Goal: Task Accomplishment & Management: Manage account settings

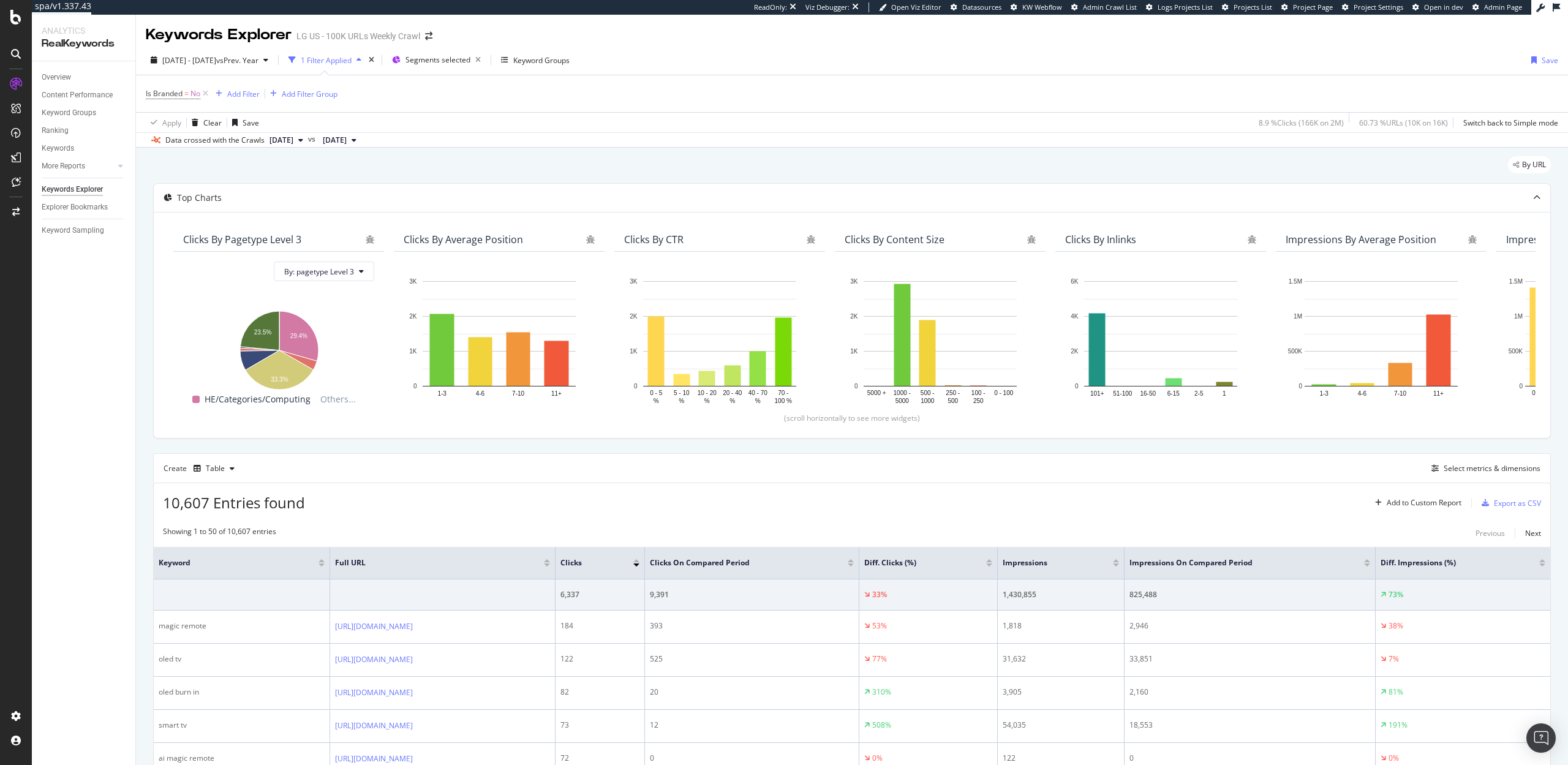
scroll to position [261, 0]
click at [15, 18] on icon at bounding box center [15, 16] width 11 height 15
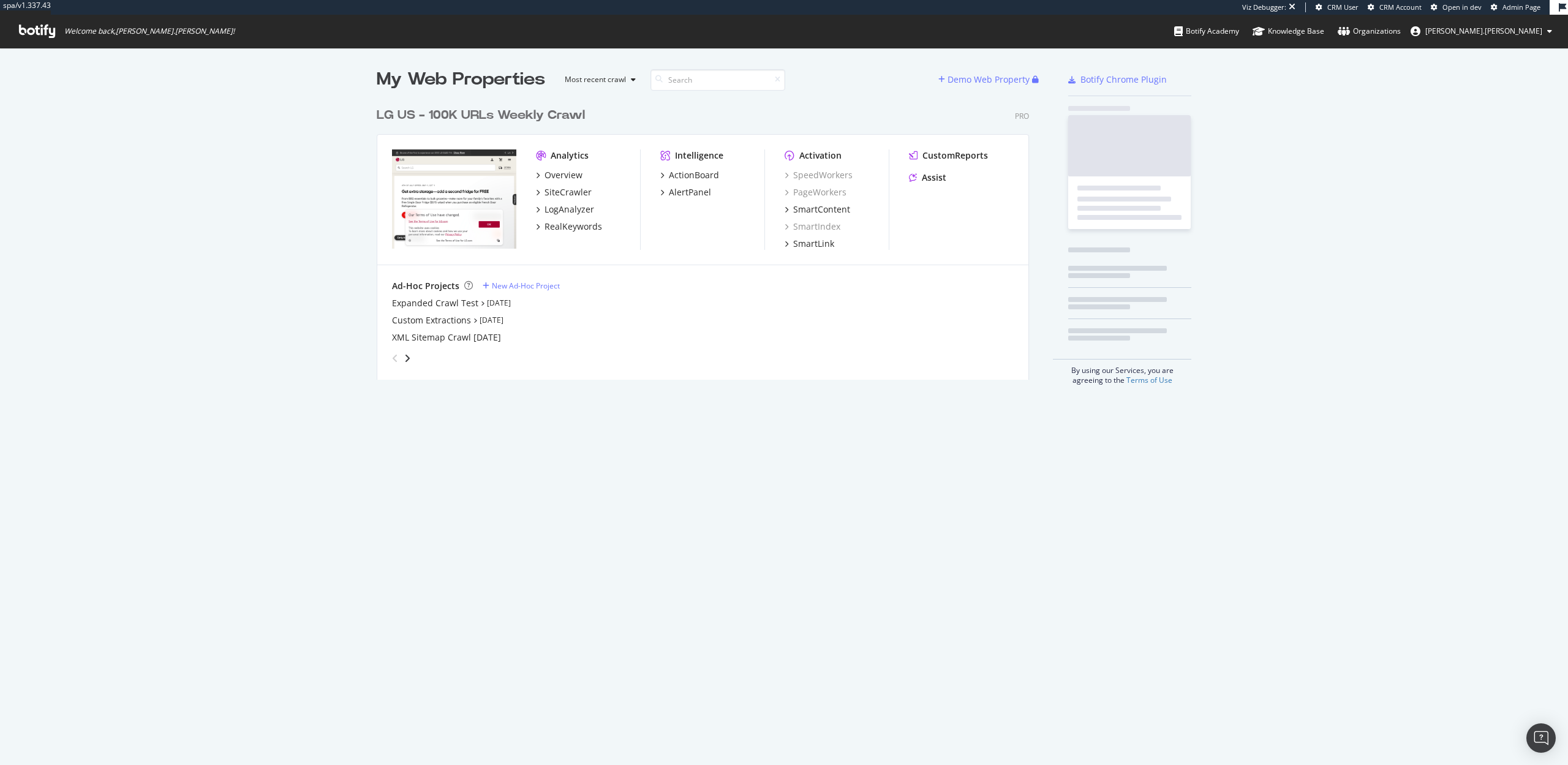
scroll to position [288, 663]
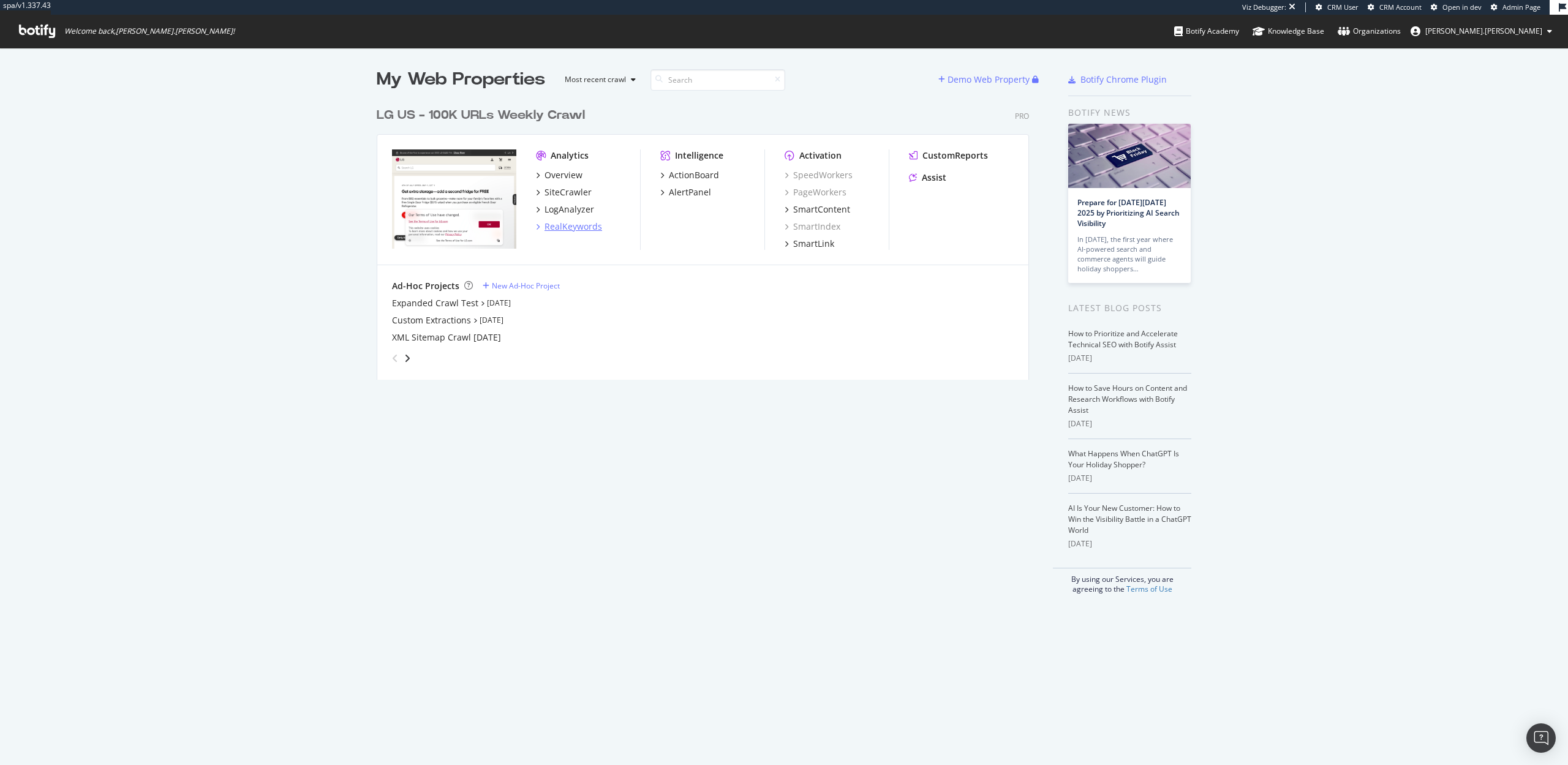
click at [574, 228] on div "RealKeywords" at bounding box center [574, 226] width 58 height 13
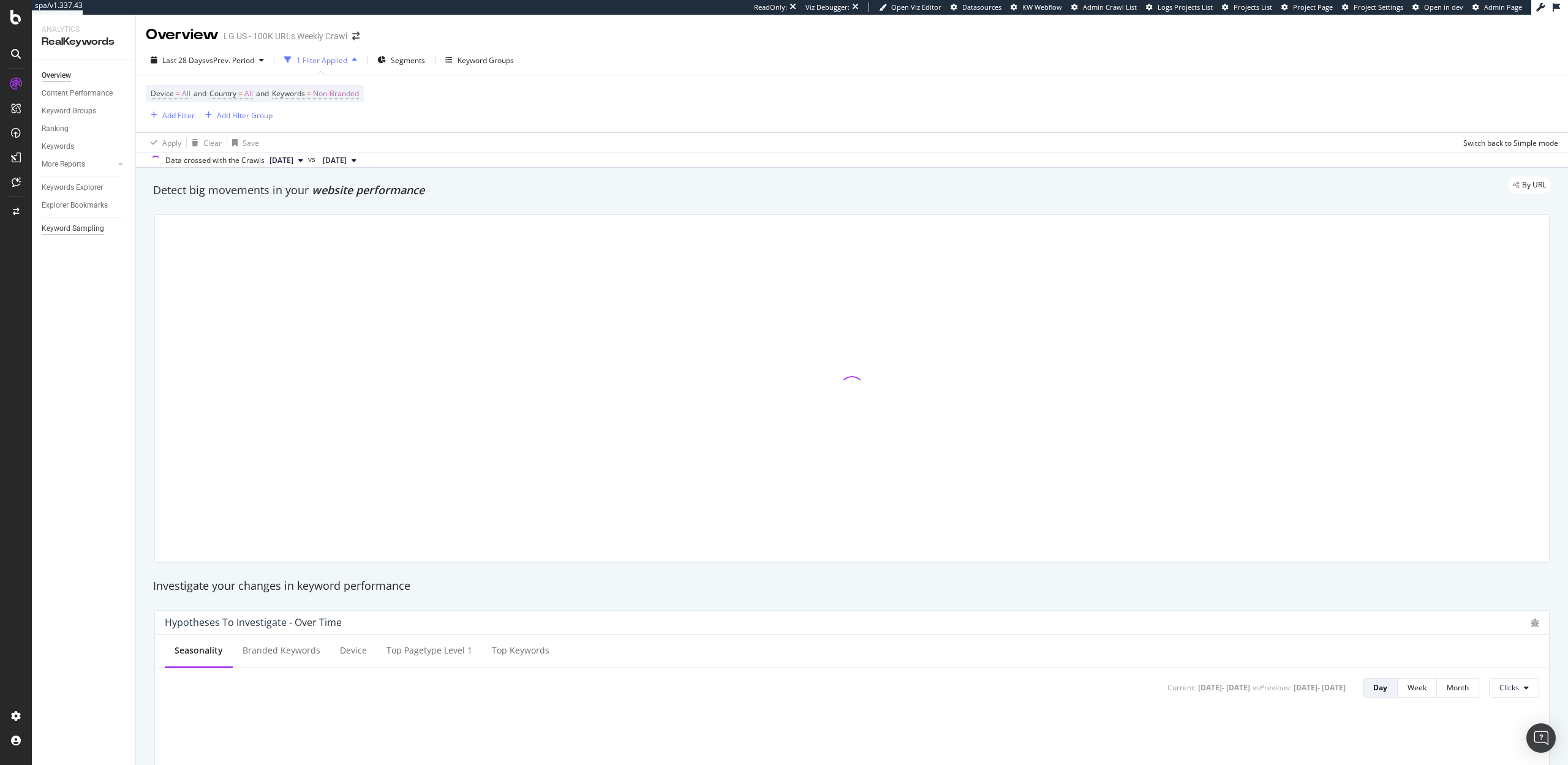
click at [86, 224] on div "Keyword Sampling" at bounding box center [73, 228] width 63 height 13
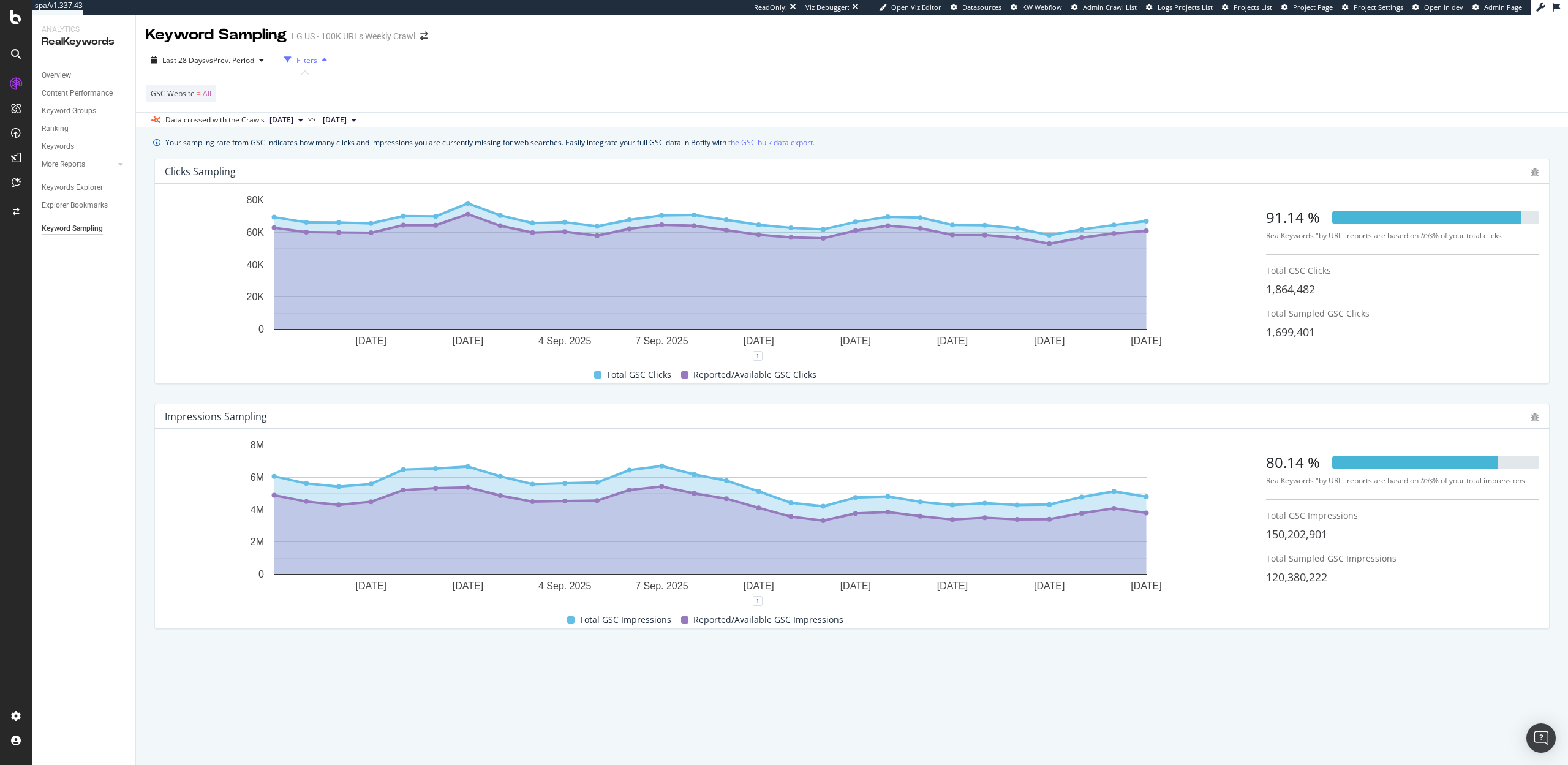
click at [766, 143] on link "the GSC bulk data export." at bounding box center [771, 142] width 86 height 13
click at [70, 190] on div "Keywords Explorer" at bounding box center [72, 187] width 61 height 13
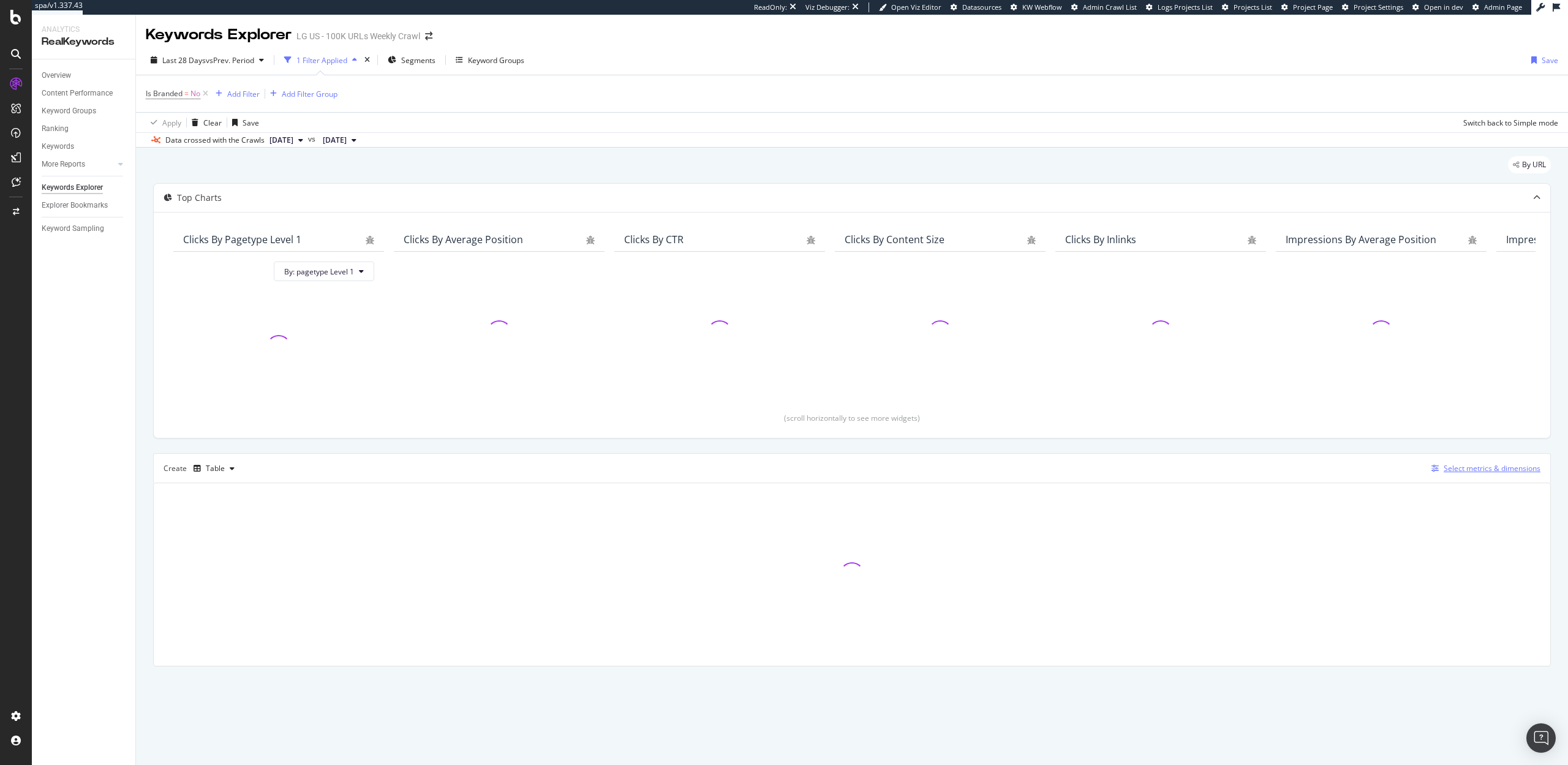
click at [1475, 473] on div "Select metrics & dimensions" at bounding box center [1493, 468] width 97 height 11
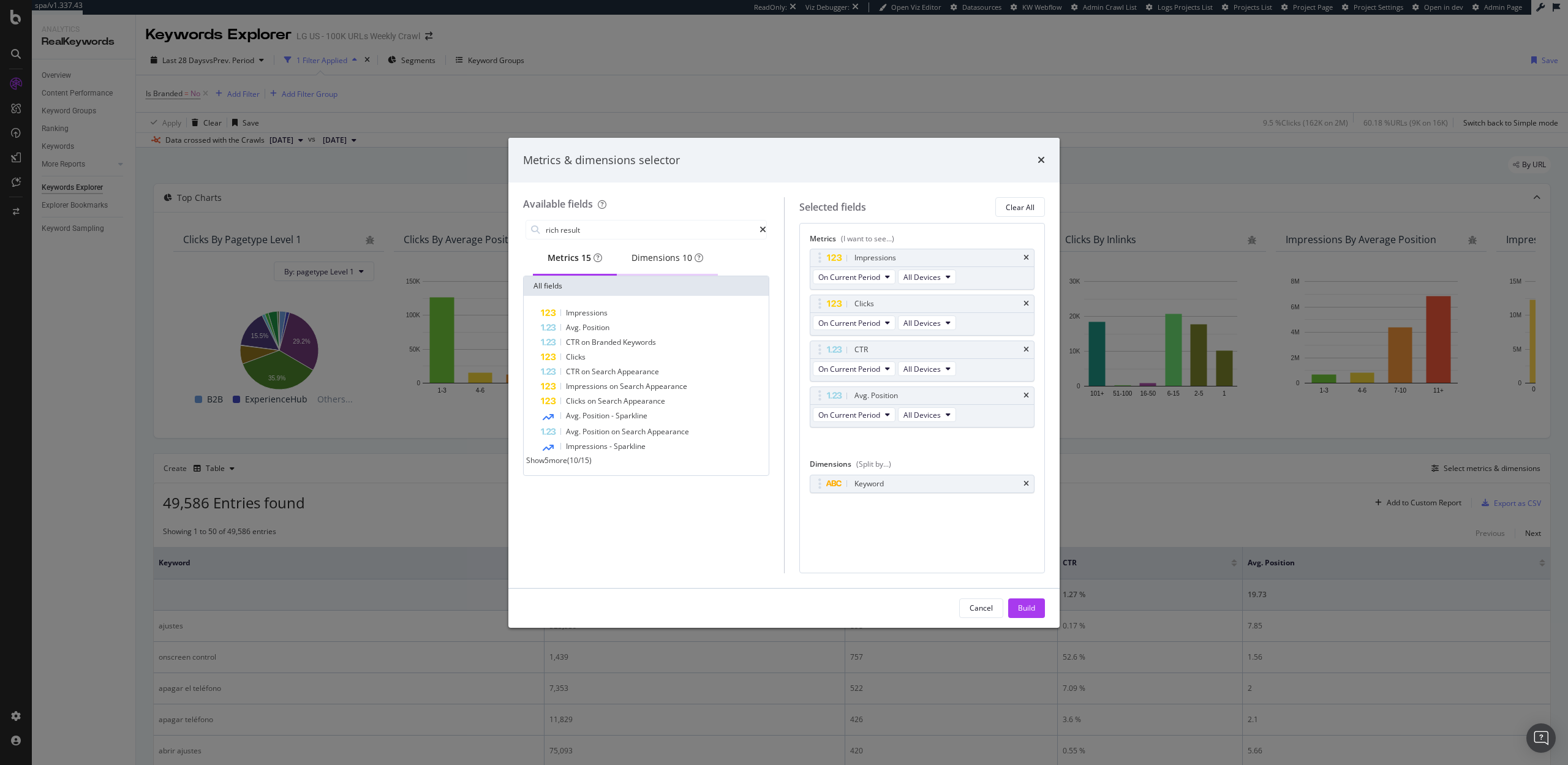
click at [648, 261] on div "Dimensions 10" at bounding box center [667, 257] width 72 height 13
click at [541, 260] on div "Metrics 15" at bounding box center [575, 258] width 83 height 34
click at [614, 227] on input "rich result" at bounding box center [652, 229] width 215 height 18
click at [885, 325] on icon "modal" at bounding box center [887, 323] width 5 height 8
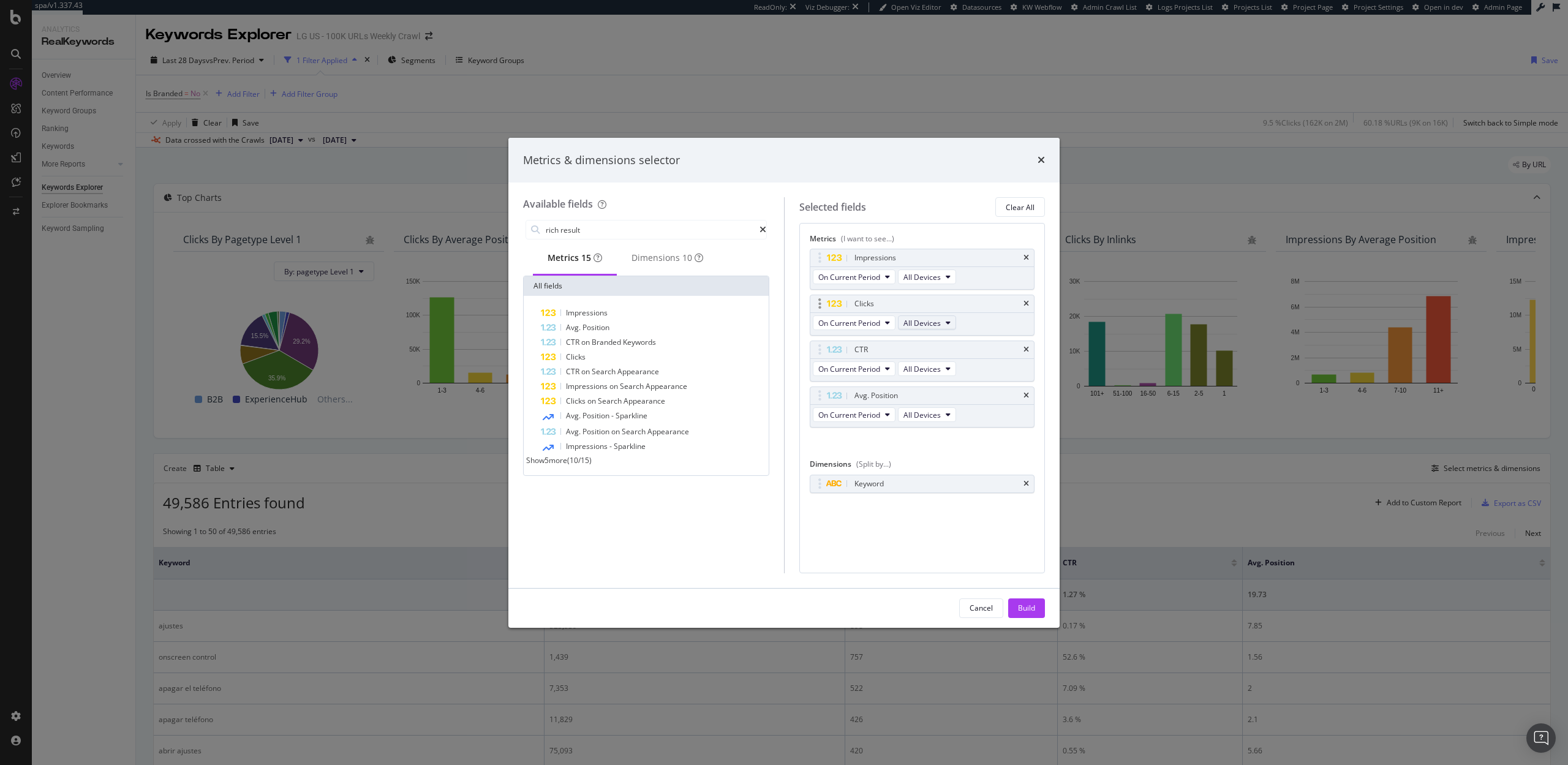
click at [924, 320] on span "All Devices" at bounding box center [922, 323] width 38 height 11
click at [594, 228] on input "rich result" at bounding box center [652, 229] width 215 height 18
click at [652, 263] on div "Dimensions 3" at bounding box center [660, 257] width 67 height 13
click at [561, 253] on div "Metrics 1" at bounding box center [572, 257] width 49 height 13
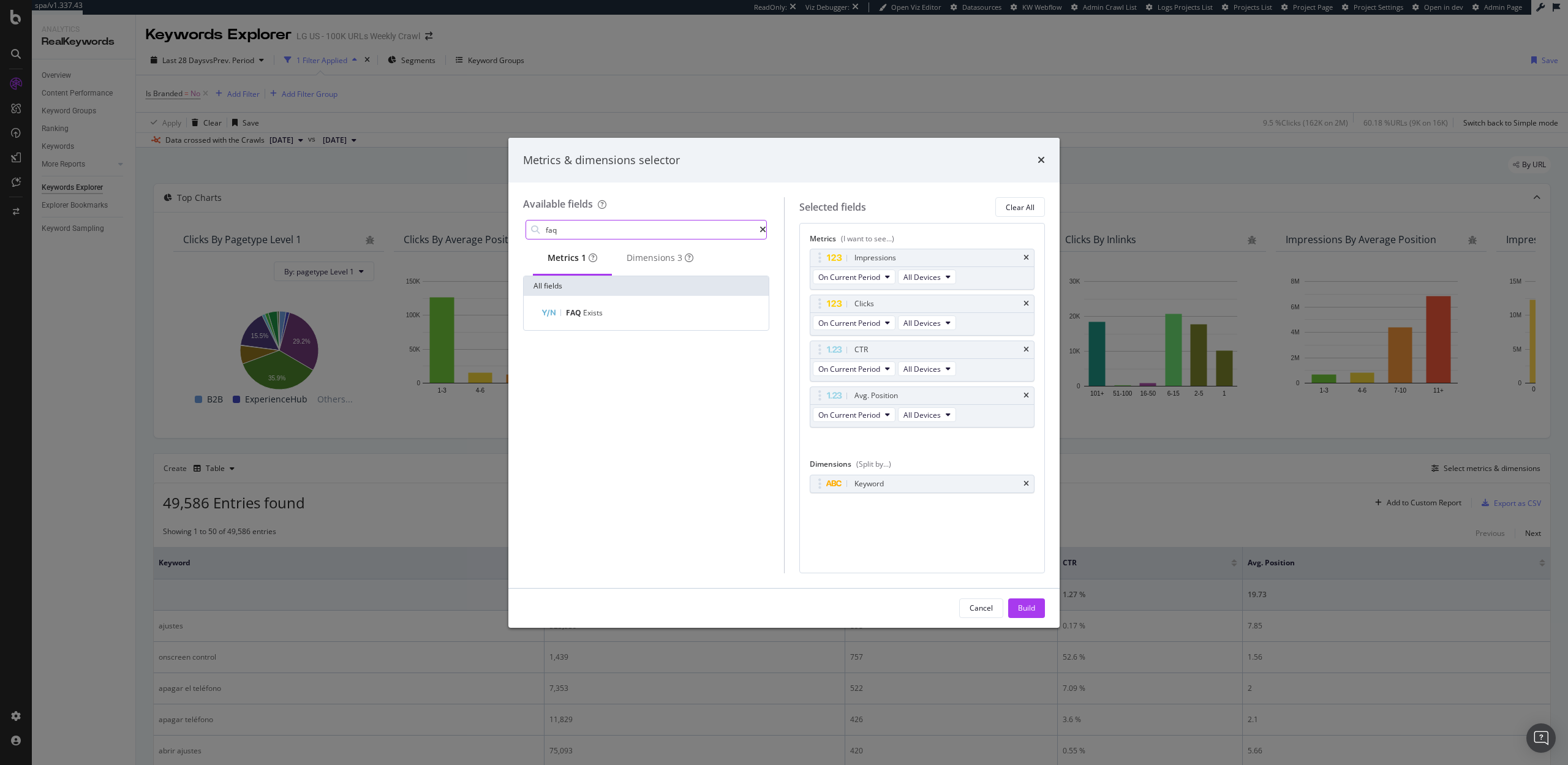
click at [571, 221] on input "faq" at bounding box center [652, 229] width 215 height 18
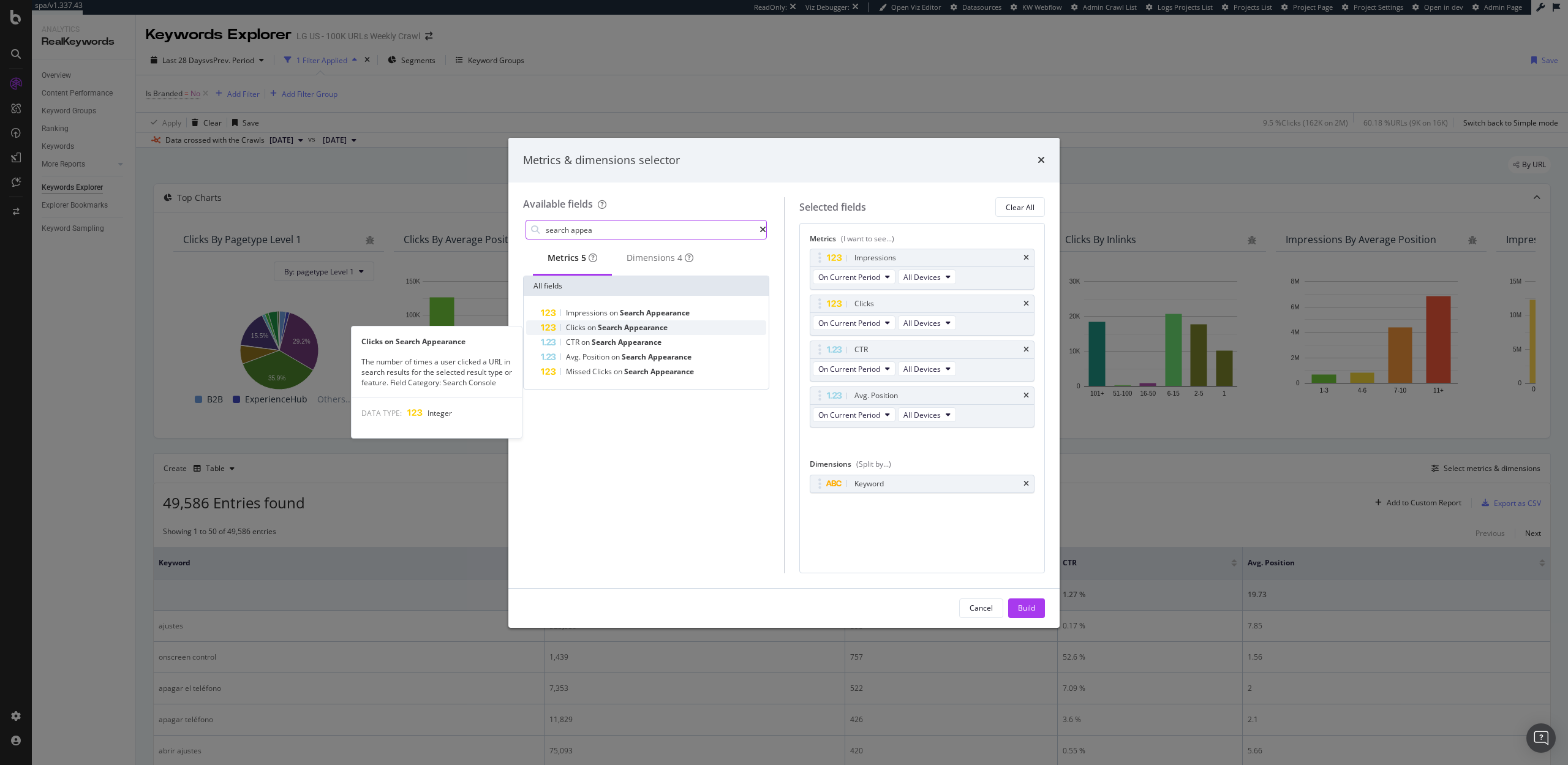
type input "search appea"
click at [623, 327] on span "Search" at bounding box center [610, 327] width 26 height 11
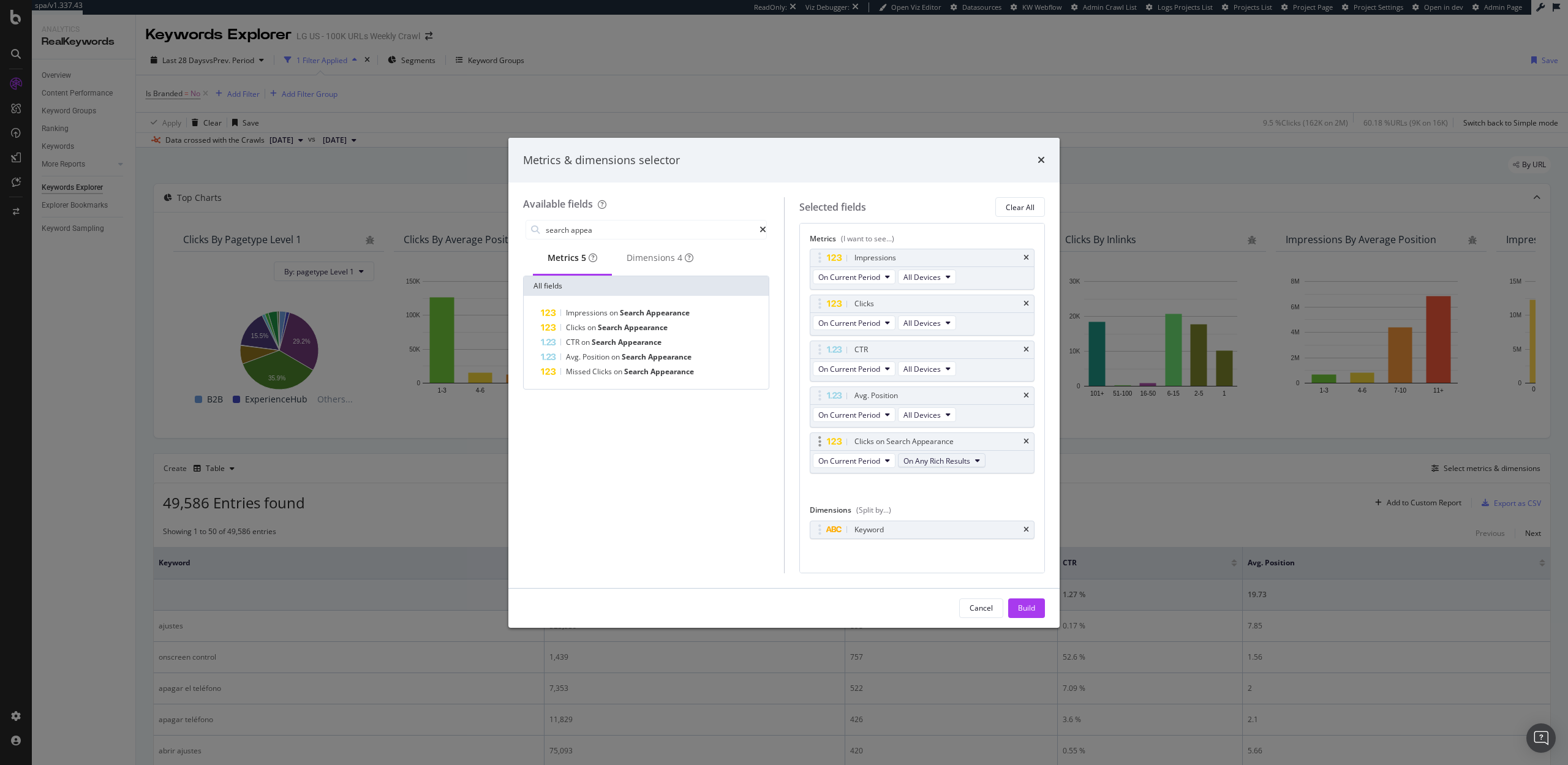
click at [941, 462] on span "On Any Rich Results" at bounding box center [936, 460] width 67 height 11
click at [821, 481] on div "Impressions On Current Period All Devices Clicks On Current Period All Devices …" at bounding box center [922, 374] width 225 height 251
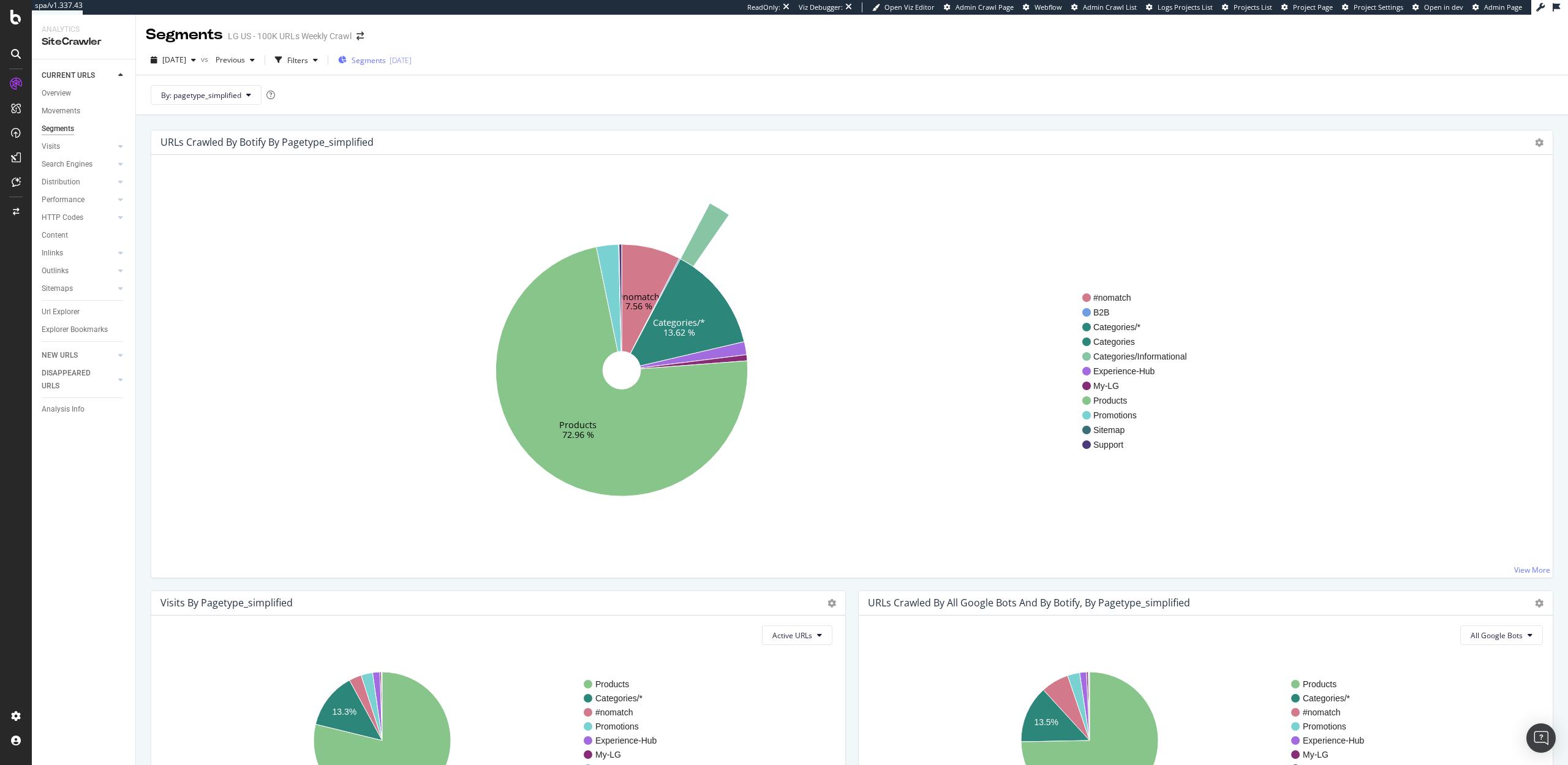
click at [412, 55] on div "2025-09-22" at bounding box center [400, 60] width 22 height 11
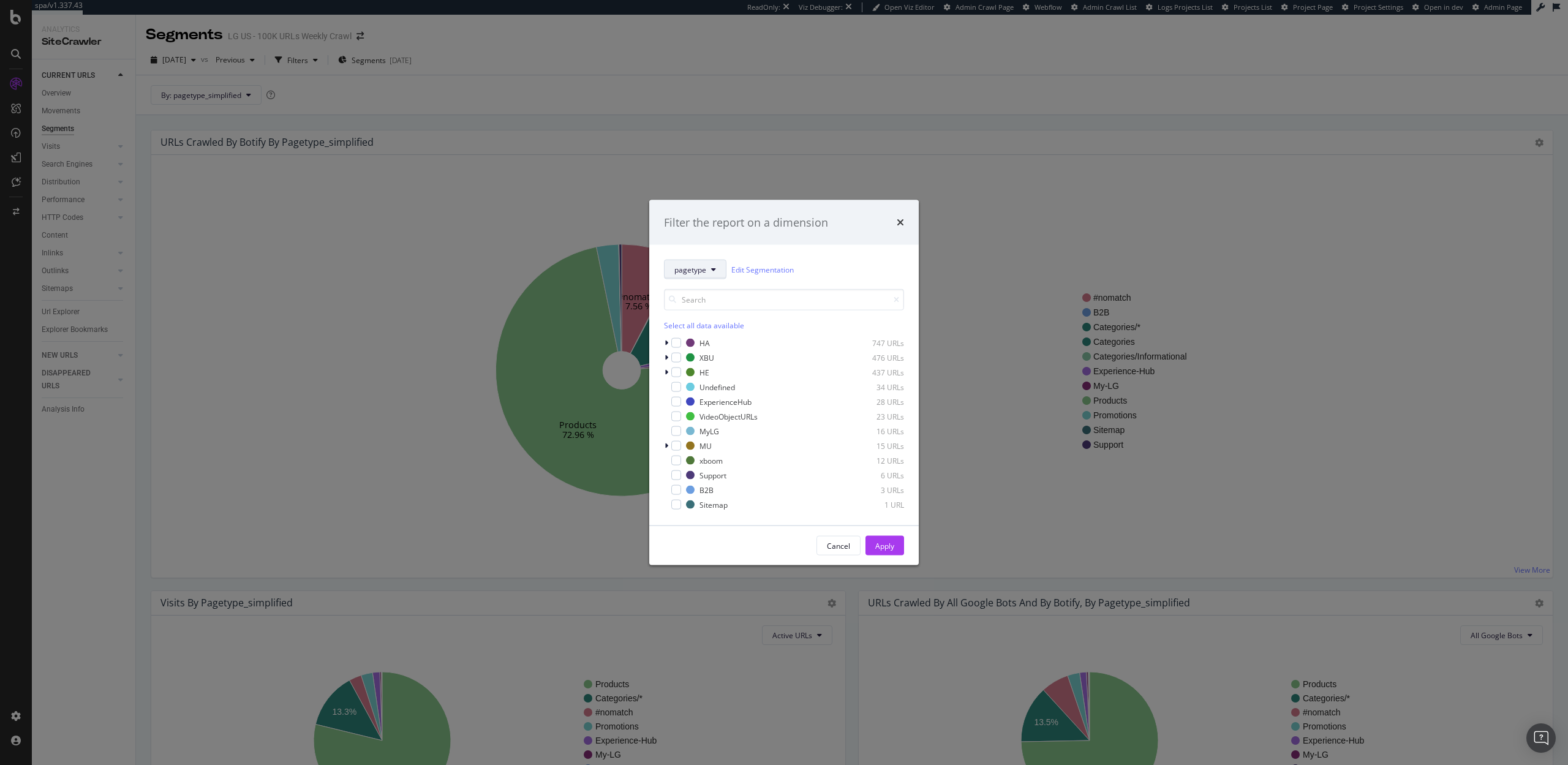
click at [705, 268] on span "pagetype" at bounding box center [690, 269] width 32 height 11
click at [722, 427] on span "pagetype-simplified" at bounding box center [714, 427] width 79 height 11
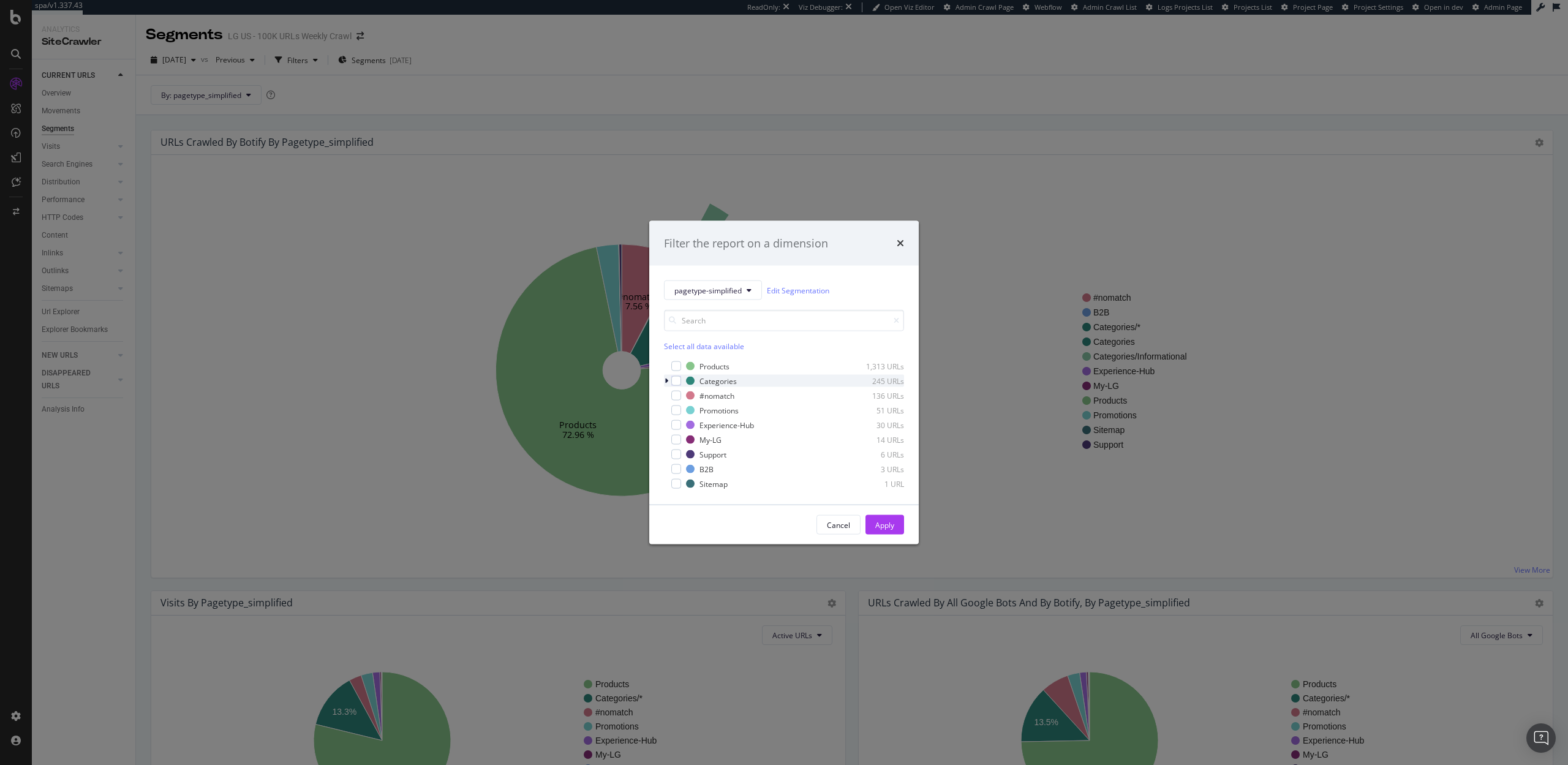
click at [667, 380] on icon "modal" at bounding box center [666, 381] width 4 height 8
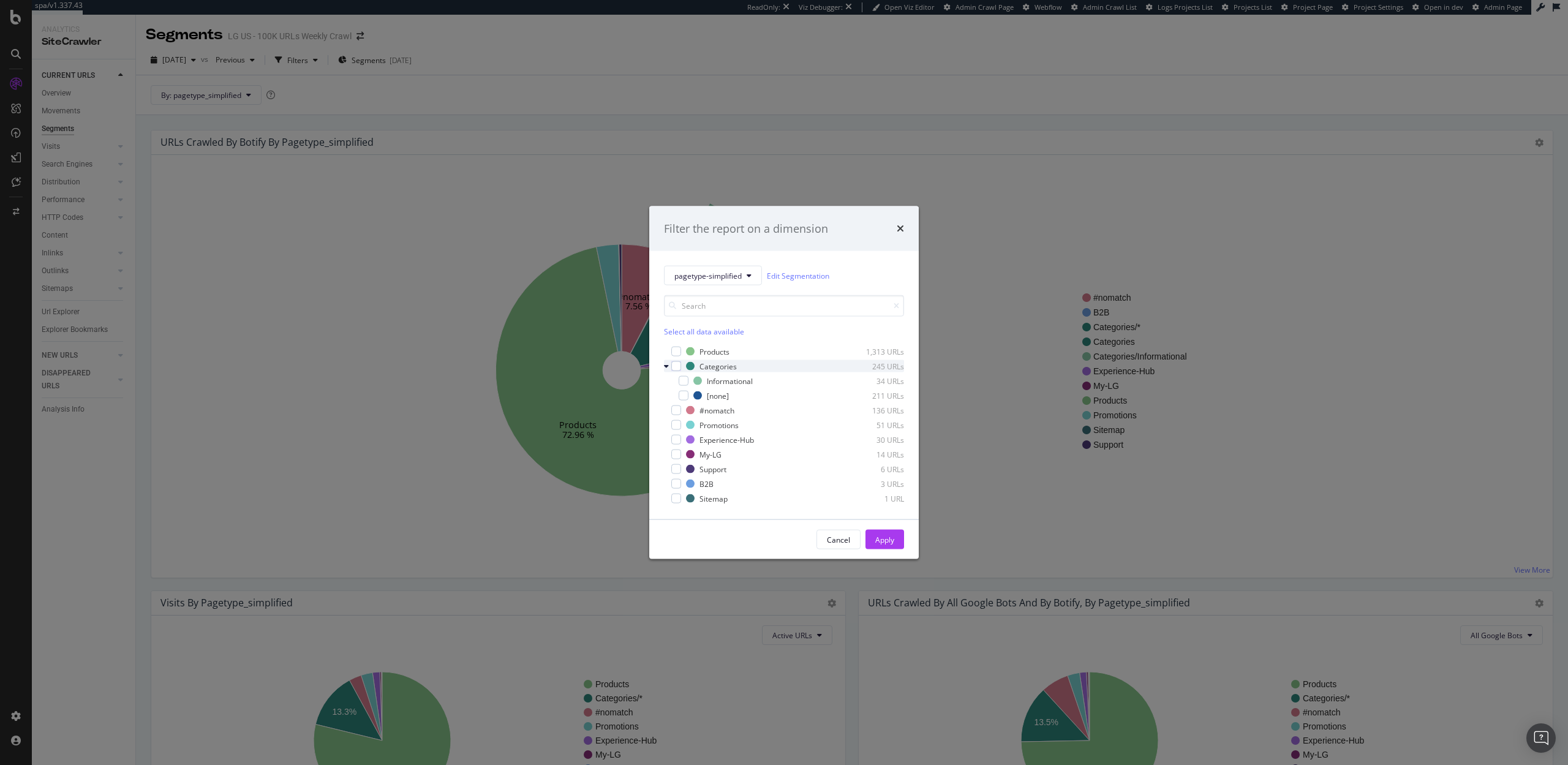
click at [666, 366] on icon "modal" at bounding box center [666, 367] width 5 height 8
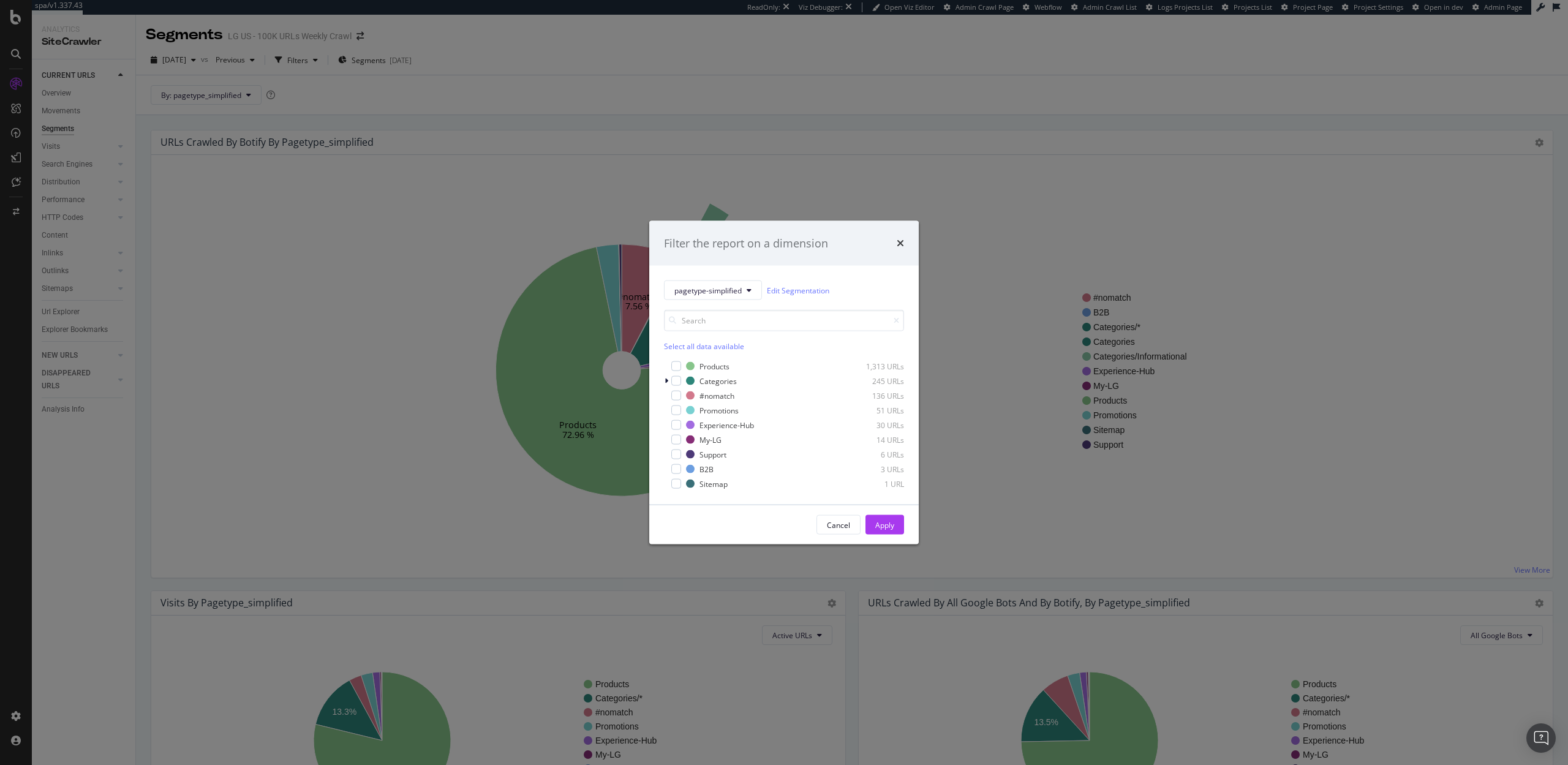
click at [474, 222] on div "Filter the report on a dimension pagetype-simplified Edit Segmentation Select a…" at bounding box center [784, 382] width 1568 height 765
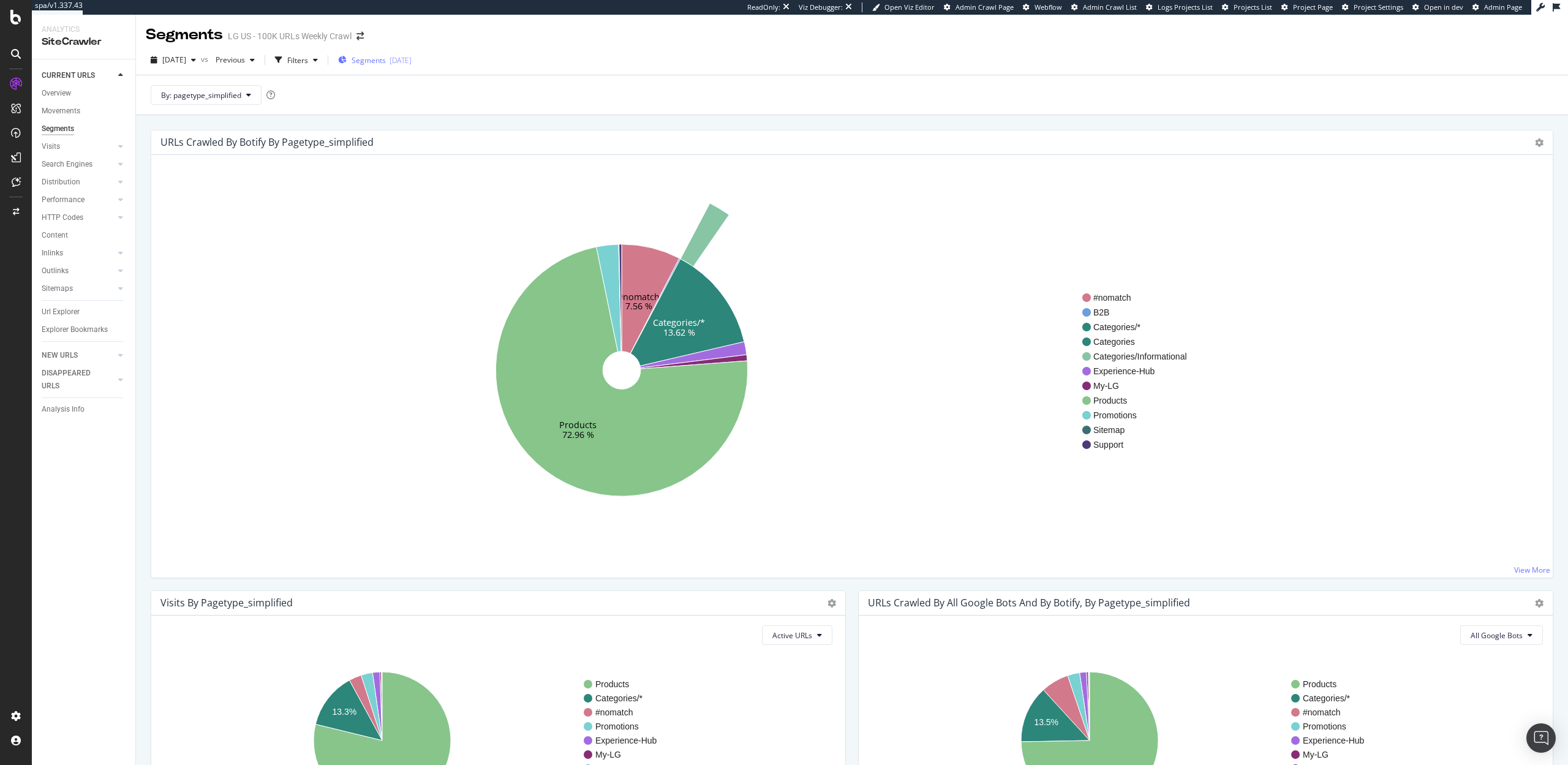
click at [386, 59] on span "Segments" at bounding box center [369, 60] width 34 height 11
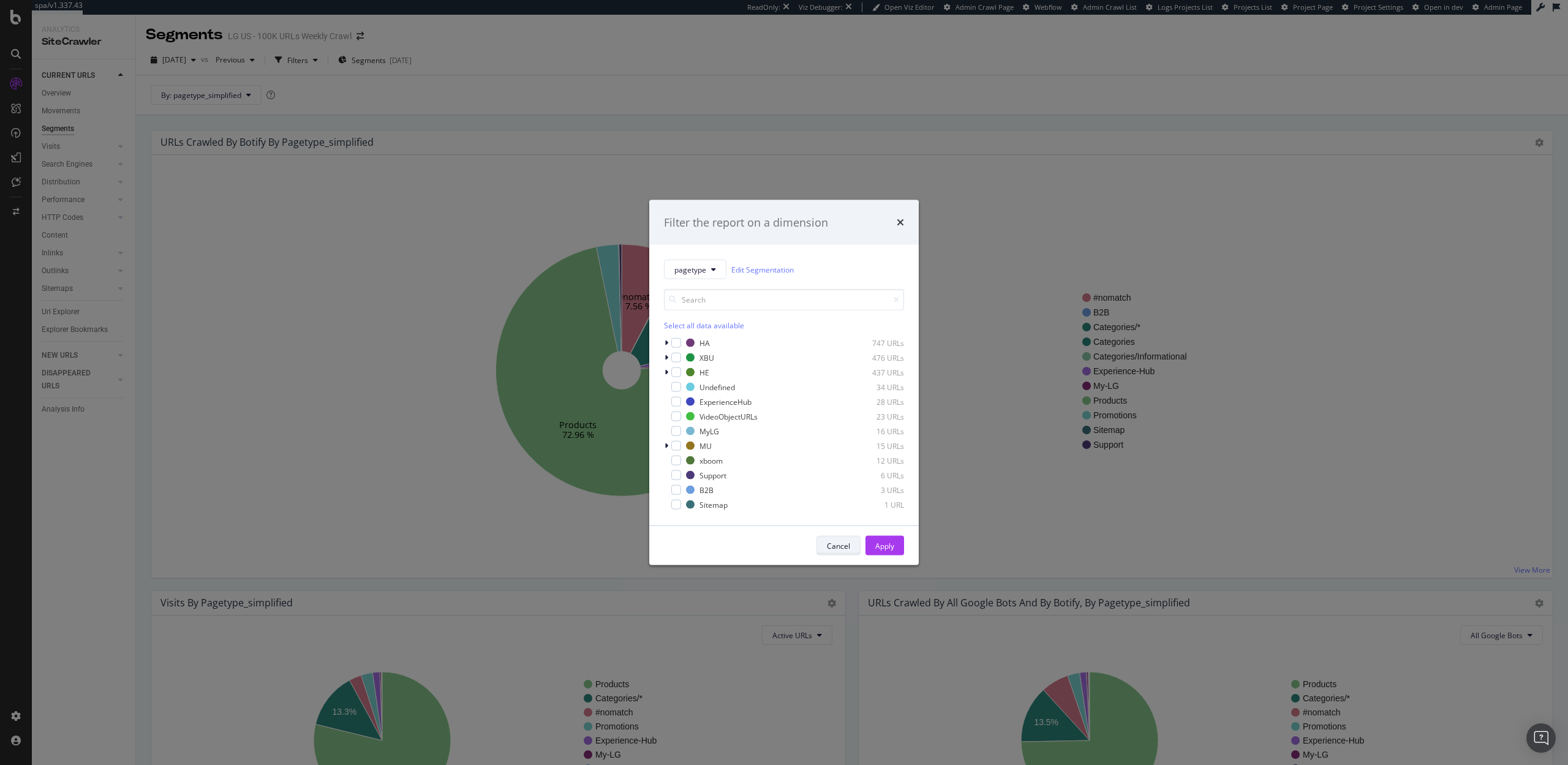
click at [843, 549] on div "Cancel" at bounding box center [839, 545] width 23 height 11
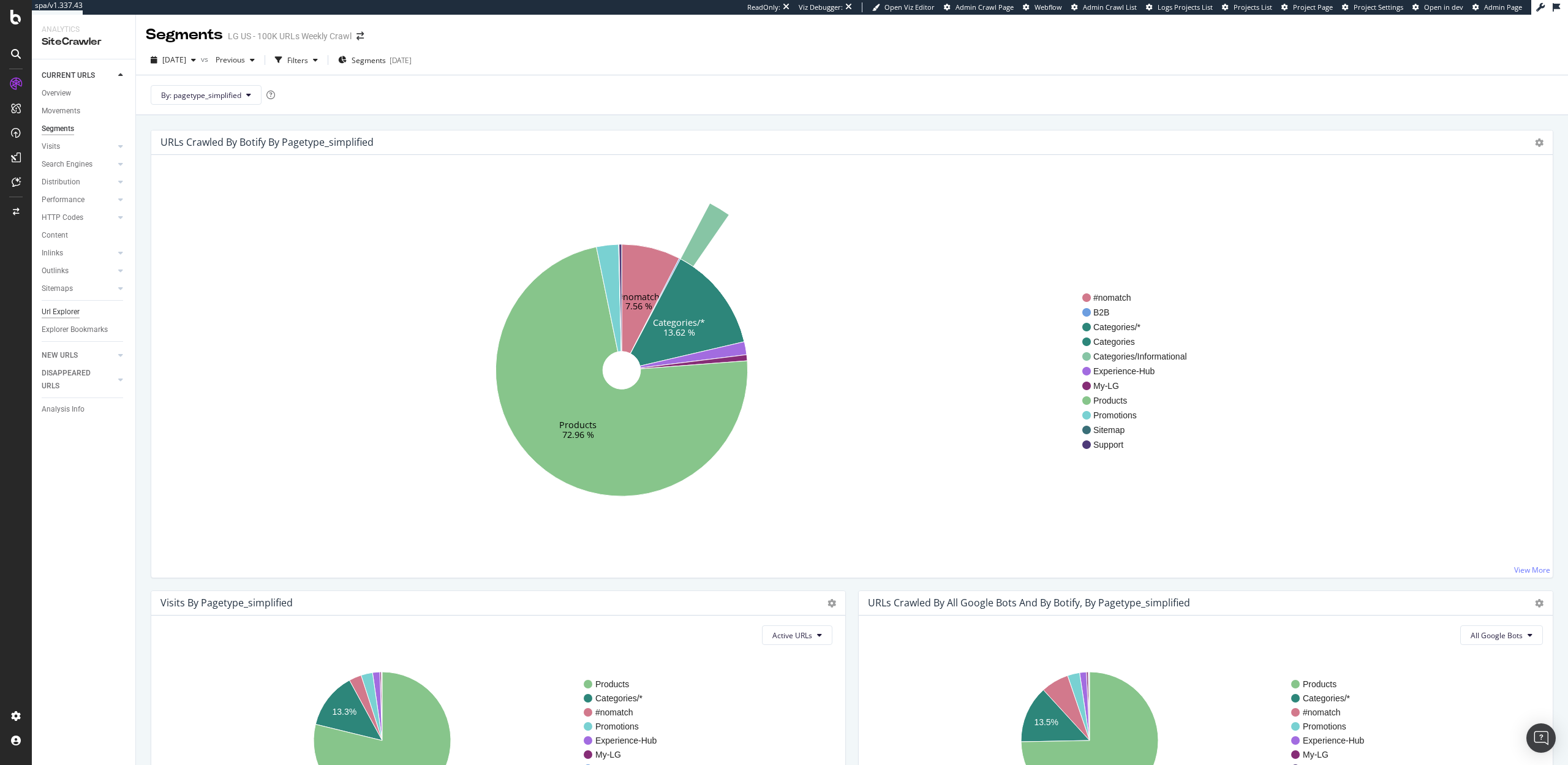
click at [66, 310] on div "Url Explorer" at bounding box center [60, 311] width 38 height 13
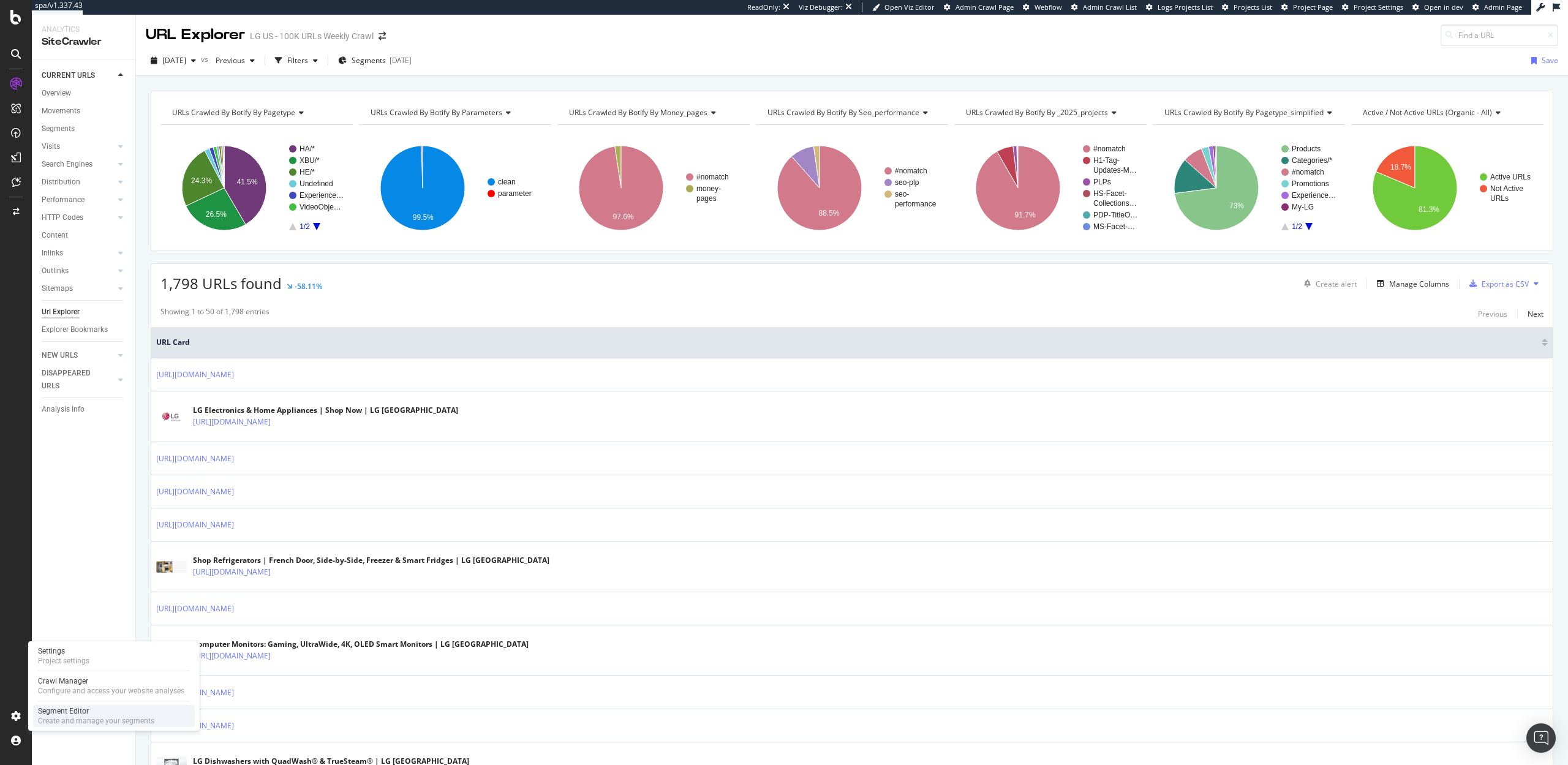
click at [58, 714] on div "Segment Editor" at bounding box center [96, 711] width 116 height 10
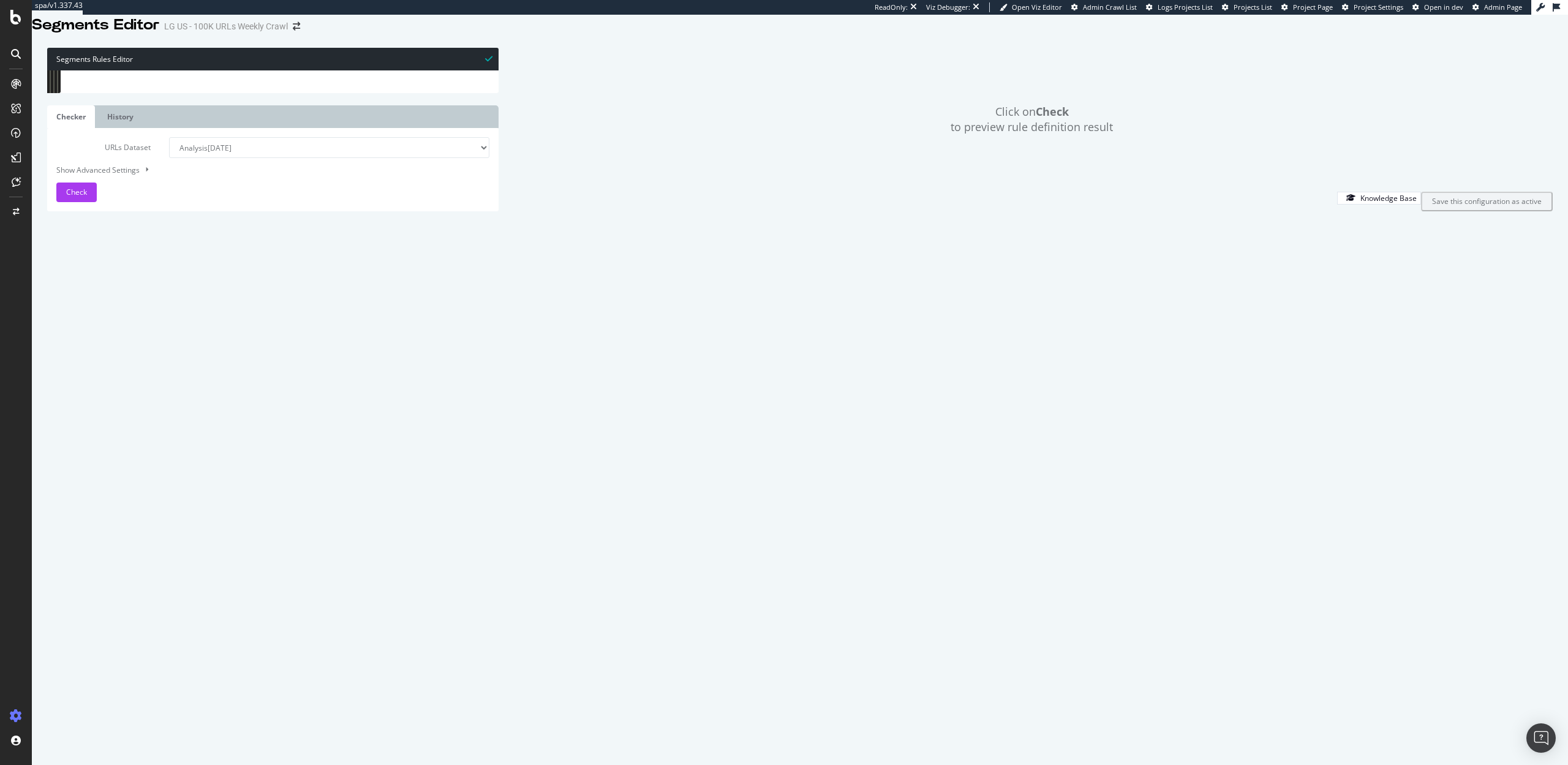
scroll to position [17547, 0]
drag, startPoint x: 88, startPoint y: 242, endPoint x: 224, endPoint y: 647, distance: 427.2
click at [224, 211] on div "Segments Rules Editor 1791 1792 1793 1794 1795 1796 1797 1798 1799 1800 1801 18…" at bounding box center [273, 129] width 452 height 162
click at [70, 138] on div "SiteCrawler" at bounding box center [67, 135] width 44 height 13
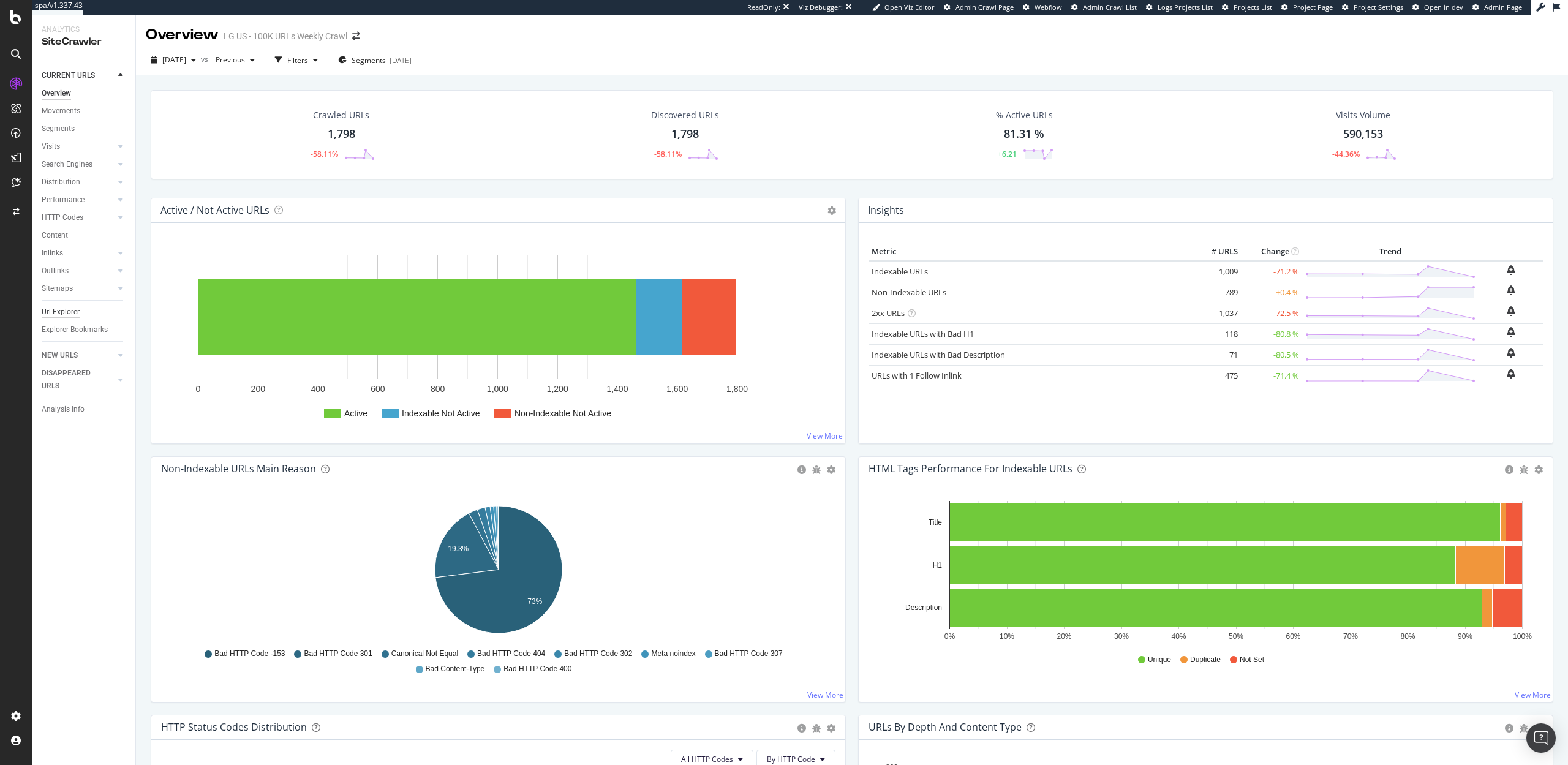
click at [68, 307] on div "Url Explorer" at bounding box center [60, 311] width 38 height 13
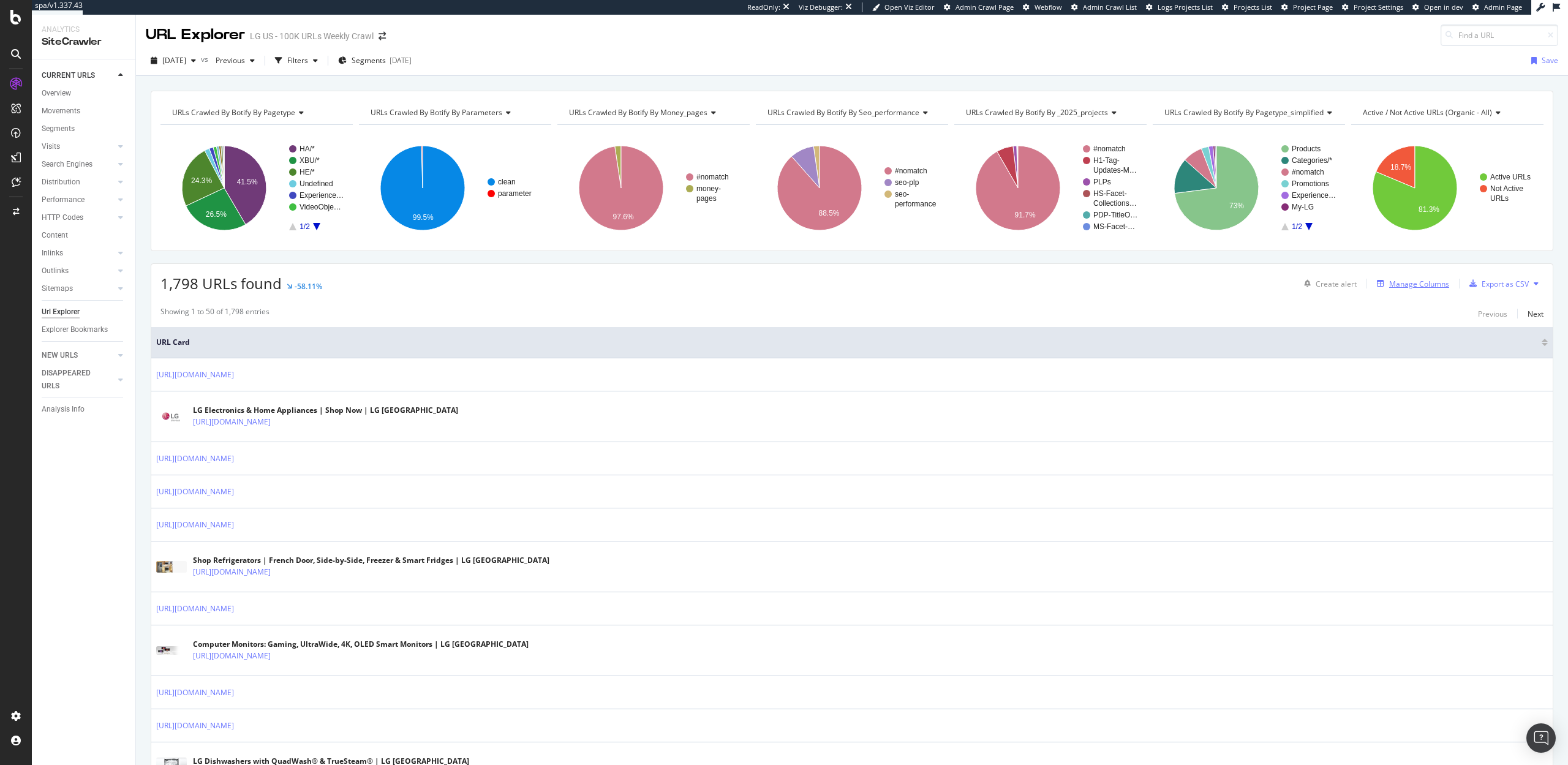
click at [1407, 283] on div "Manage Columns" at bounding box center [1420, 283] width 60 height 11
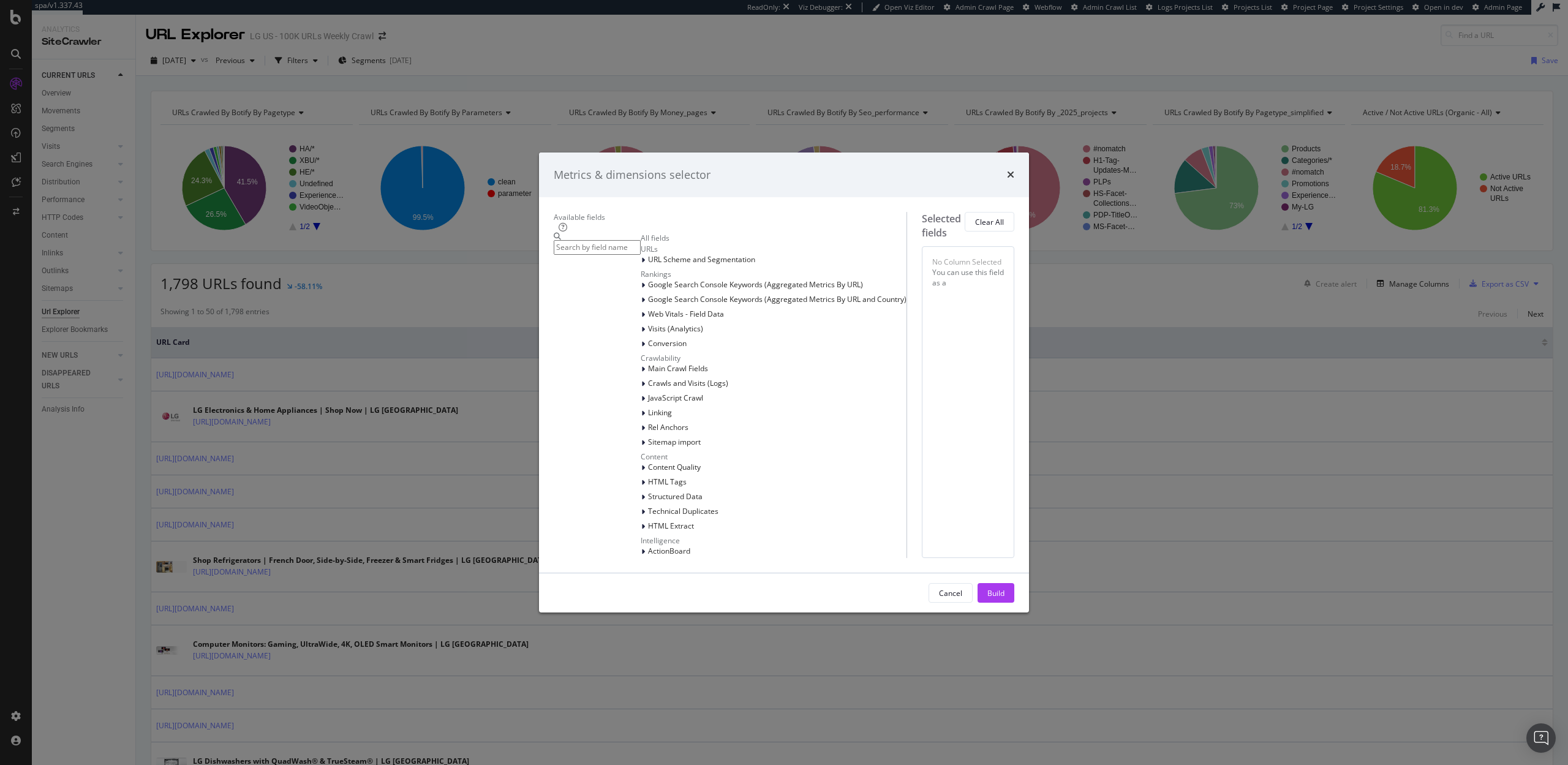
click at [641, 241] on input "modal" at bounding box center [598, 248] width 87 height 15
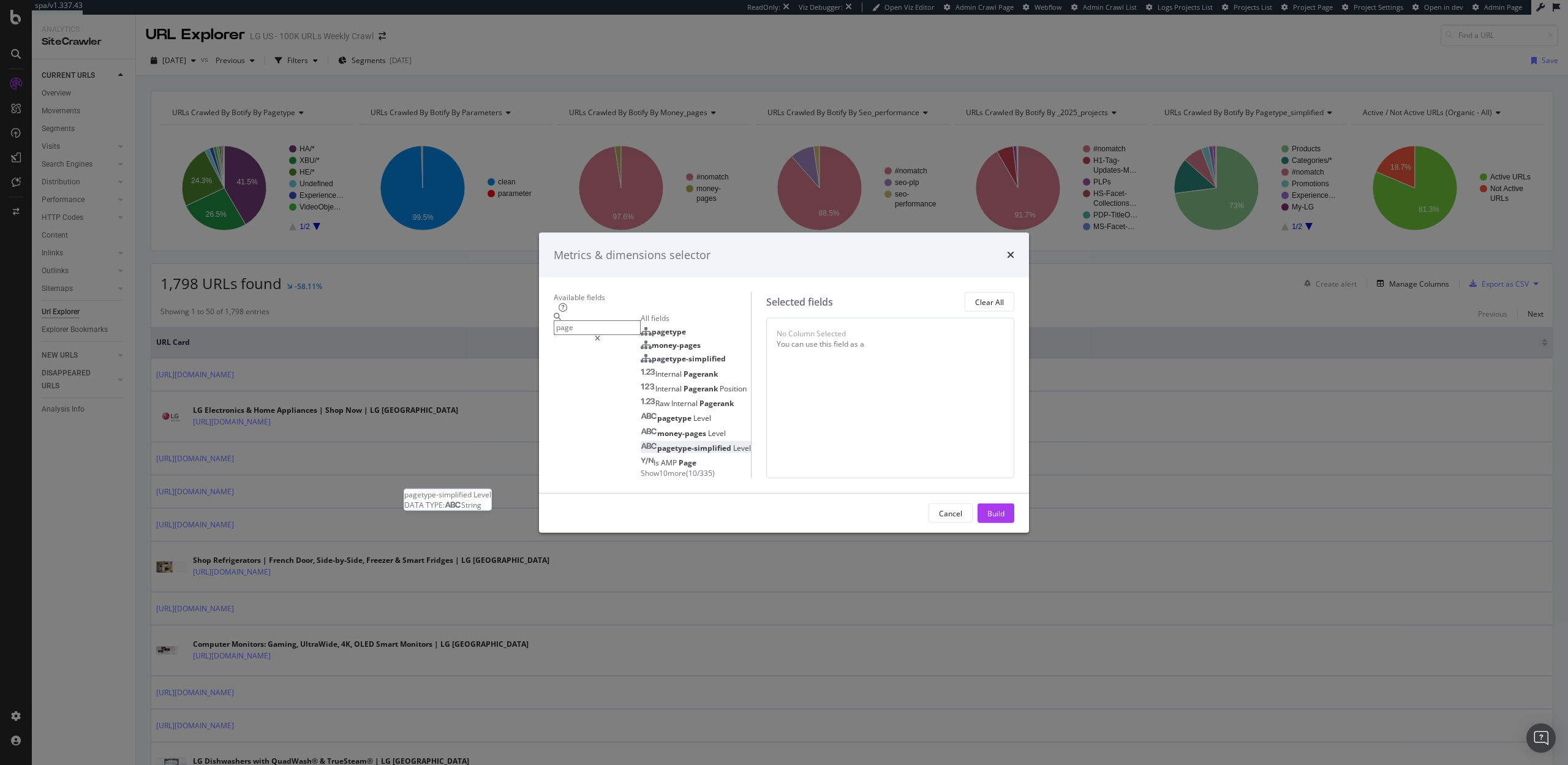
type input "page"
click at [658, 442] on span "pagetype-simplified" at bounding box center [695, 447] width 76 height 11
click at [1015, 523] on button "Build" at bounding box center [996, 514] width 37 height 19
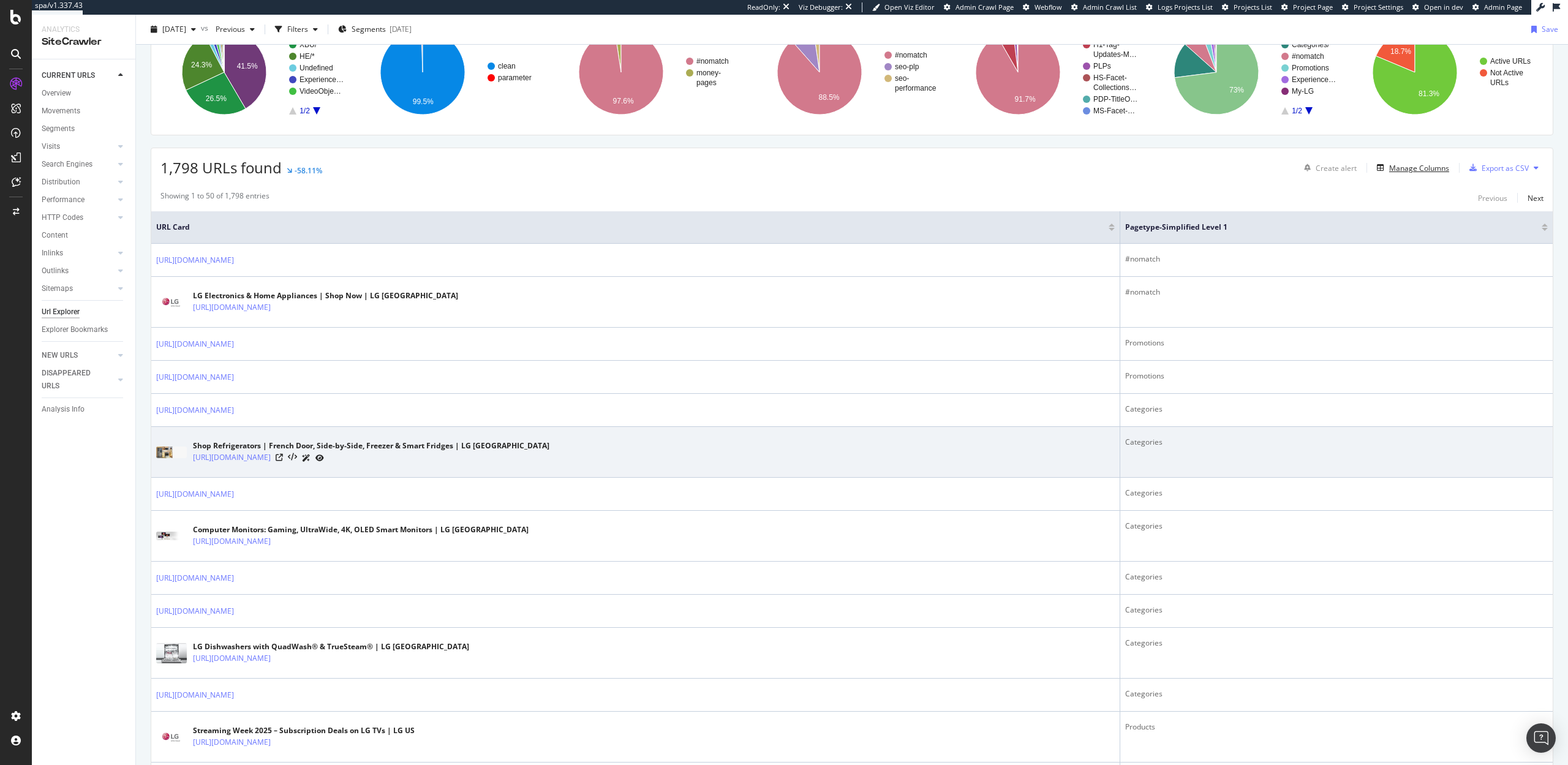
scroll to position [130, 0]
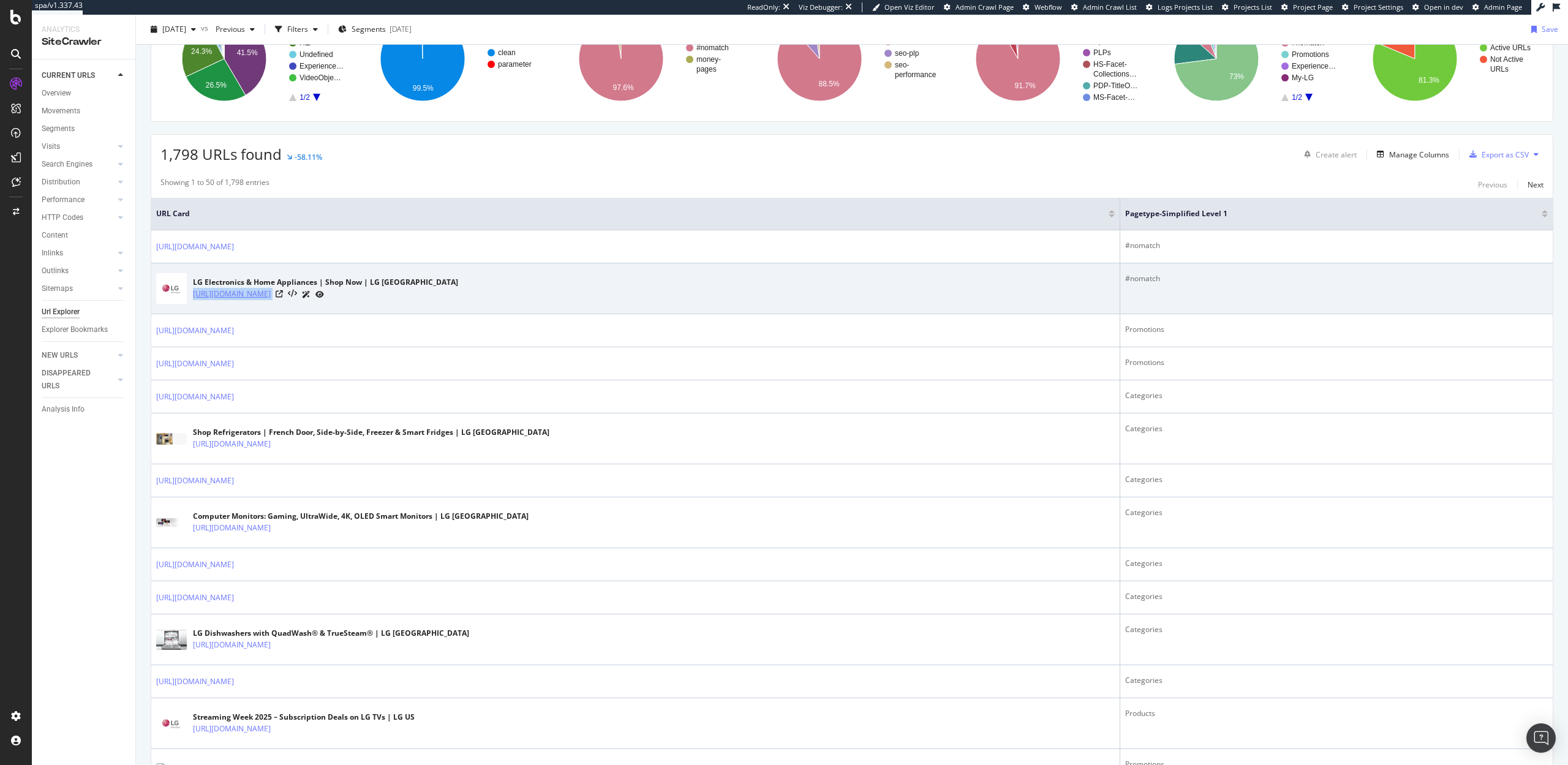
drag, startPoint x: 277, startPoint y: 293, endPoint x: 192, endPoint y: 295, distance: 85.0
click at [193, 295] on div "[URL][DOMAIN_NAME]" at bounding box center [326, 294] width 265 height 13
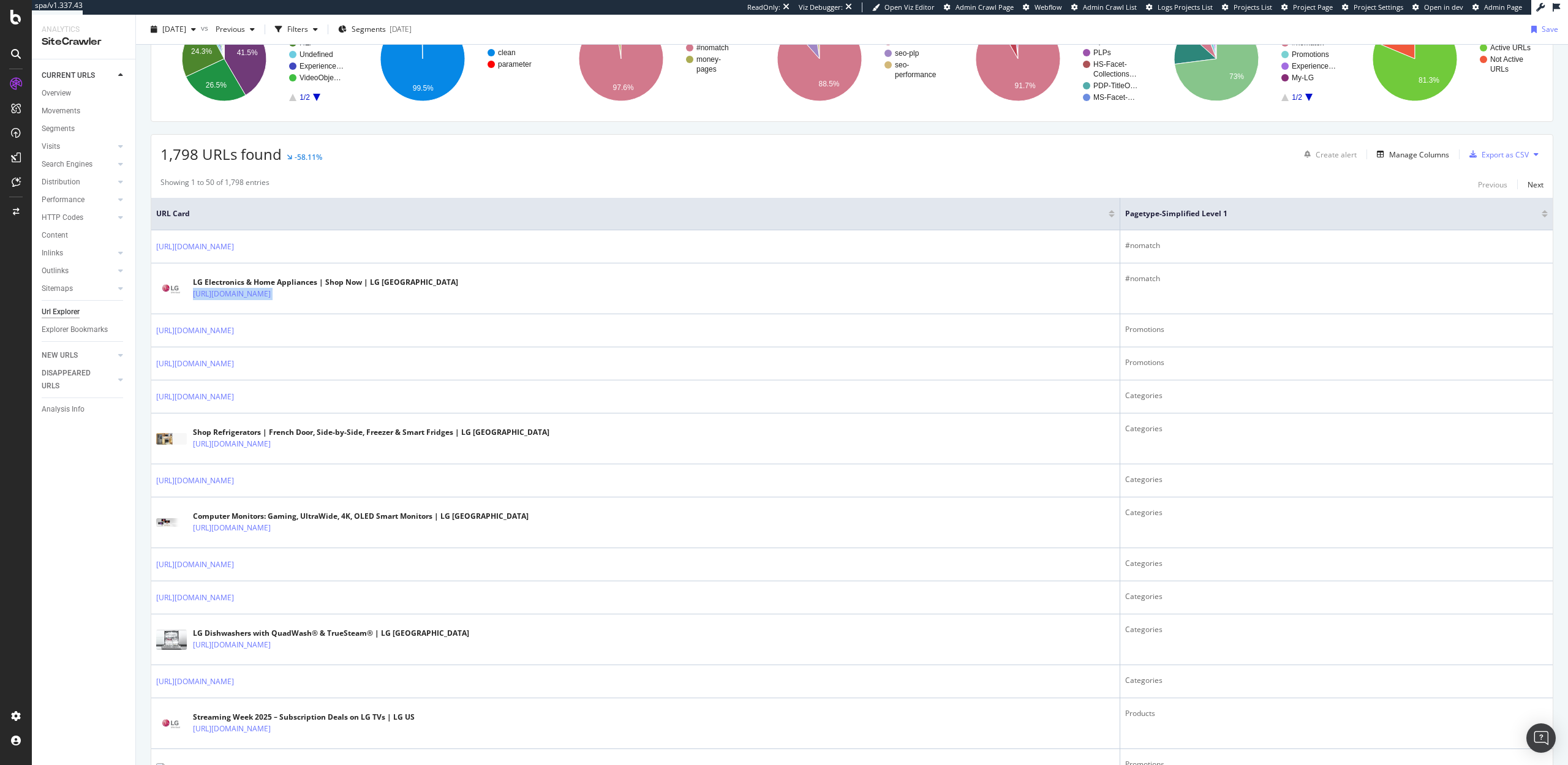
copy div "[URL][DOMAIN_NAME]"
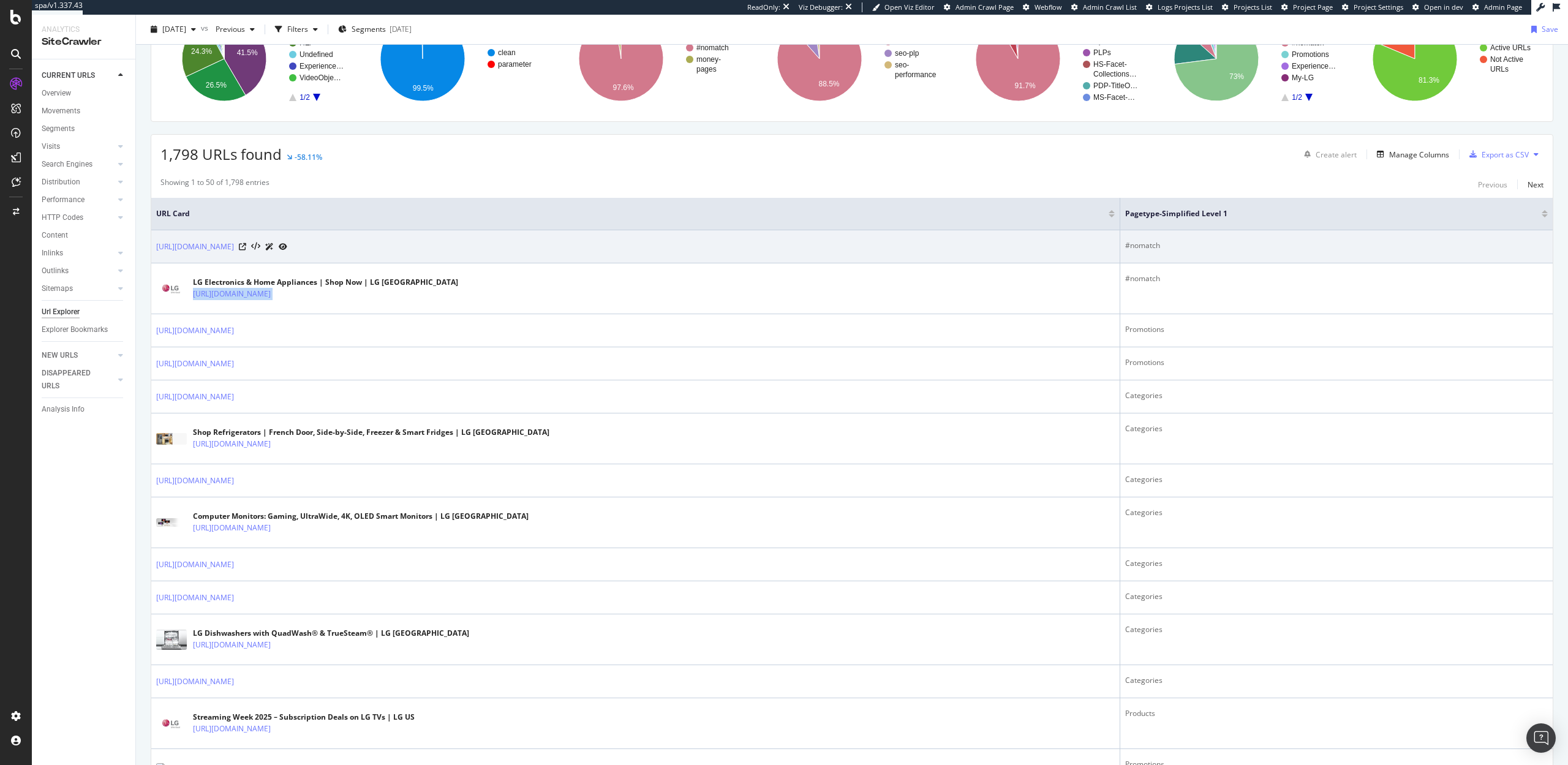
scroll to position [0, 0]
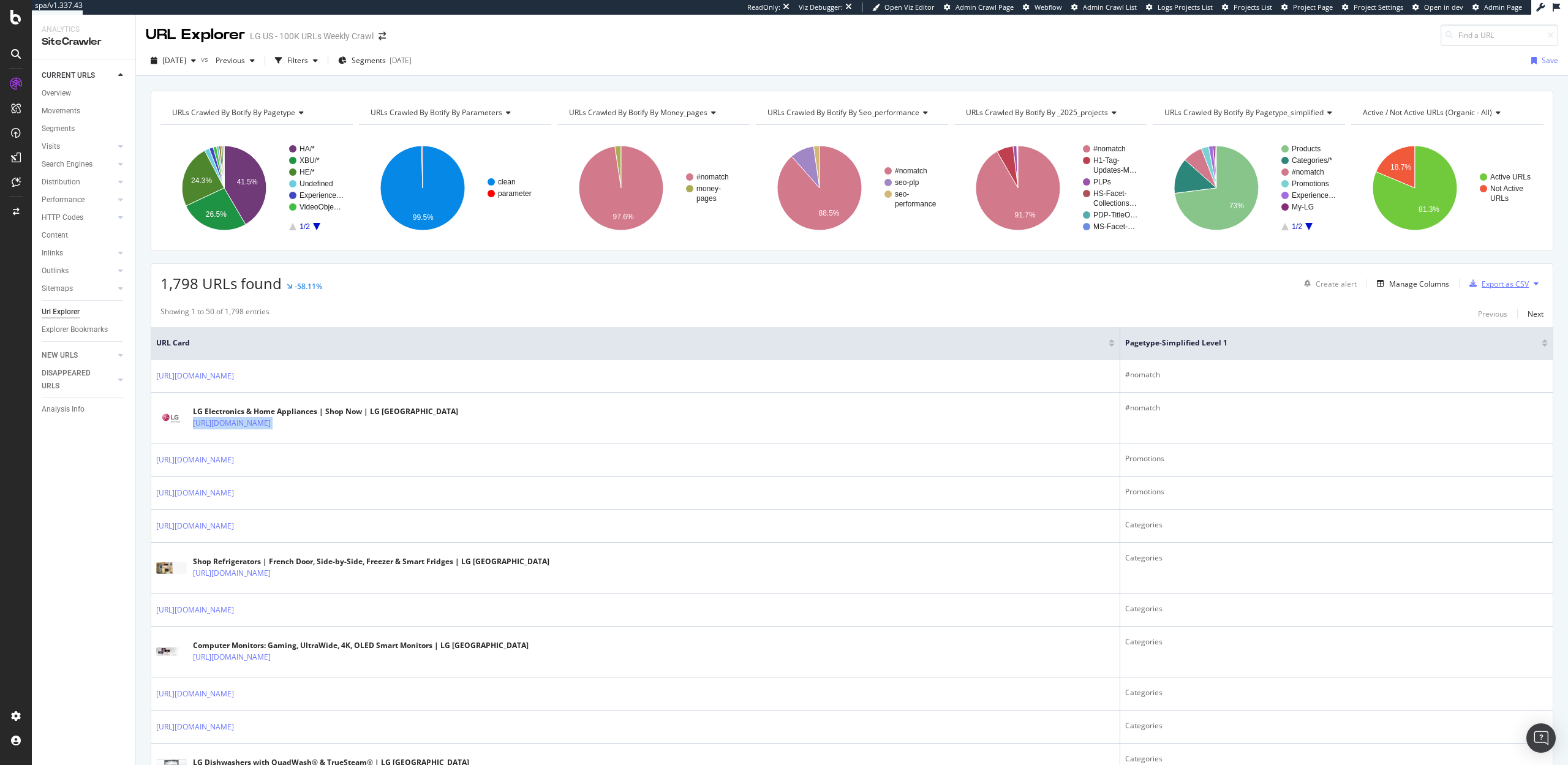
click at [1508, 287] on div "Export as CSV" at bounding box center [1505, 283] width 47 height 11
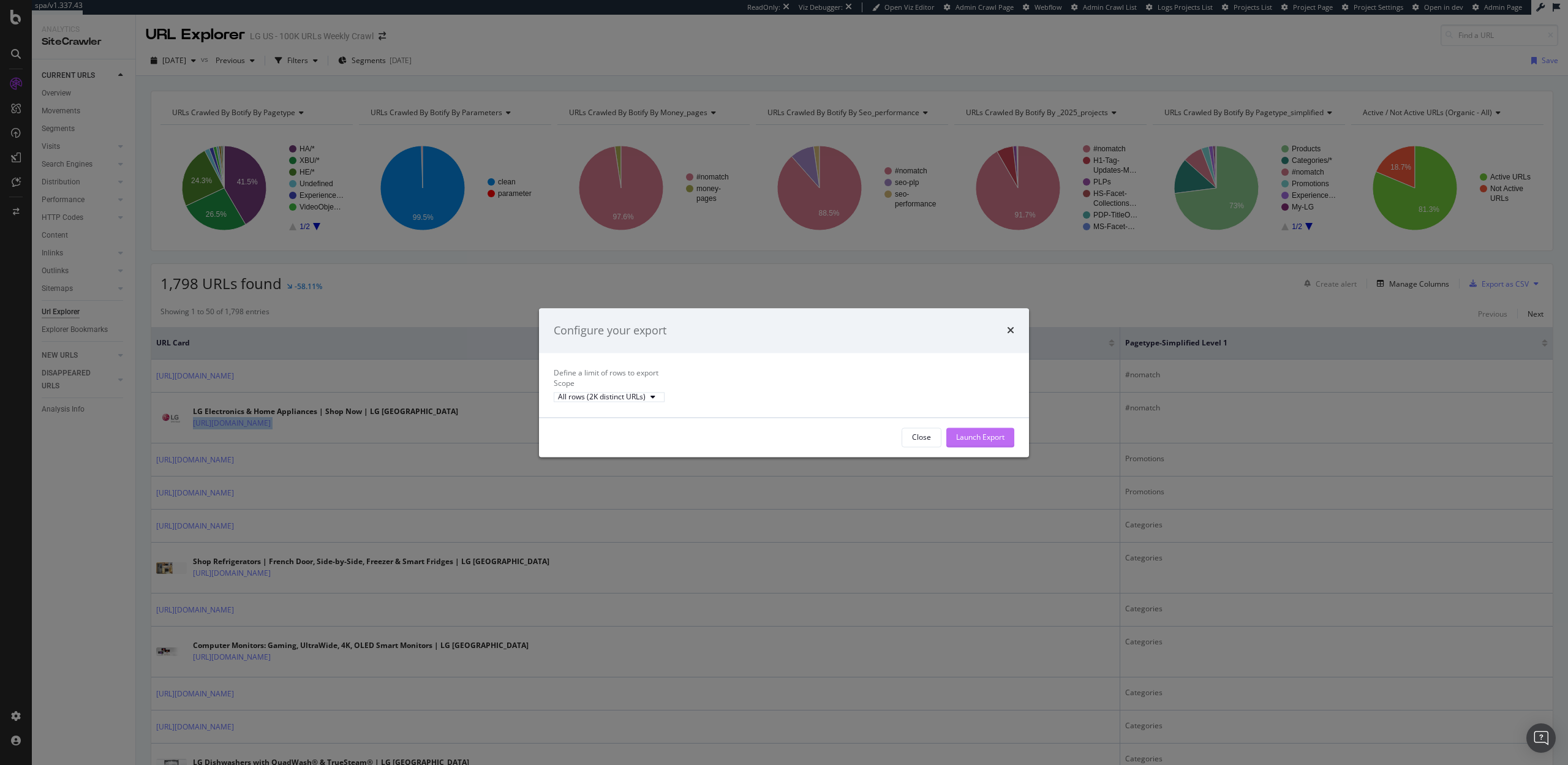
click at [983, 442] on div "Launch Export" at bounding box center [981, 437] width 48 height 11
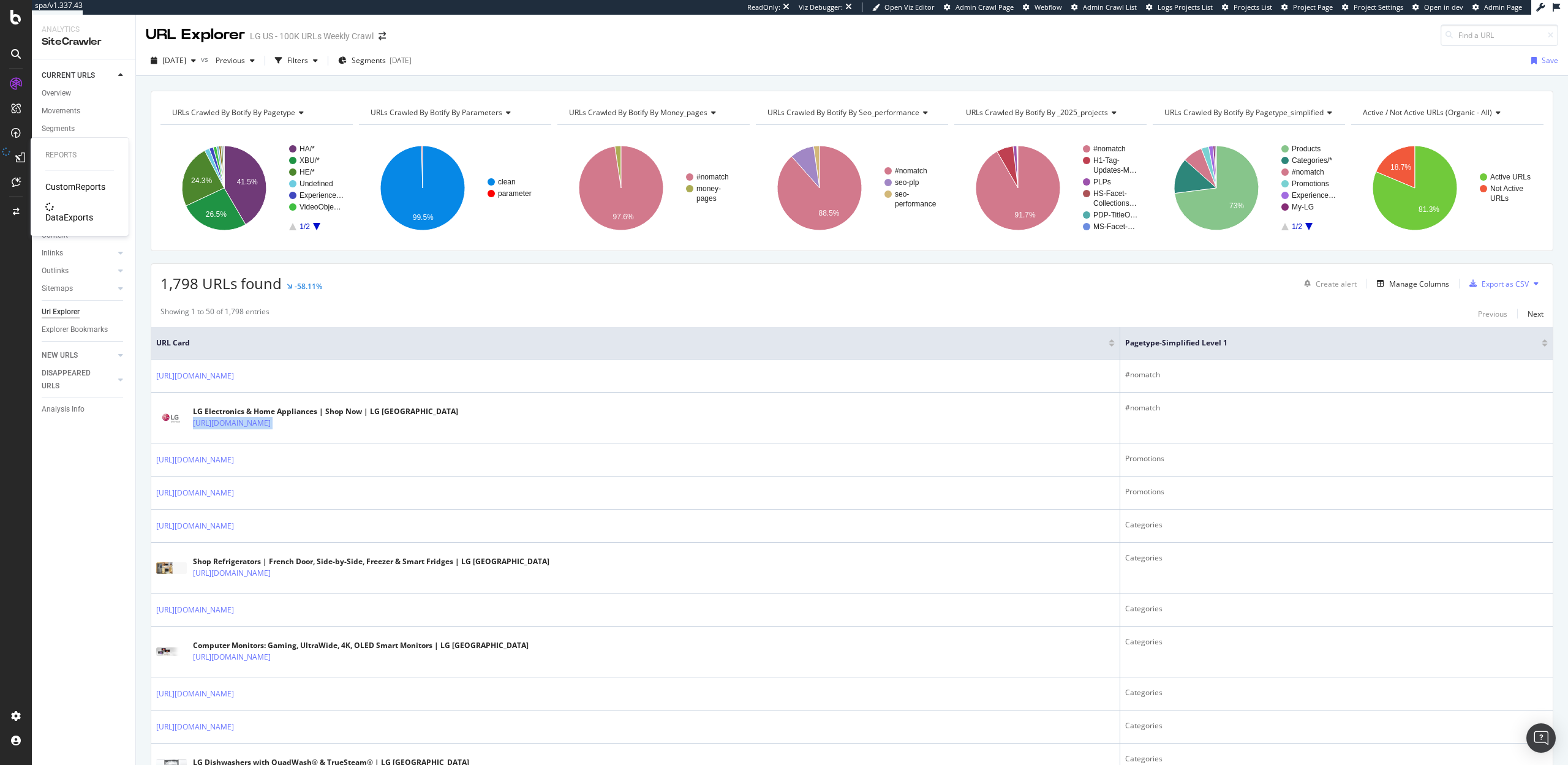
click at [65, 212] on div "DataExports" at bounding box center [69, 218] width 47 height 13
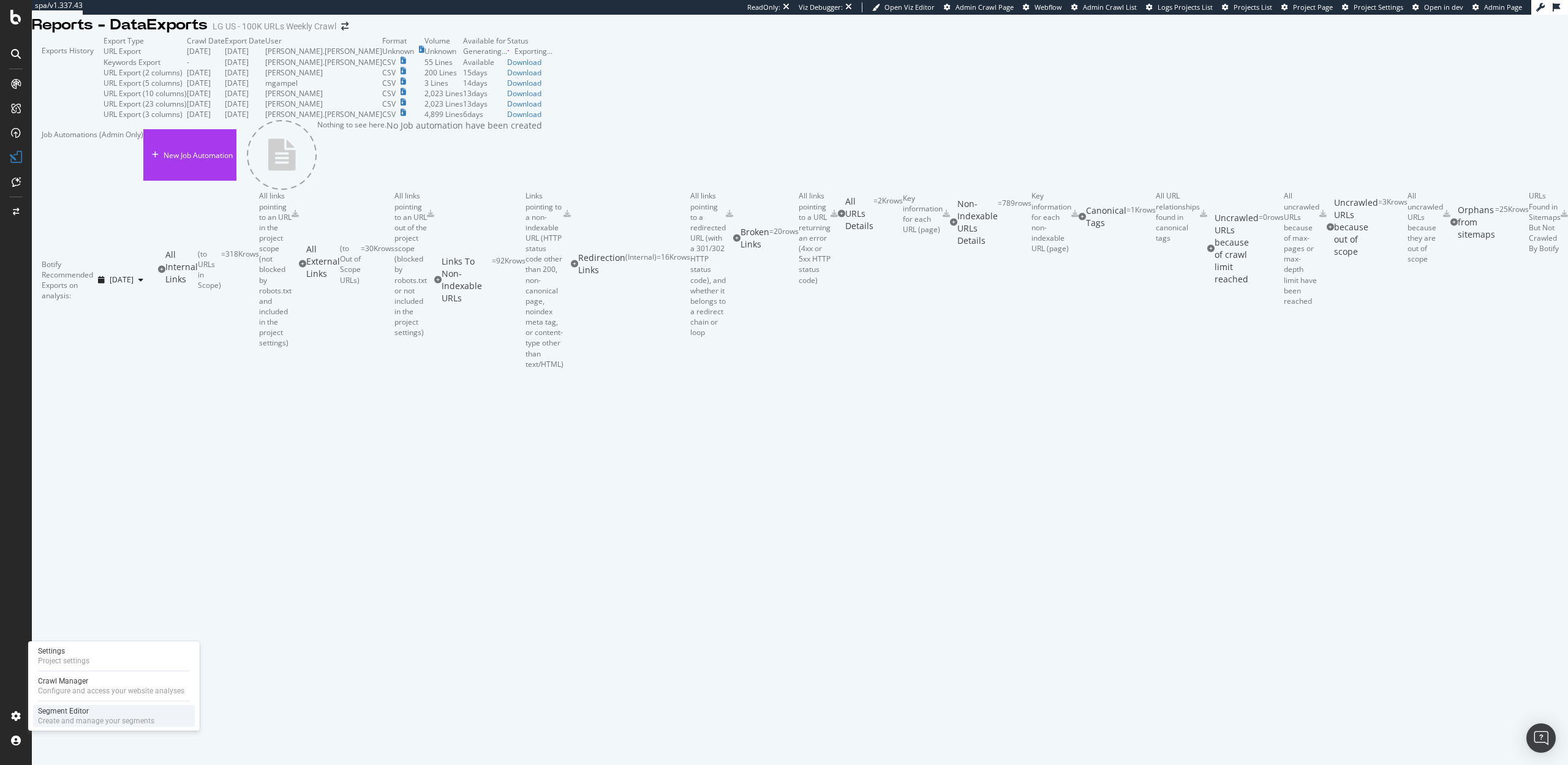
click at [62, 708] on div "Segment Editor" at bounding box center [96, 711] width 116 height 10
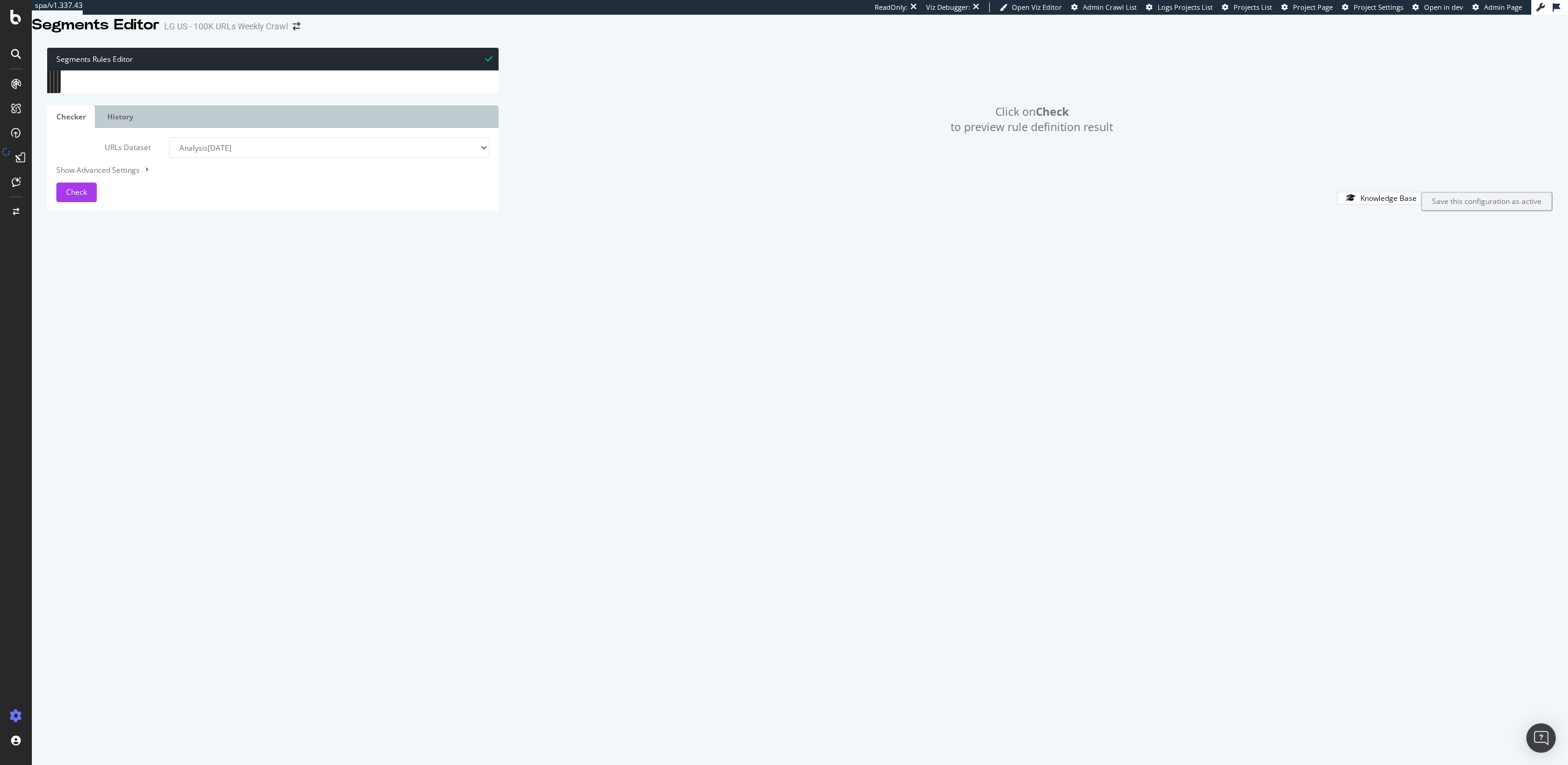
scroll to position [17273, 0]
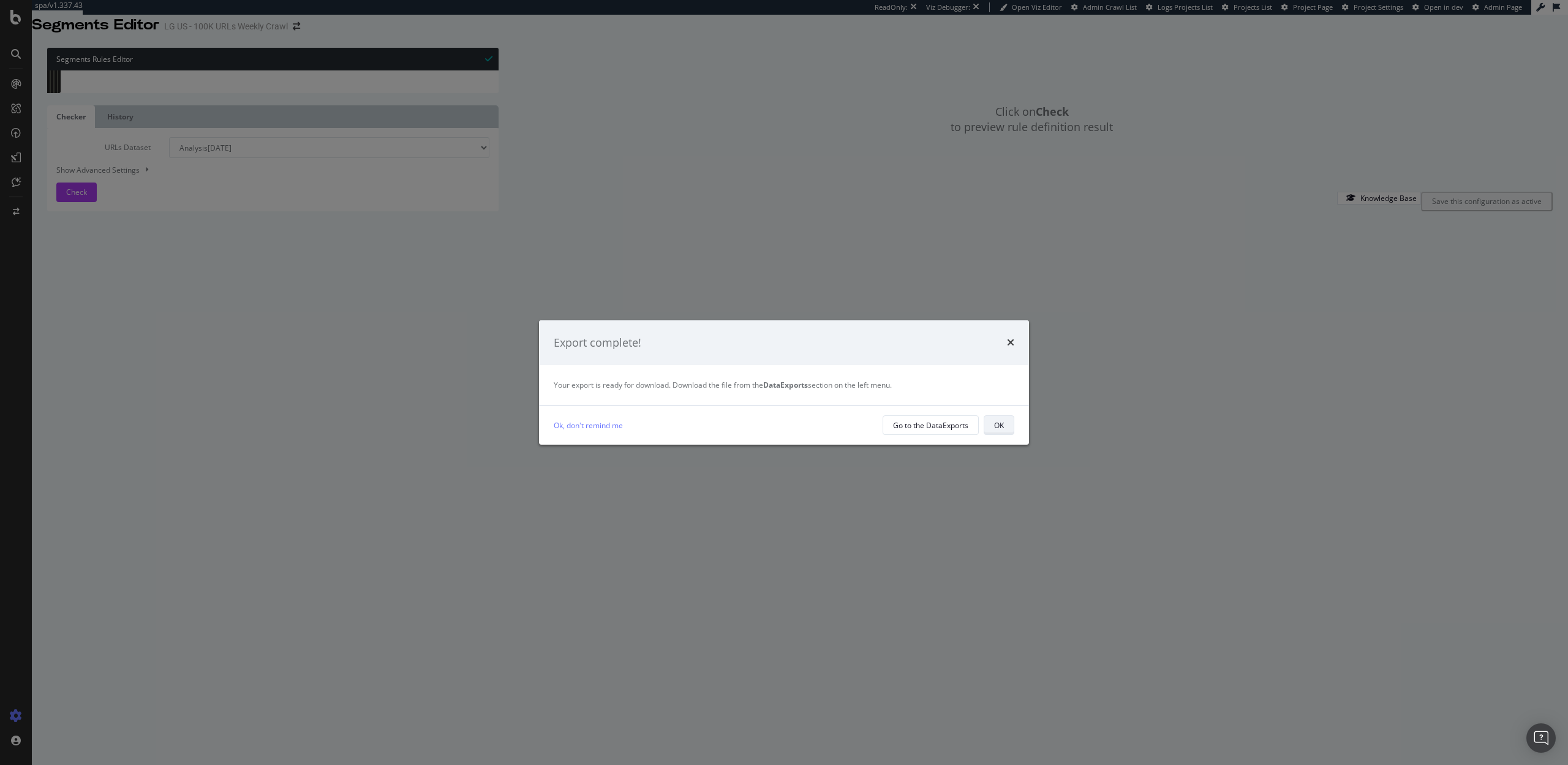
click at [1007, 424] on button "OK" at bounding box center [999, 425] width 31 height 19
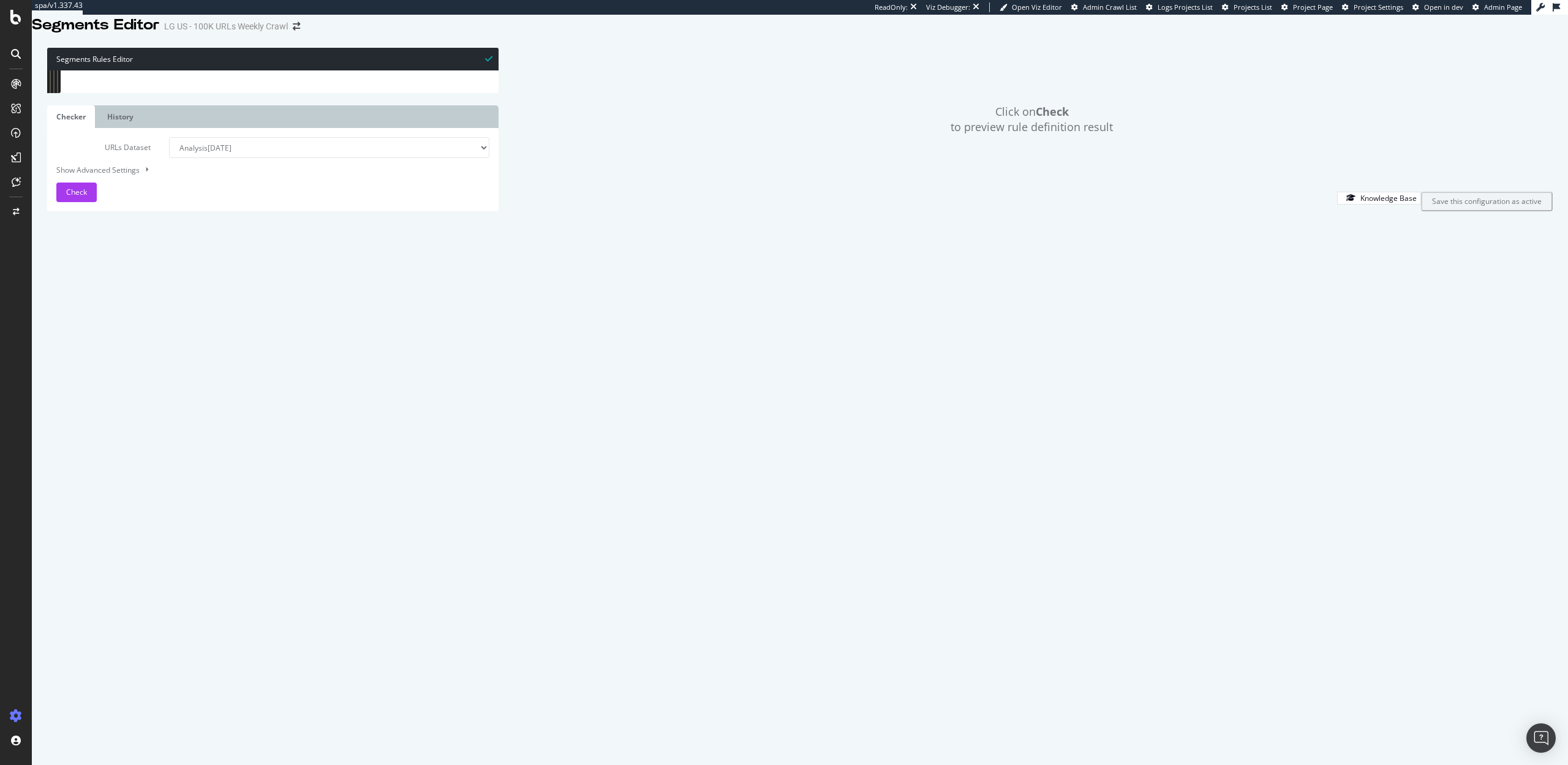
click at [88, 311] on div "URL https://www.lg.com/us/tvs/lg-55qned80tuc-qned-4k-tv URL https://www.lg.com/…" at bounding box center [681, 339] width 1192 height 546
type textarea "@Search"
click at [88, 311] on div "URL https://www.lg.com/us/tvs/lg-55qned80tuc-qned-4k-tv URL https://www.lg.com/…" at bounding box center [681, 339] width 1192 height 546
type textarea "@Homepage"
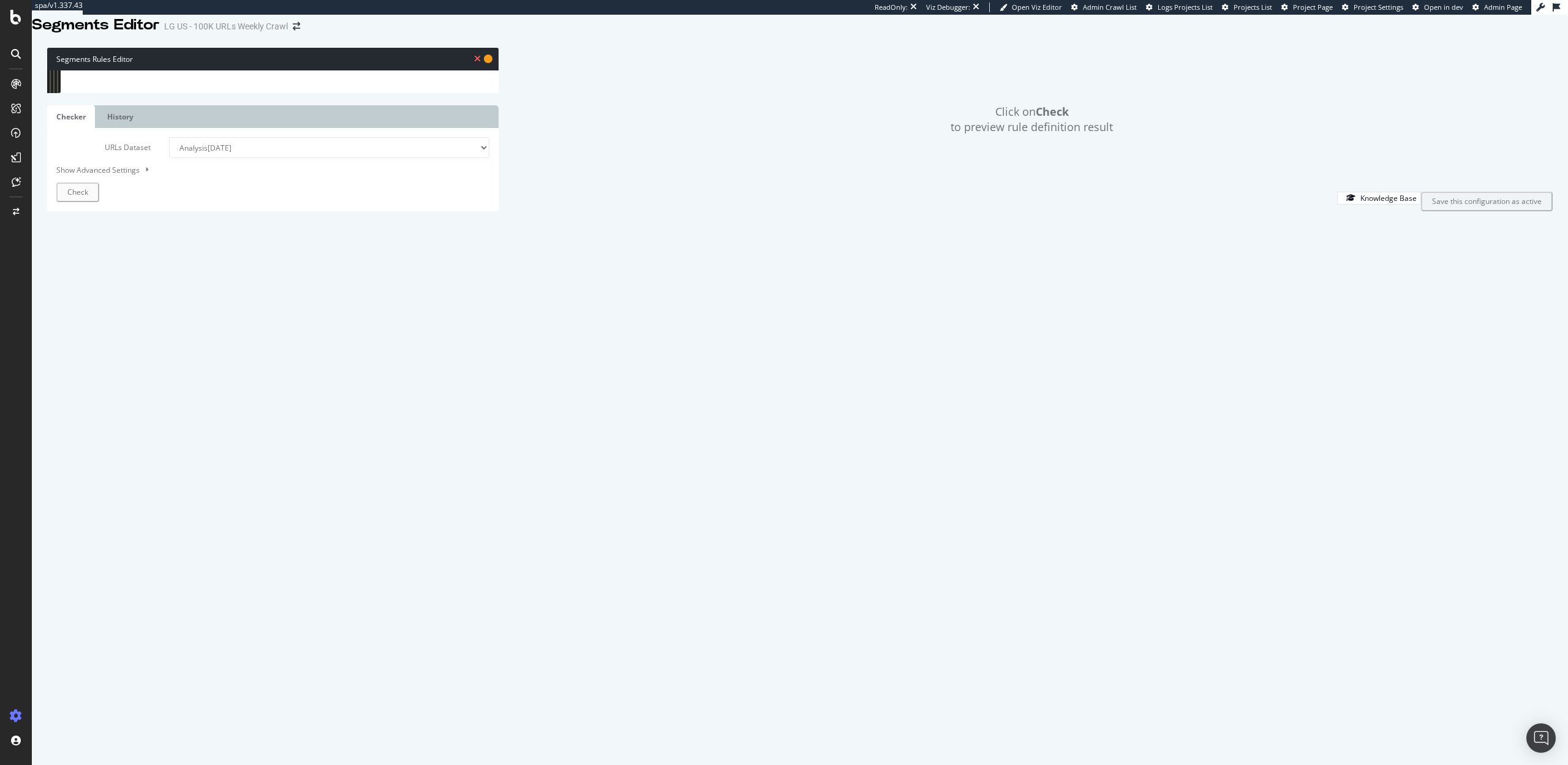
type textarea "url"
paste textarea "Cursor at row 1787"
type textarea "url"
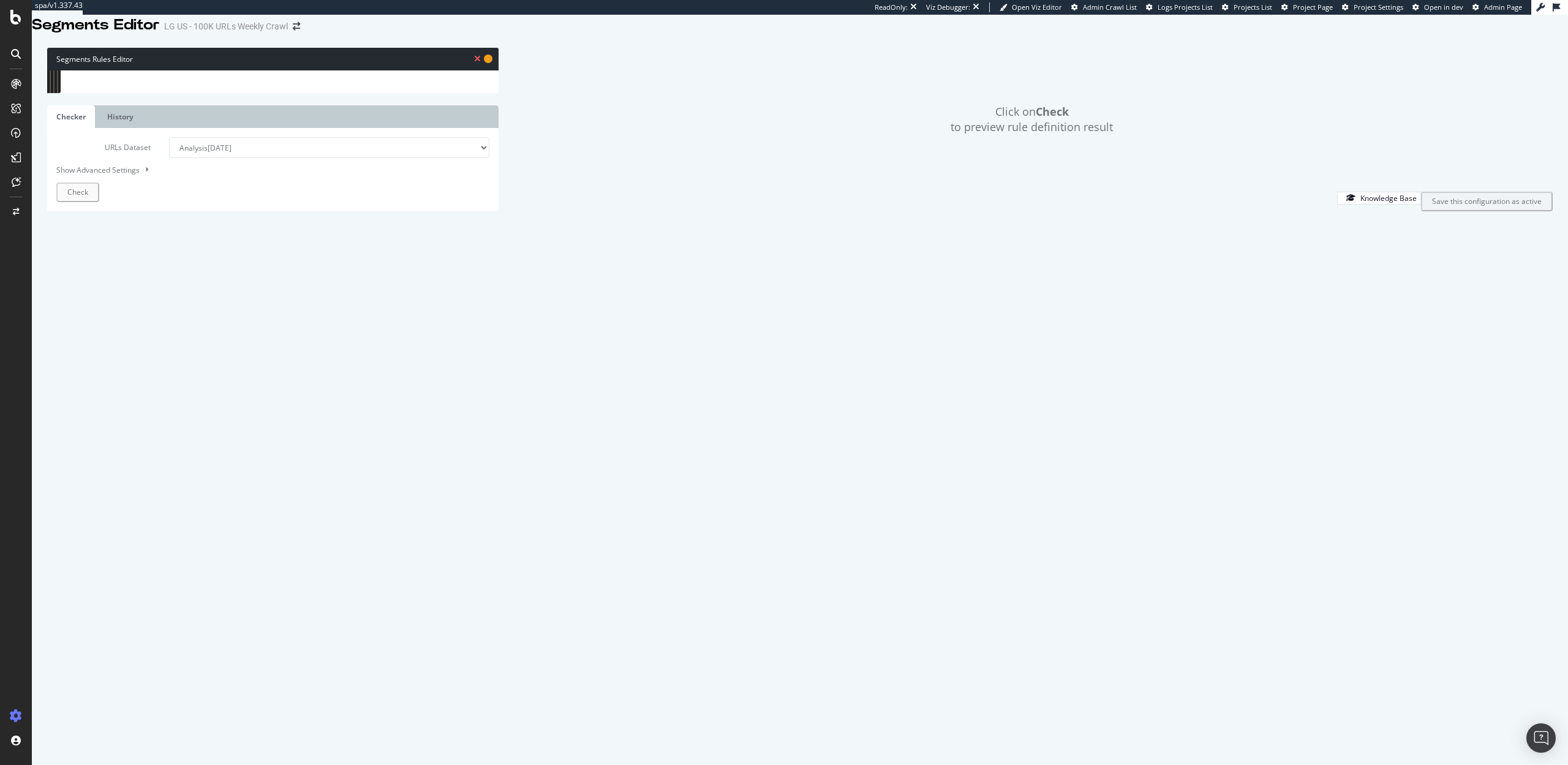
scroll to position [0, 1]
paste textarea "Cursor at row 1788"
click at [212, 333] on div "URL https://www.lg.com/us/tvs/lg-55qned80tuc-qned-4k-tv URL https://www.lg.com/…" at bounding box center [681, 339] width 1192 height 546
click at [151, 310] on div "URL https://www.lg.com/us/tvs/lg-55qned80tuc-qned-4k-tv URL https://www.lg.com/…" at bounding box center [681, 339] width 1192 height 546
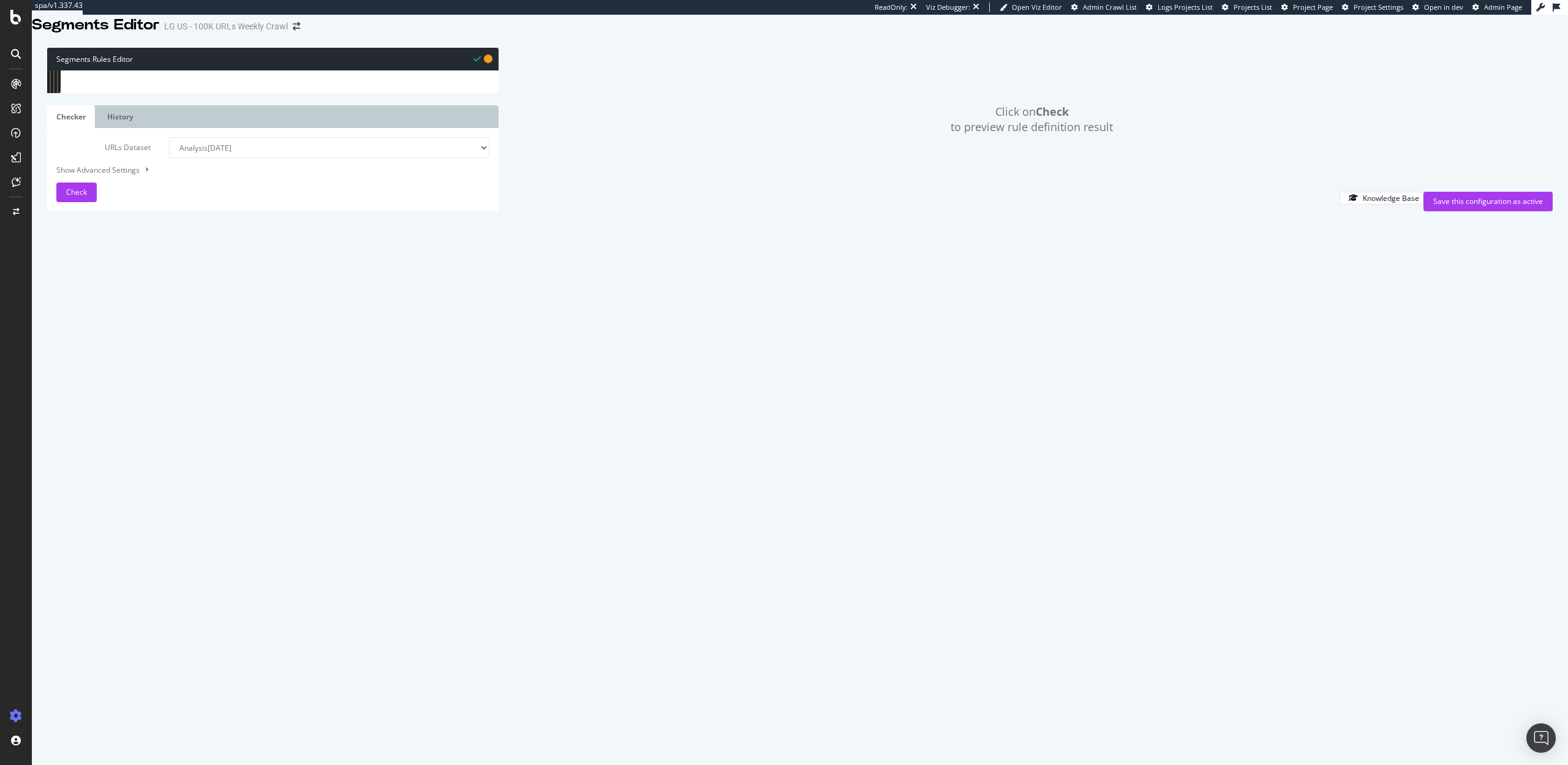
type textarea "@Homepage"
type textarea "("
click at [98, 352] on div "URL https://www.lg.com/us/tvs/lg-55qned80tuc-qned-4k-tv URL https://www.lg.com/…" at bounding box center [681, 339] width 1192 height 546
click at [88, 320] on div "URL https://www.lg.com/us/tvs/lg-55qned80tuc-qned-4k-tv URL https://www.lg.com/…" at bounding box center [681, 339] width 1192 height 546
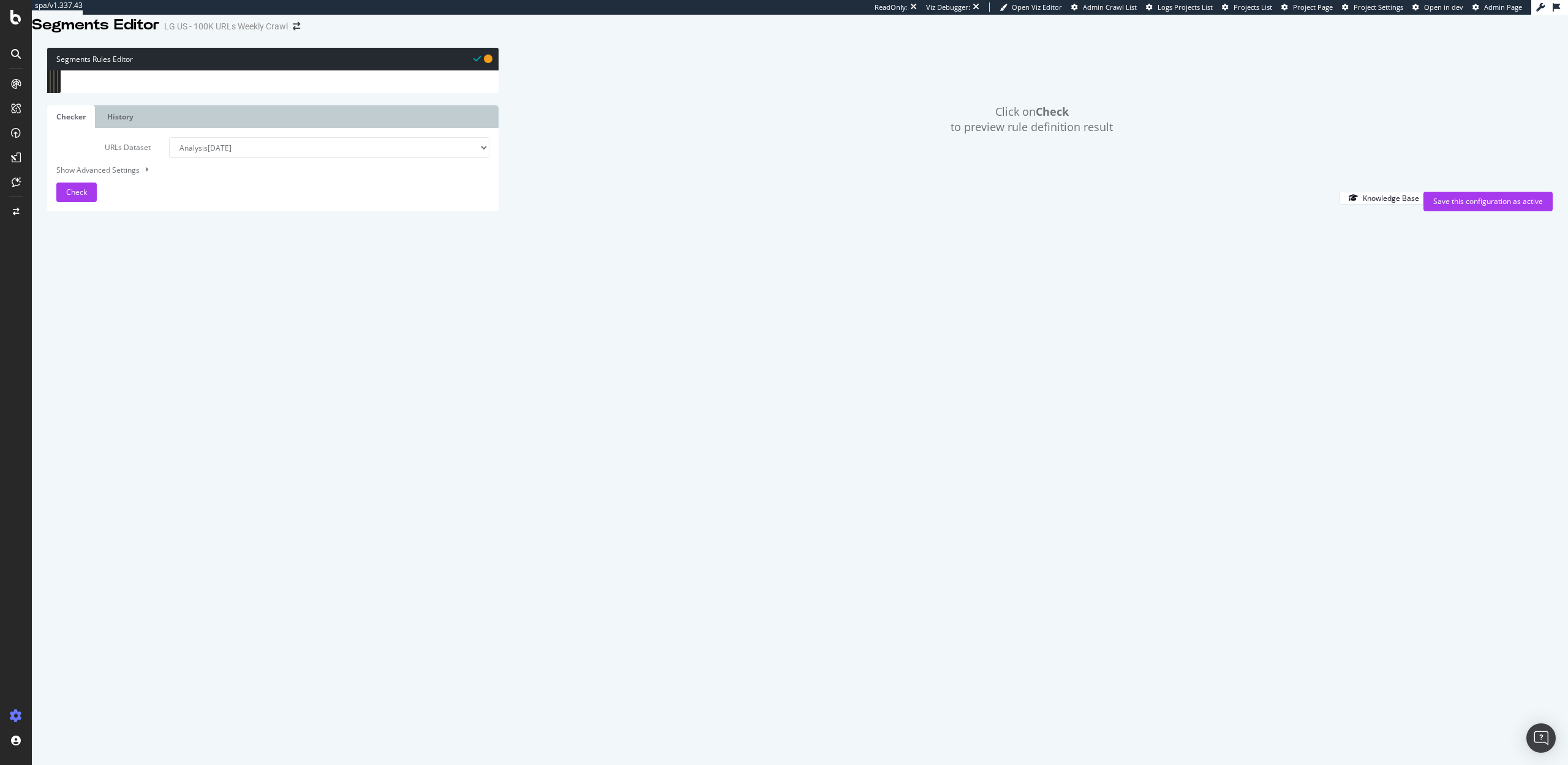
click at [117, 351] on div "URL https://www.lg.com/us/tvs/lg-55qned80tuc-qned-4k-tv URL https://www.lg.com/…" at bounding box center [681, 339] width 1192 height 546
click at [205, 416] on div "URL https://www.lg.com/us/tvs/lg-55qned80tuc-qned-4k-tv URL https://www.lg.com/…" at bounding box center [681, 339] width 1192 height 546
click at [107, 352] on div "URL https://www.lg.com/us/tvs/lg-55qned80tuc-qned-4k-tv URL https://www.lg.com/…" at bounding box center [681, 339] width 1192 height 546
type textarea ")"
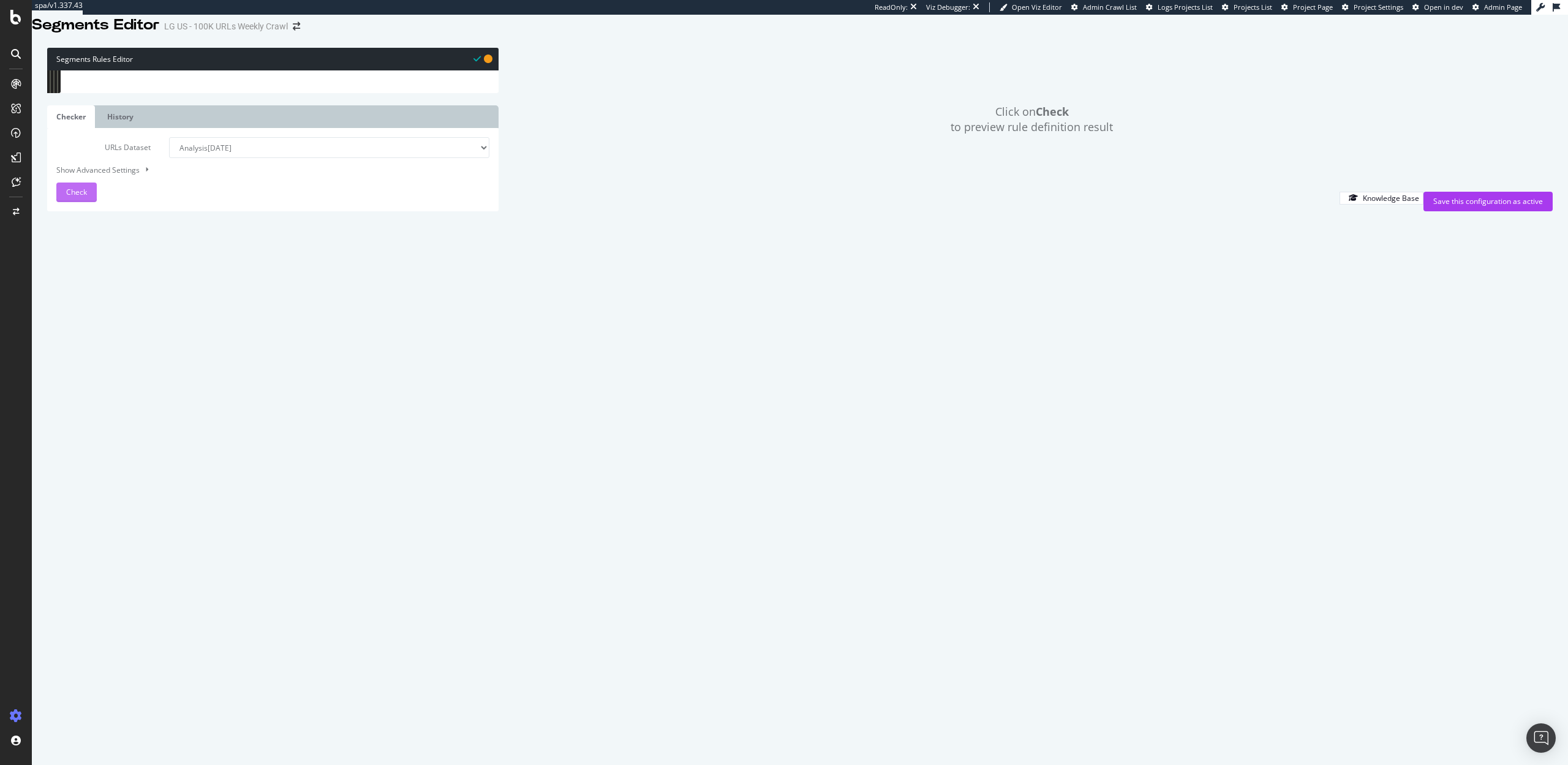
click at [79, 197] on span "Check" at bounding box center [76, 191] width 21 height 11
click at [1464, 206] on div "Save this configuration as active" at bounding box center [1488, 201] width 109 height 11
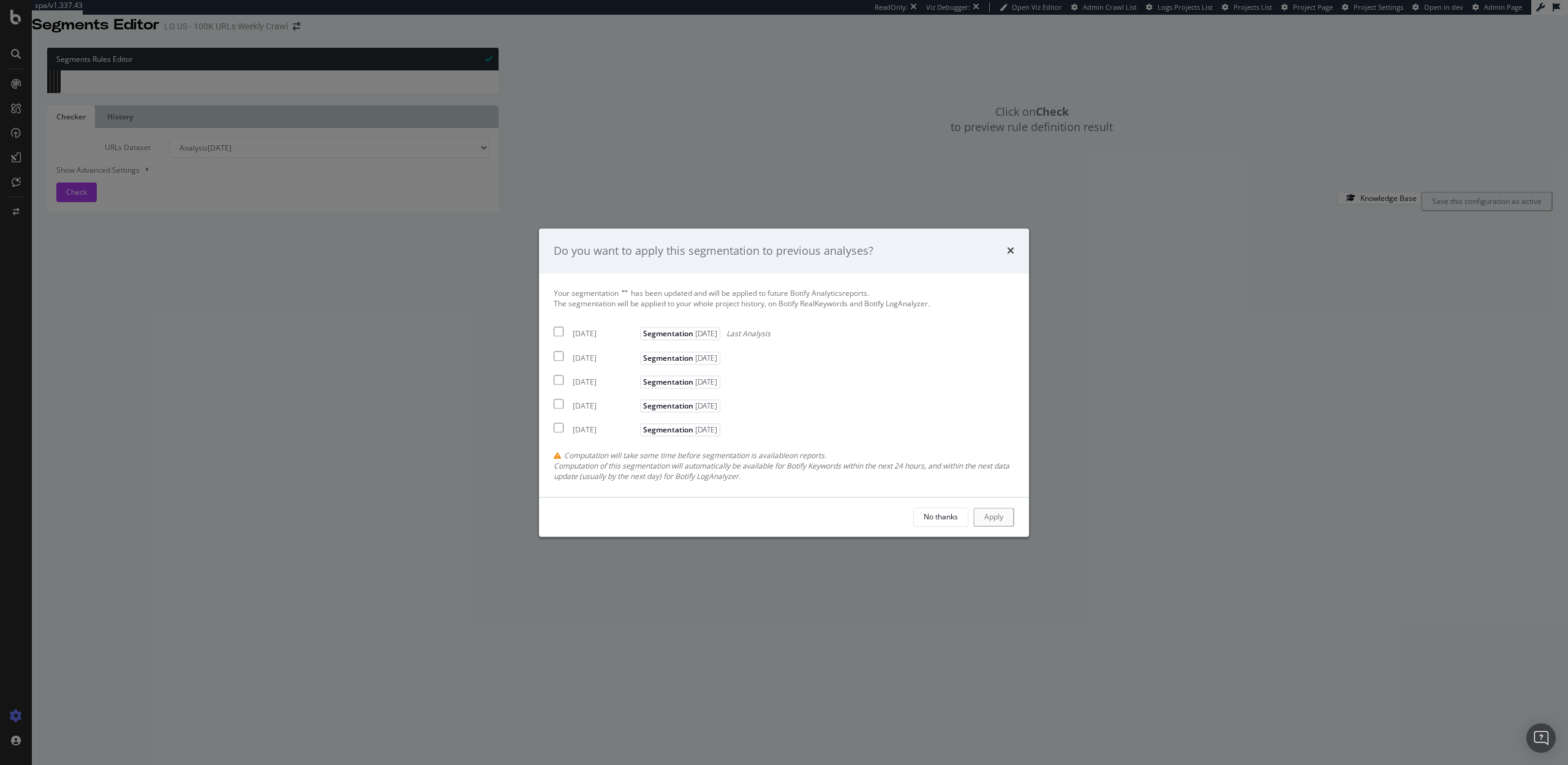
click at [557, 332] on input "modal" at bounding box center [559, 332] width 10 height 10
checkbox input "true"
click at [991, 522] on div "Apply" at bounding box center [995, 516] width 19 height 11
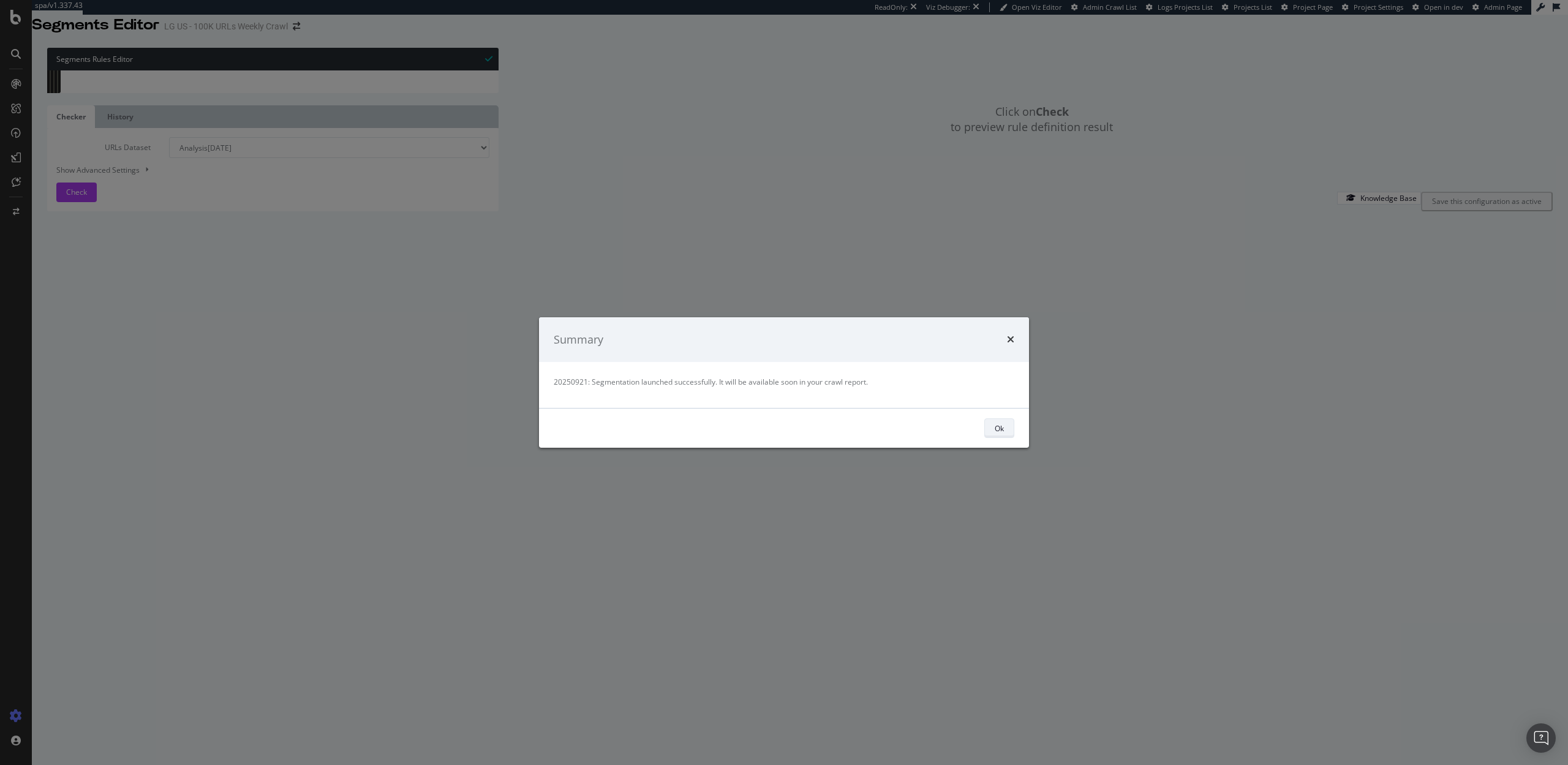
click at [998, 424] on div "Ok" at bounding box center [1000, 428] width 10 height 11
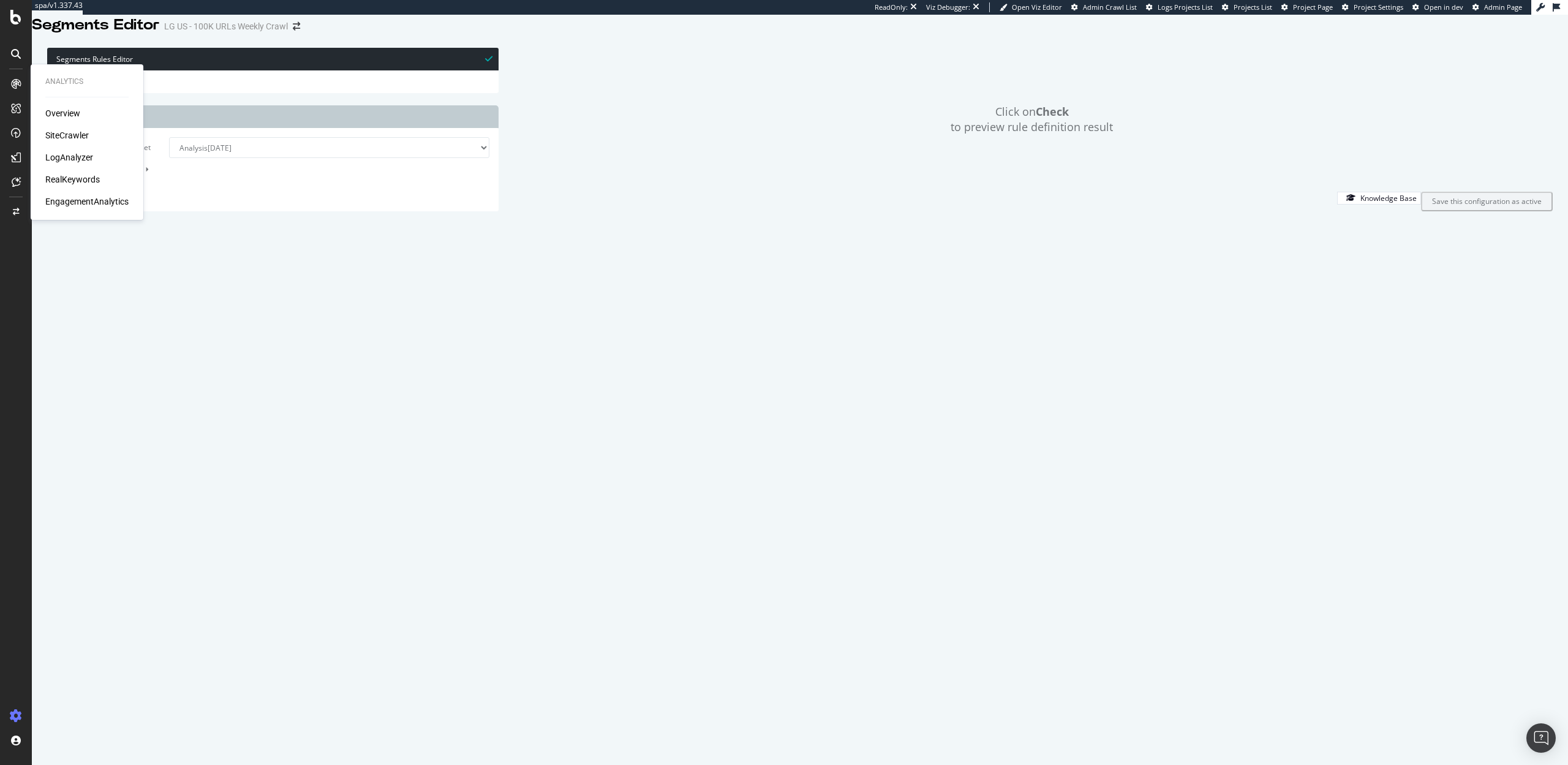
click at [72, 136] on div "SiteCrawler" at bounding box center [67, 135] width 44 height 13
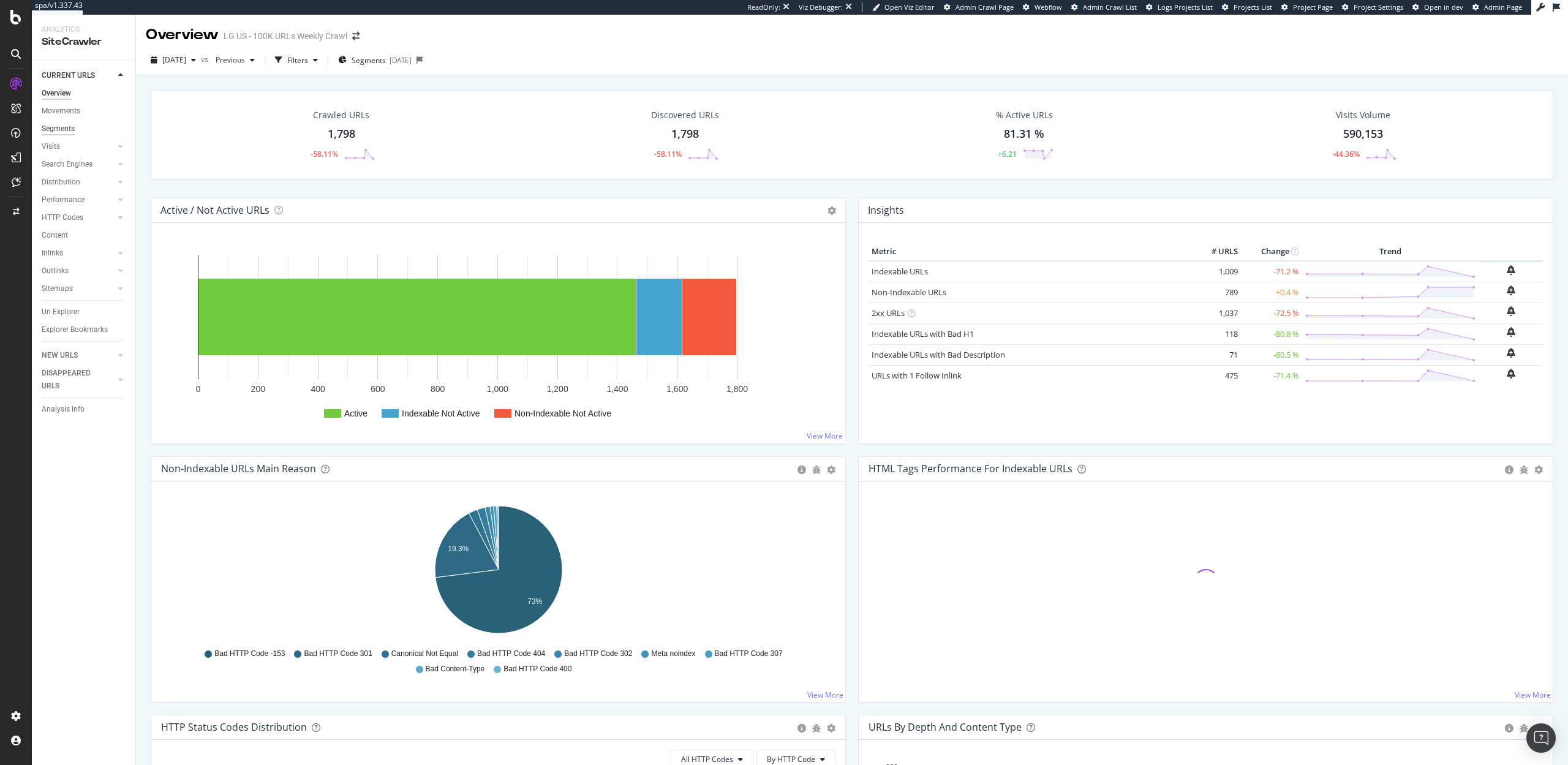
click at [55, 129] on div "Segments" at bounding box center [58, 129] width 33 height 13
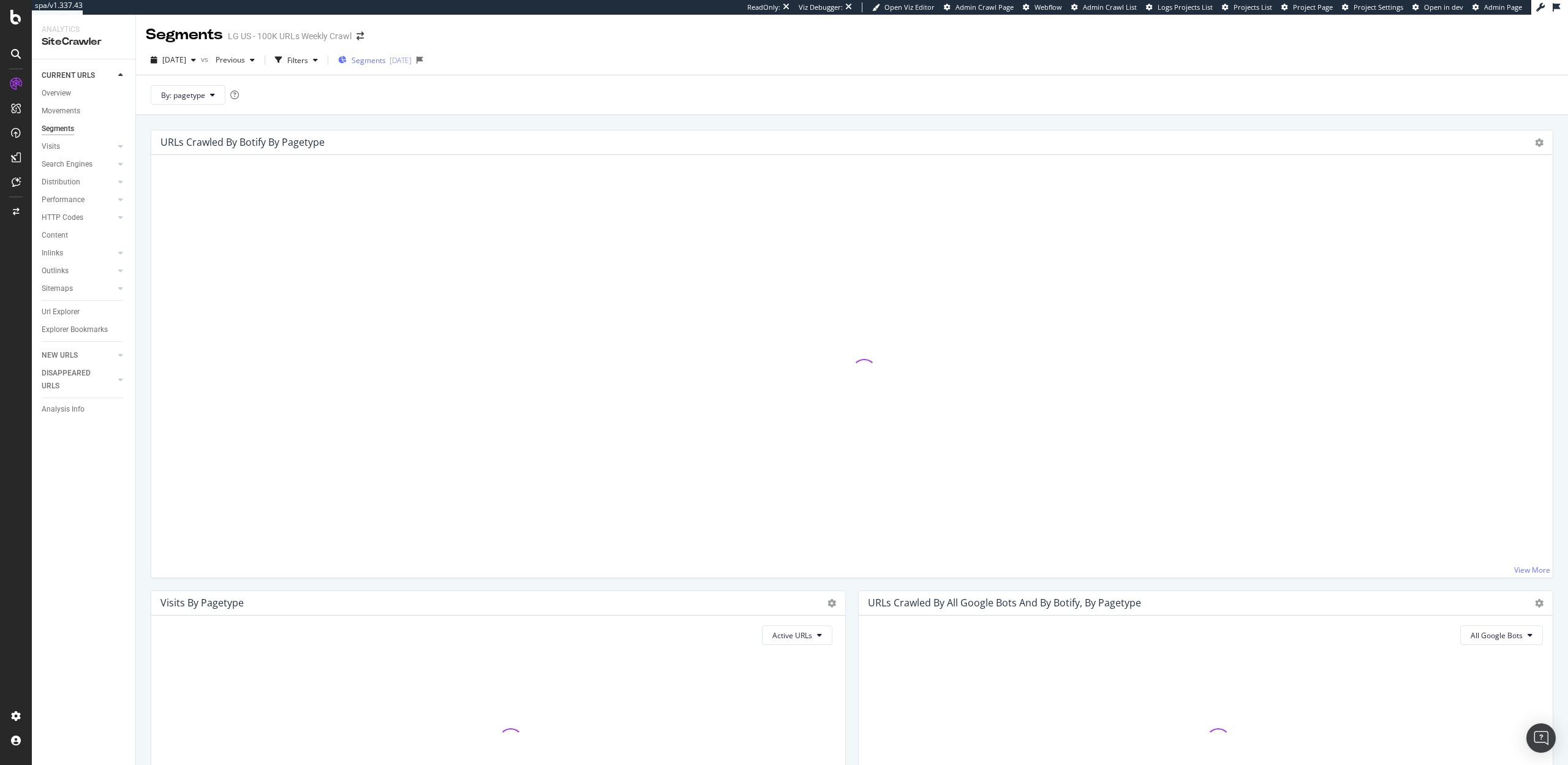
click at [386, 57] on span "Segments" at bounding box center [369, 60] width 34 height 11
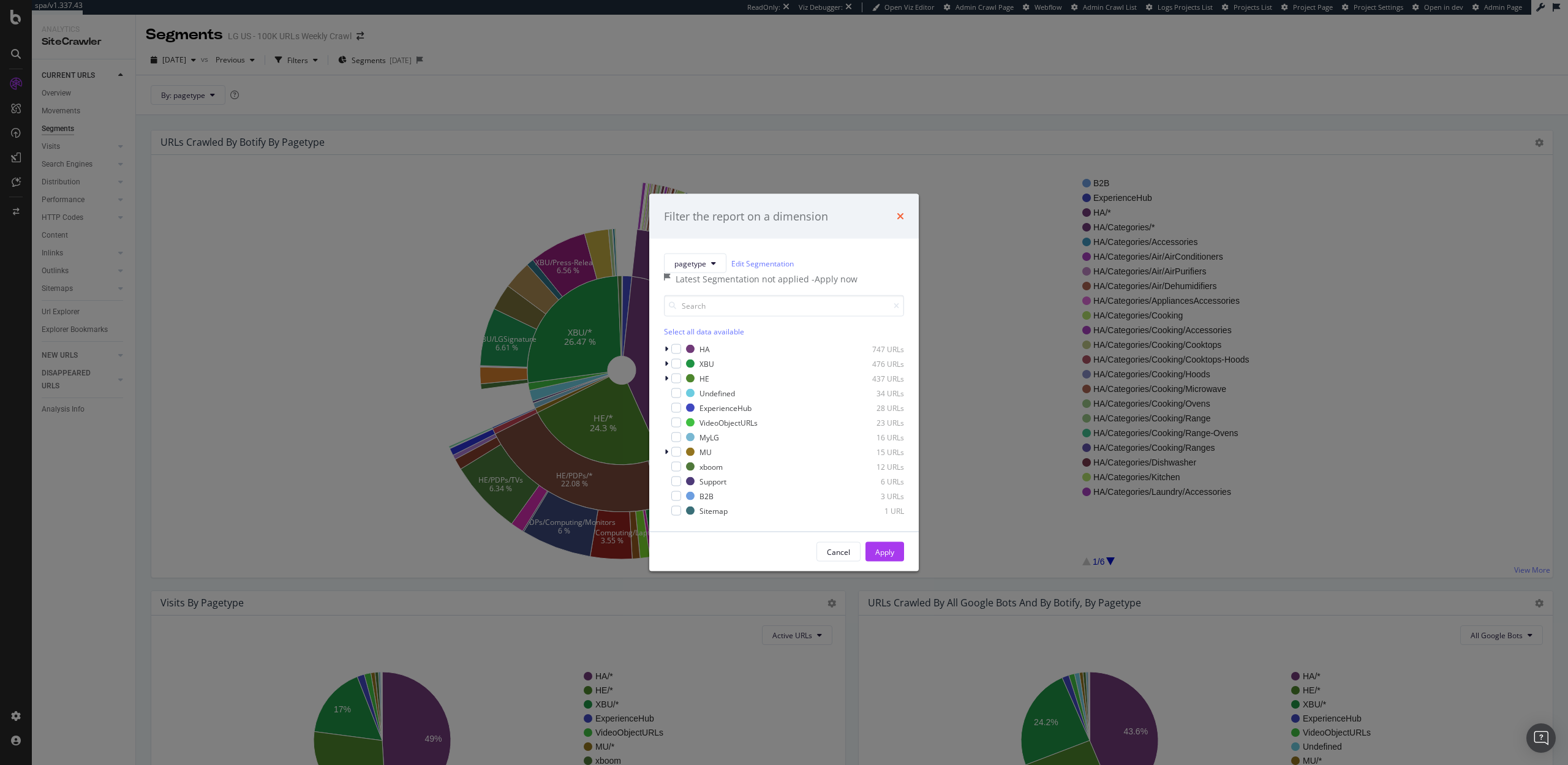
click at [902, 212] on icon "times" at bounding box center [901, 217] width 8 height 10
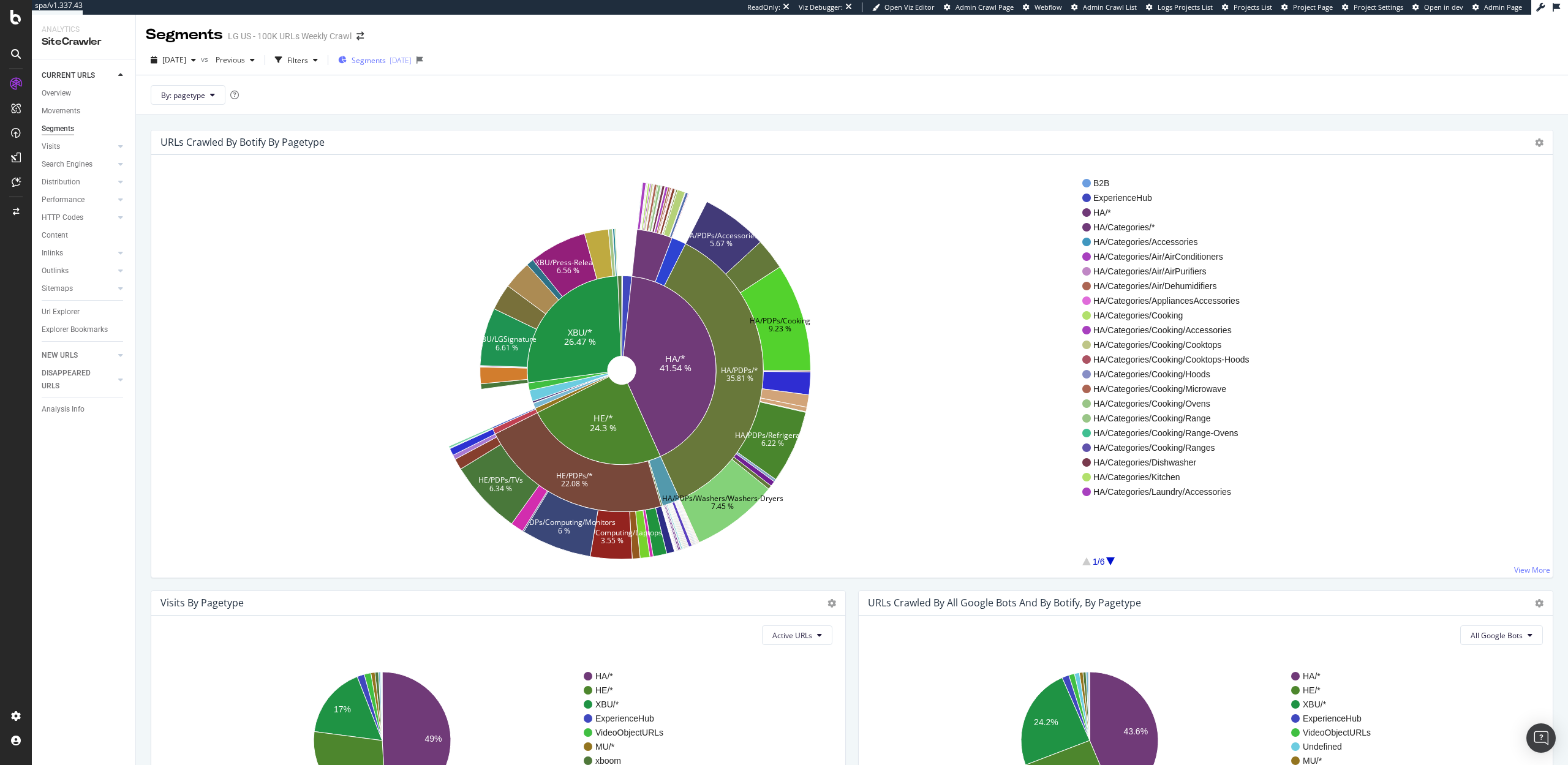
click at [386, 58] on span "Segments" at bounding box center [369, 60] width 34 height 11
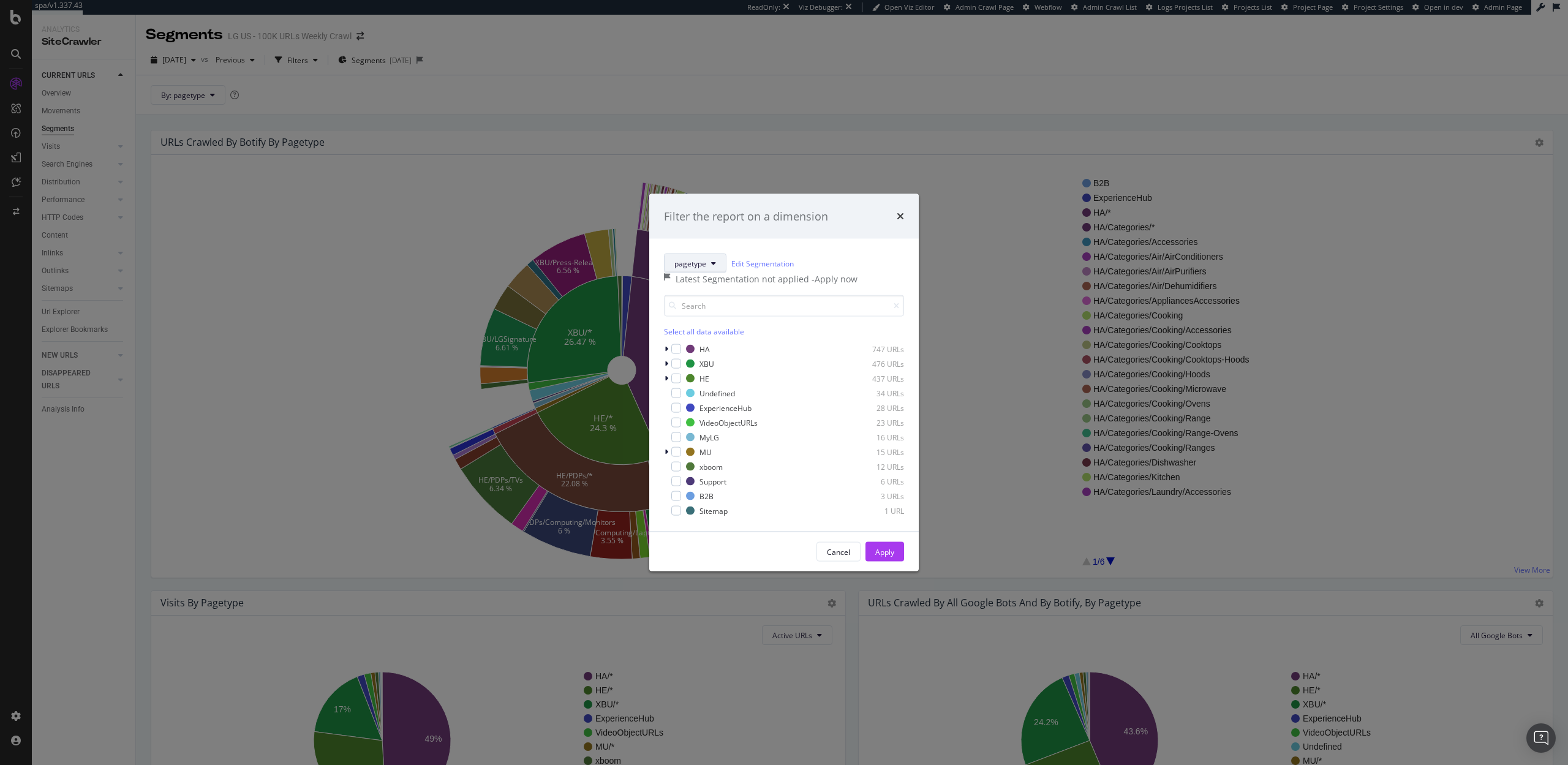
click at [704, 258] on span "pagetype" at bounding box center [690, 263] width 32 height 11
click at [203, 116] on div "Filter the report on a dimension pagetype Edit Segmentation Latest Segmentation…" at bounding box center [784, 382] width 1568 height 765
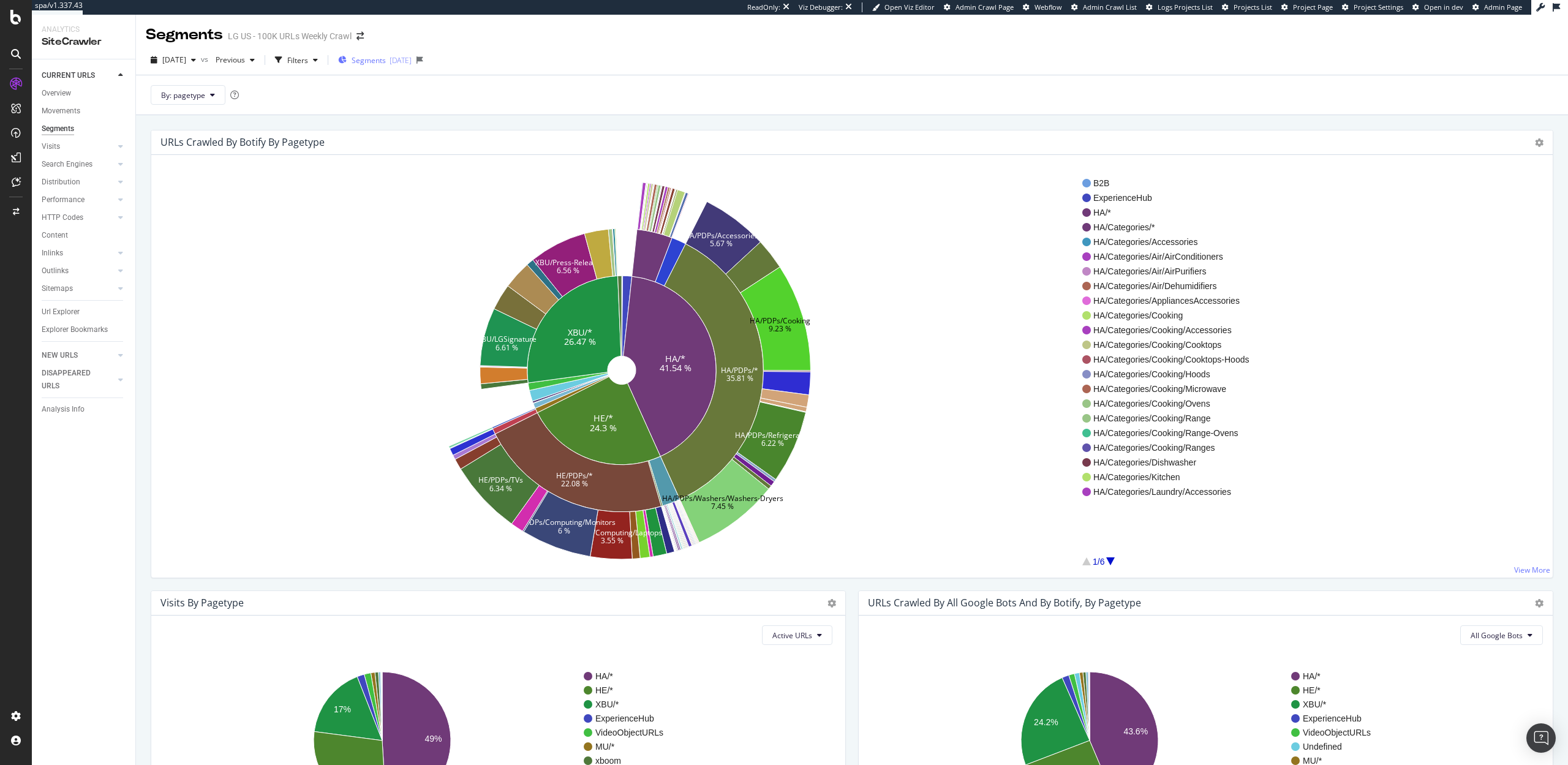
click at [412, 61] on div "2025-09-22" at bounding box center [400, 60] width 22 height 11
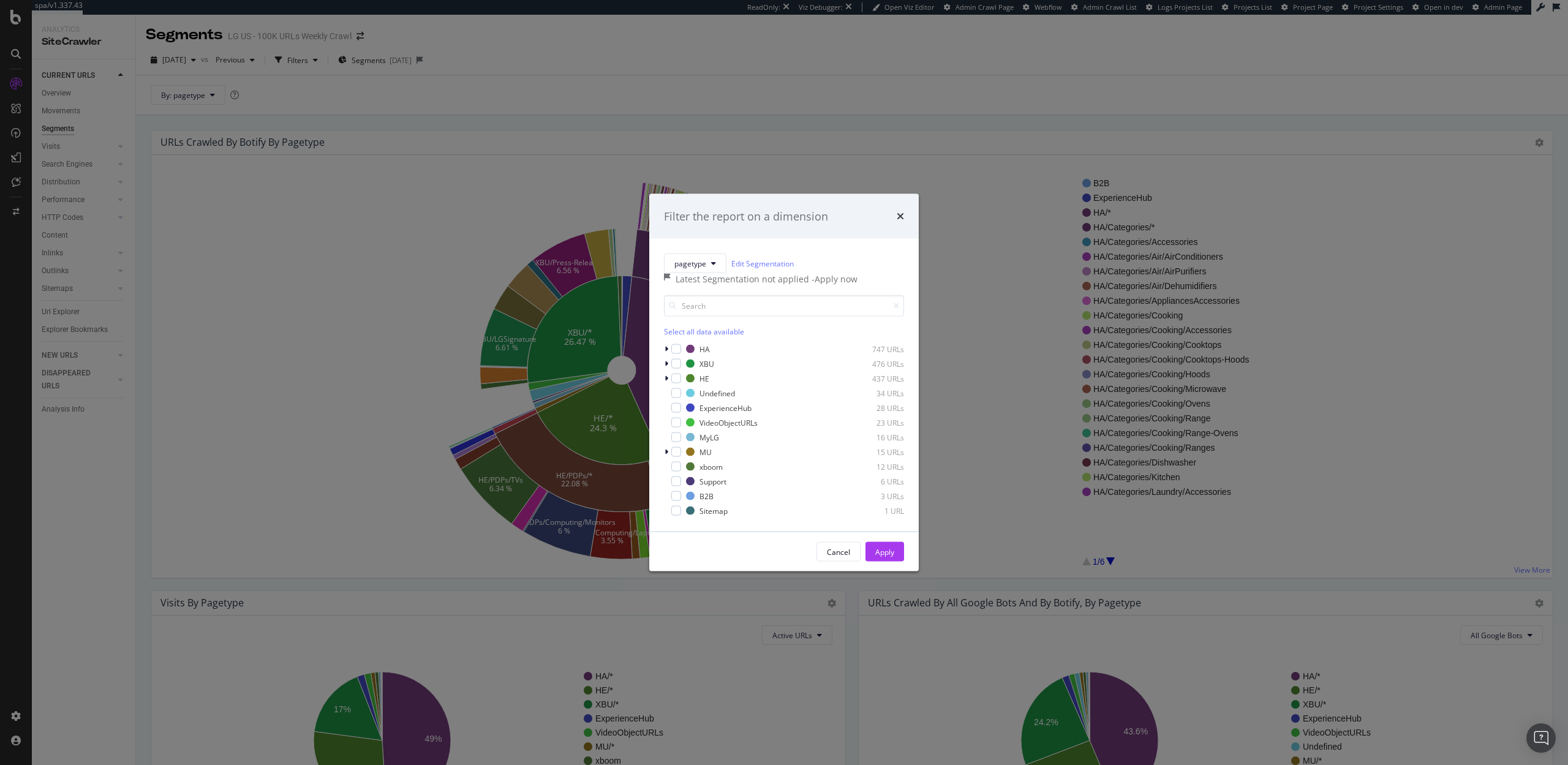
click at [406, 126] on div "Filter the report on a dimension pagetype Edit Segmentation Latest Segmentation…" at bounding box center [784, 382] width 1568 height 765
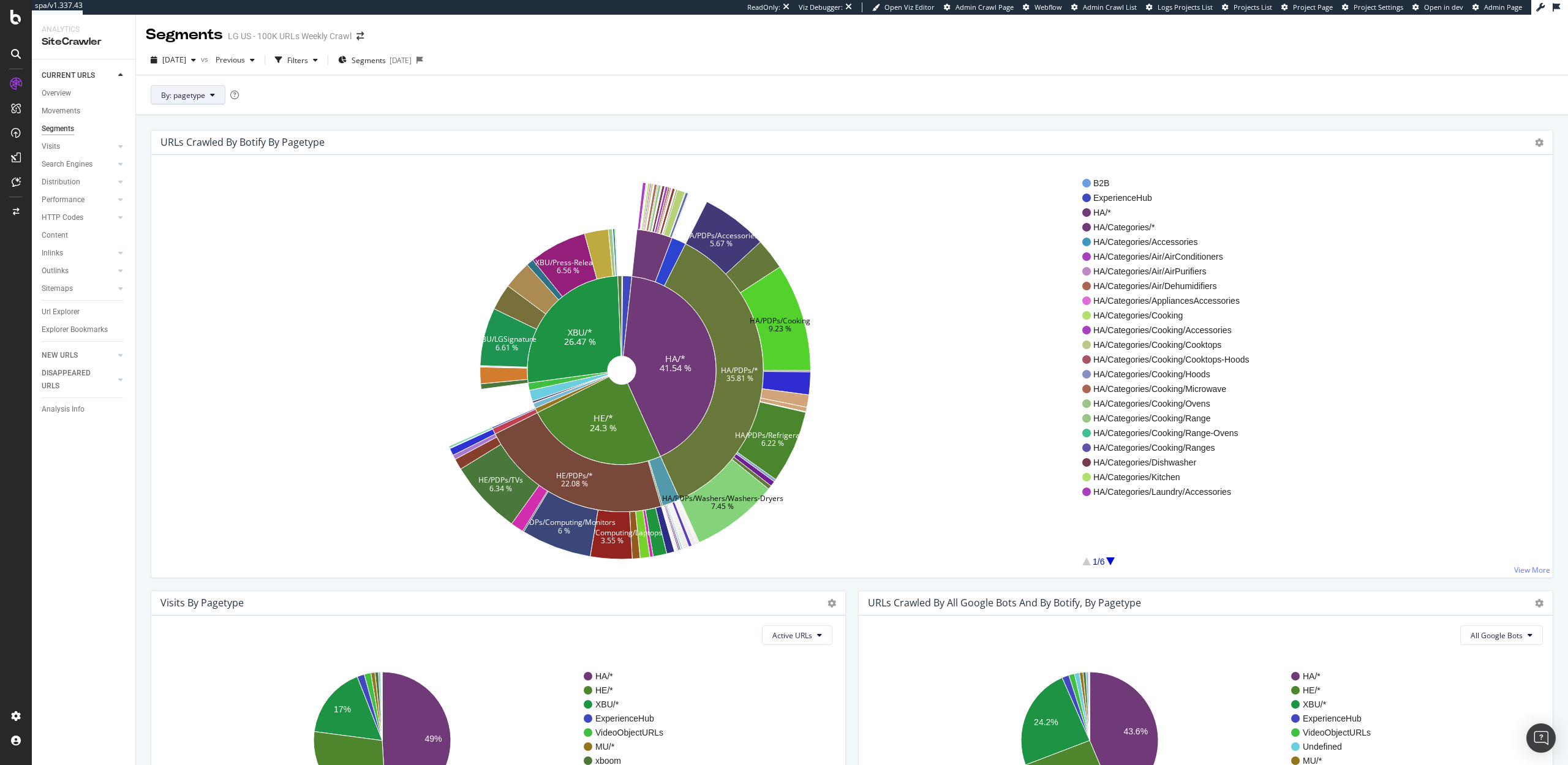
click at [213, 91] on icon at bounding box center [212, 95] width 5 height 8
click at [194, 250] on span "pagetype_simplified" at bounding box center [227, 251] width 133 height 11
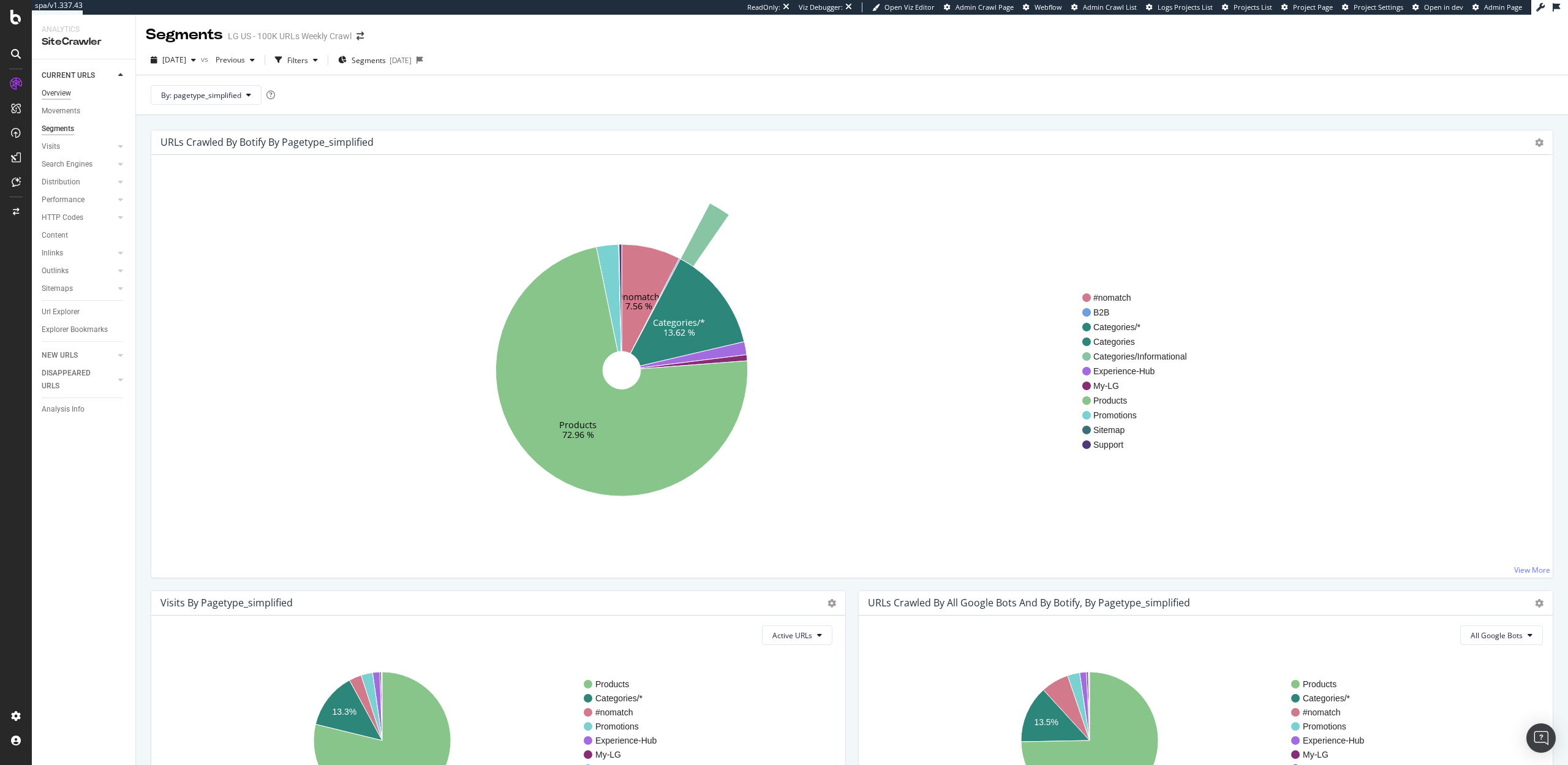
click at [59, 89] on div "Overview" at bounding box center [56, 93] width 29 height 13
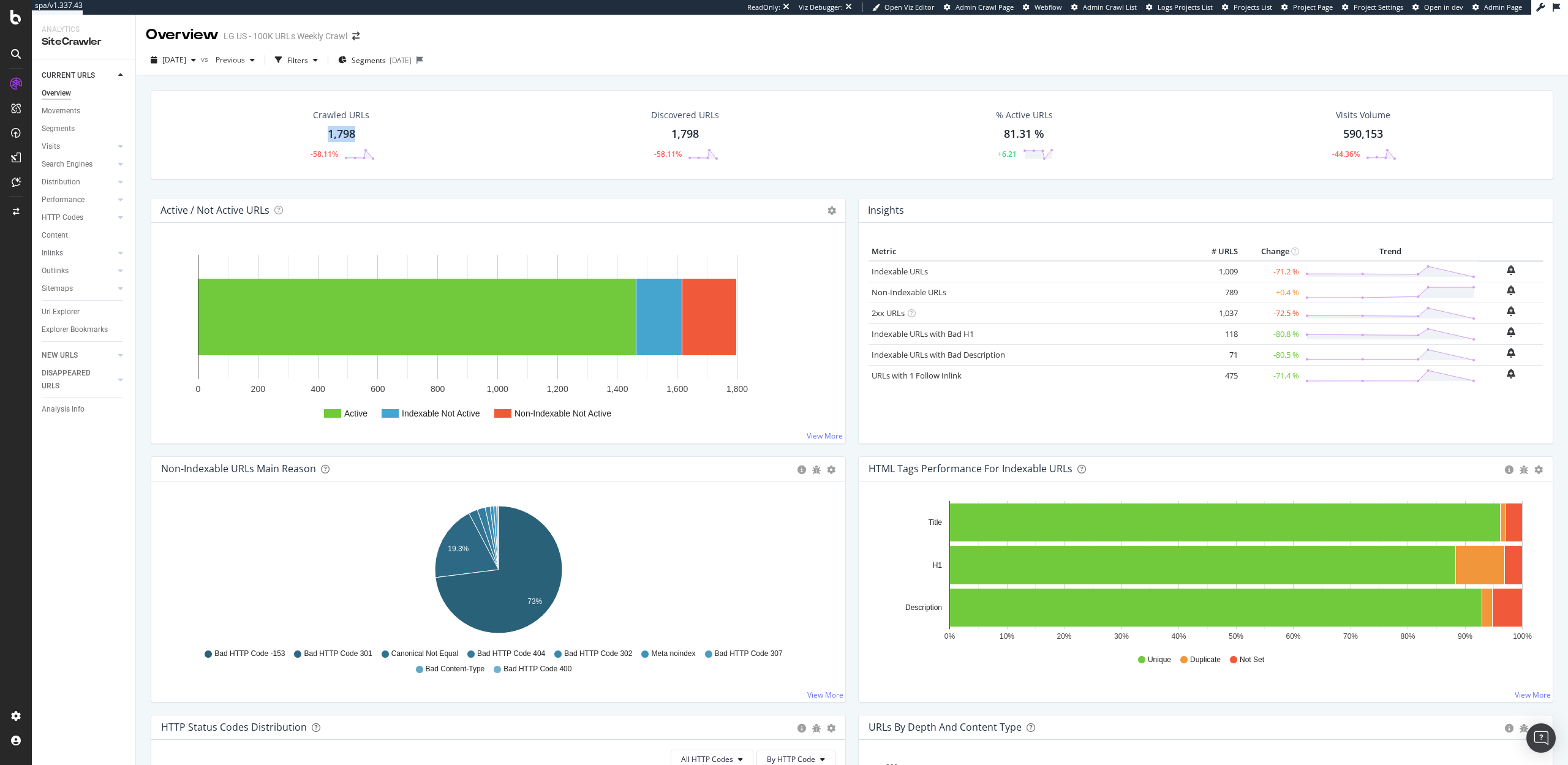
drag, startPoint x: 360, startPoint y: 132, endPoint x: 424, endPoint y: 125, distance: 64.4
click at [313, 132] on div "Crawled URLs 1,798 -58.11%" at bounding box center [341, 134] width 91 height 64
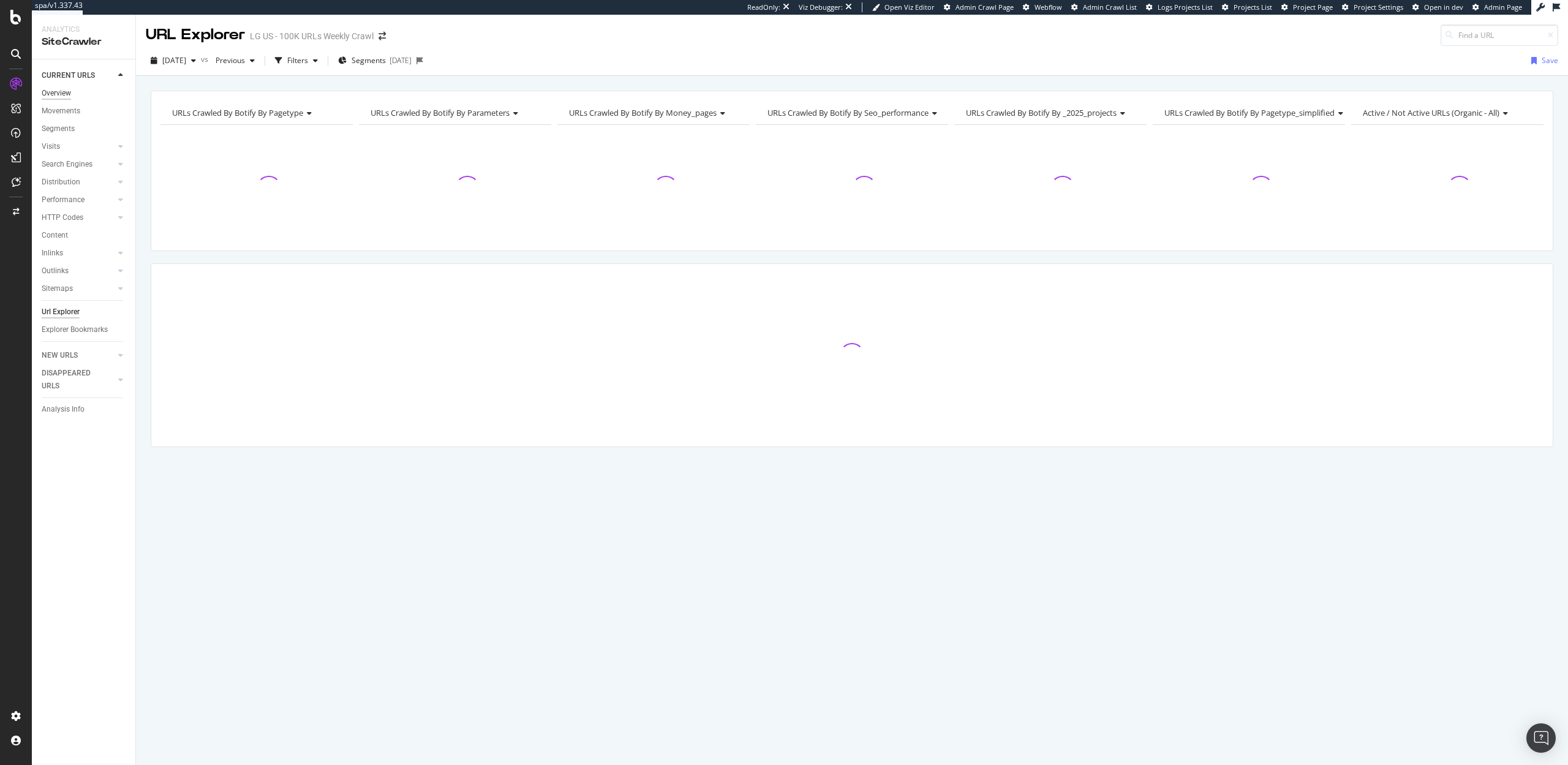
click at [55, 88] on div "Overview" at bounding box center [56, 93] width 29 height 13
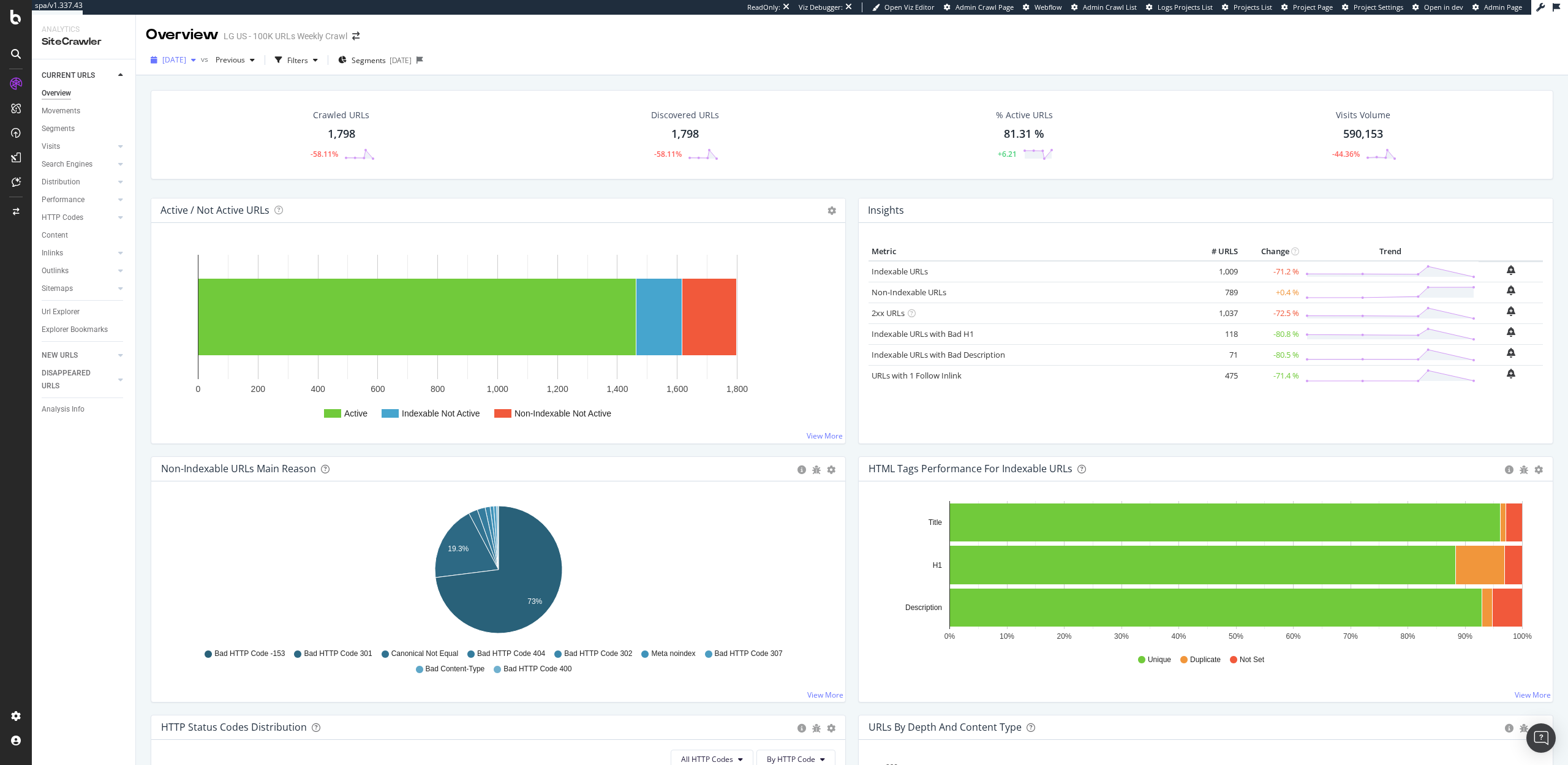
click at [187, 58] on span "[DATE]" at bounding box center [174, 59] width 24 height 11
click at [63, 650] on div "Settings" at bounding box center [63, 651] width 51 height 10
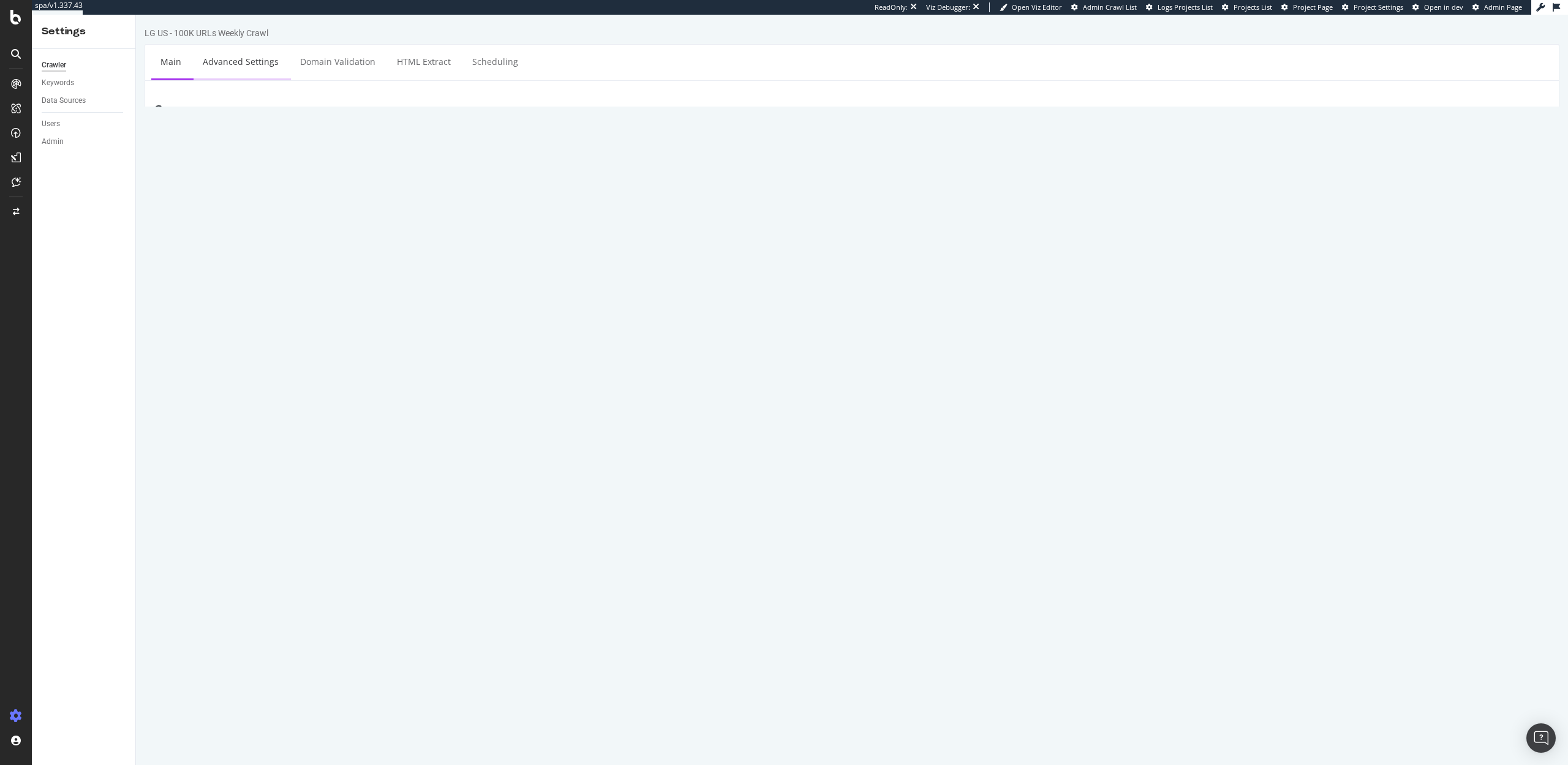
click at [237, 69] on link "Advanced Settings" at bounding box center [241, 61] width 95 height 34
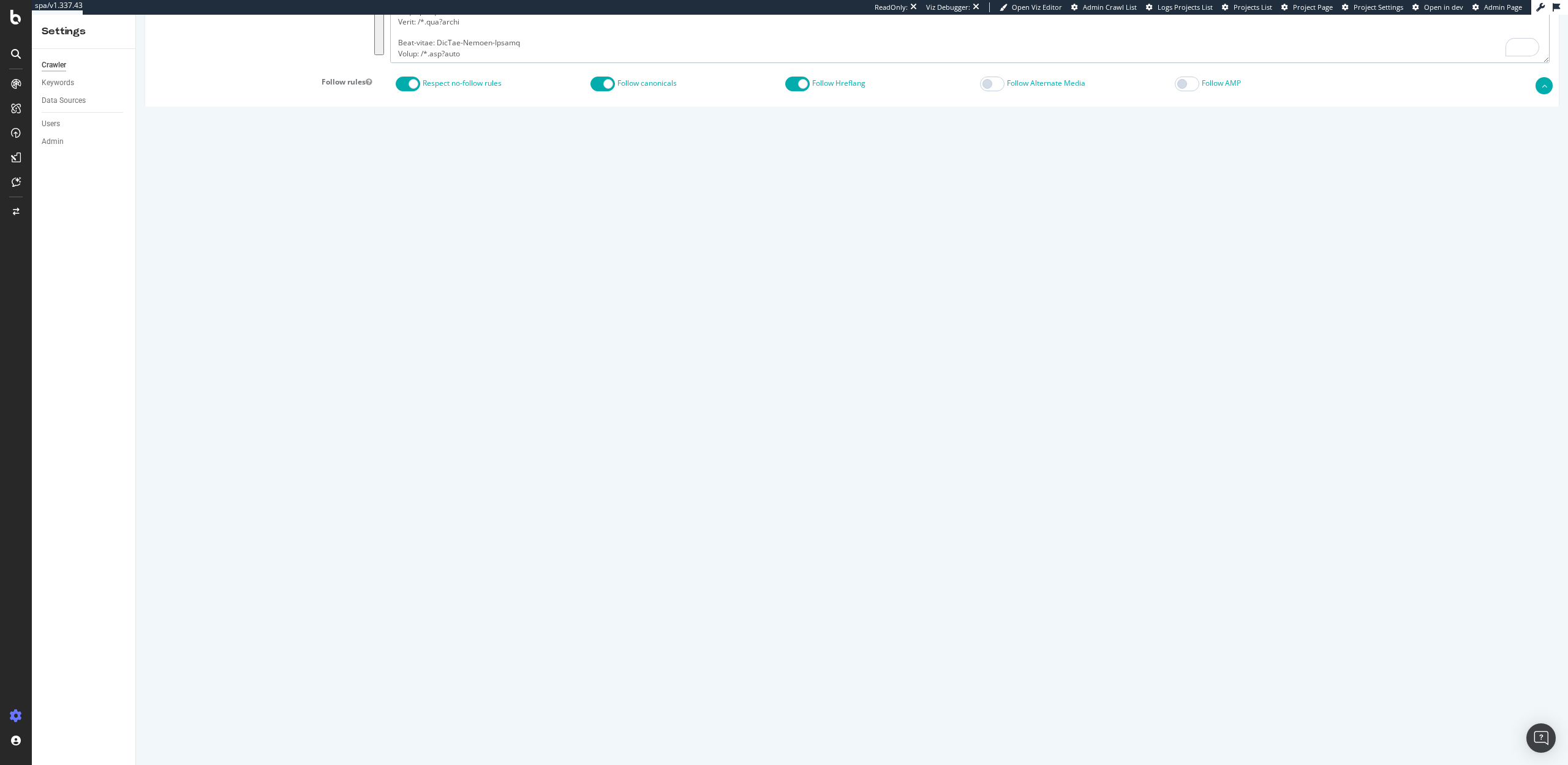
drag, startPoint x: 398, startPoint y: 673, endPoint x: 455, endPoint y: 613, distance: 82.8
click at [455, 613] on div "Report features Content Quality Evaluate Content Quality Identify areas of your…" at bounding box center [852, 61] width 1396 height 1347
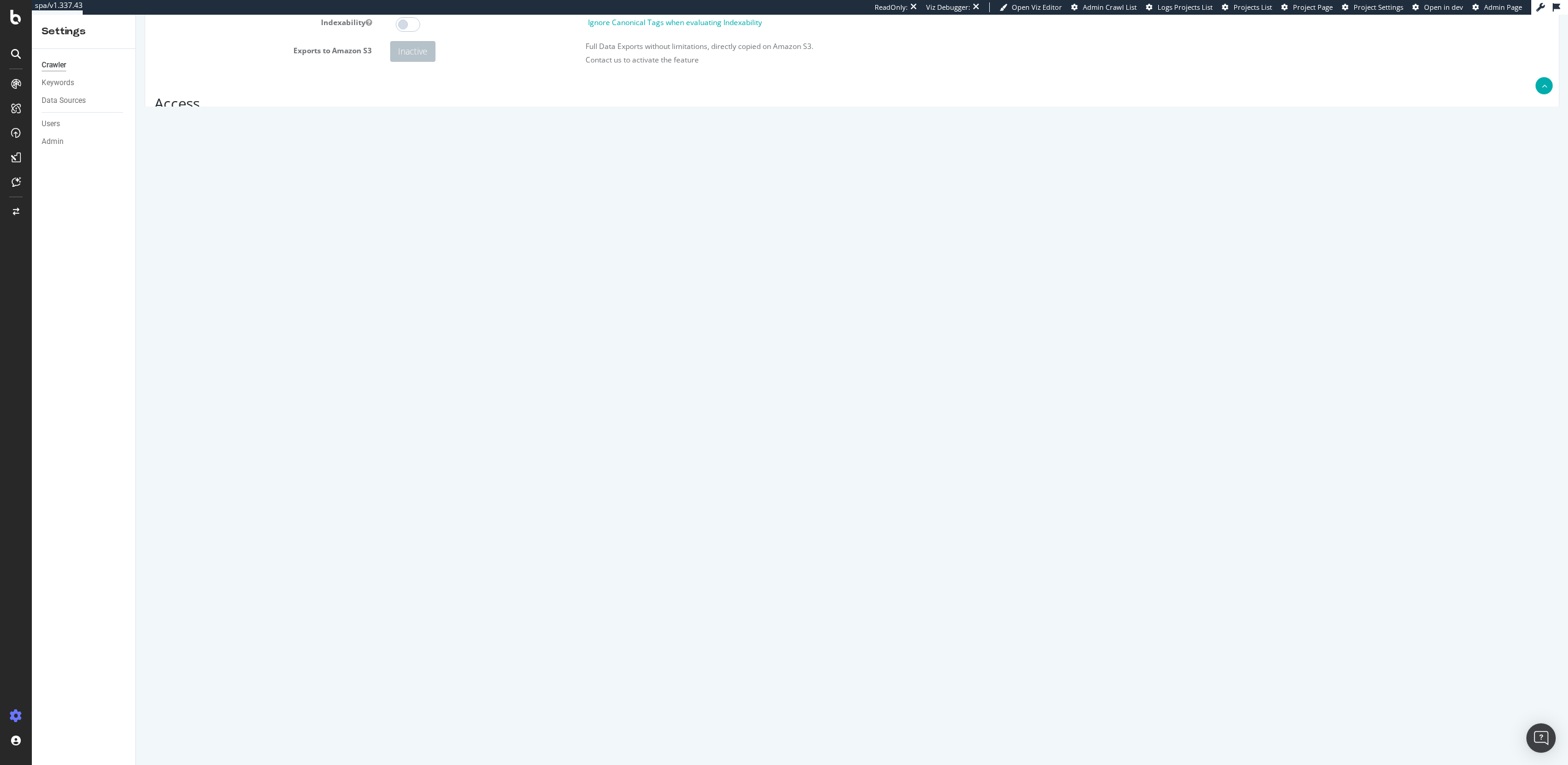
paste textarea "*?bvstate=pg* Disallow: /*nf-ec* Disallow: /*f-ec* Disallow: /*/support/feedbac…"
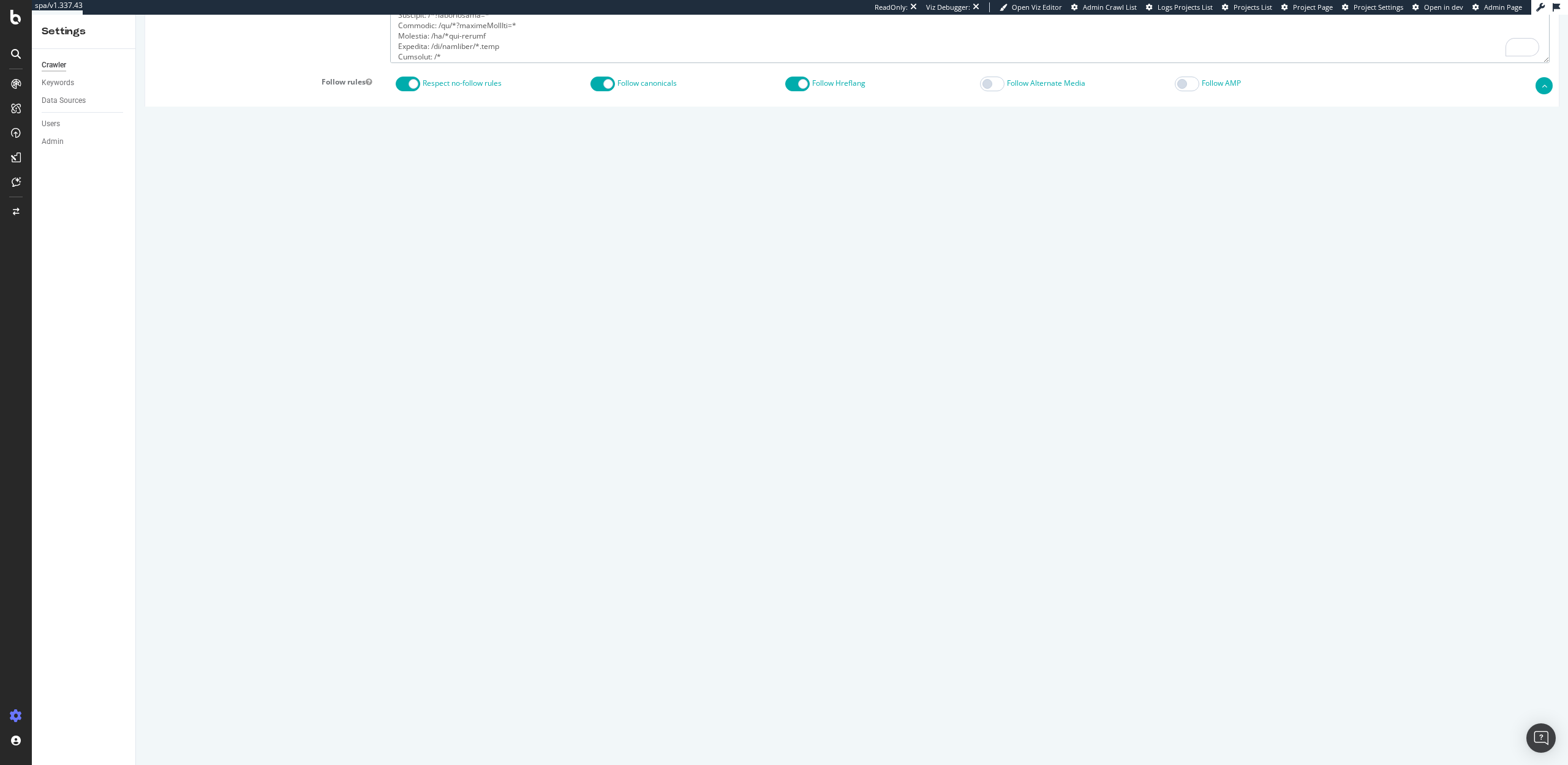
type textarea "User-agent: * Allow: /us* Disallow: *?bvstate=pg* Disallow: /*nf-ec* Disallow: …"
click at [802, 723] on button "Save" at bounding box center [805, 724] width 29 height 18
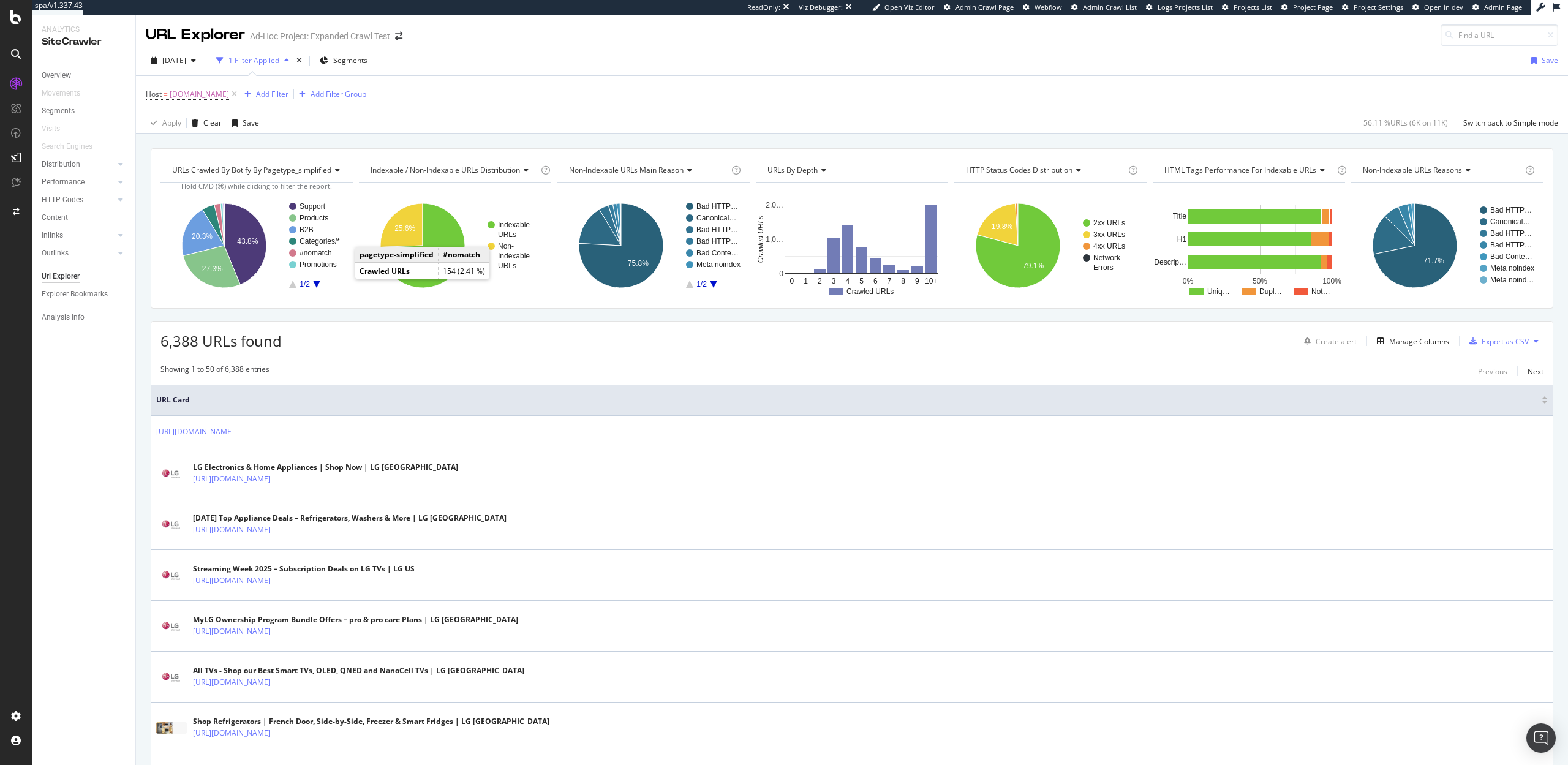
drag, startPoint x: 198, startPoint y: 340, endPoint x: 149, endPoint y: 340, distance: 49.0
click at [544, 322] on div "6,388 URLs found Create alert Manage Columns Export as CSV" at bounding box center [851, 337] width 1402 height 30
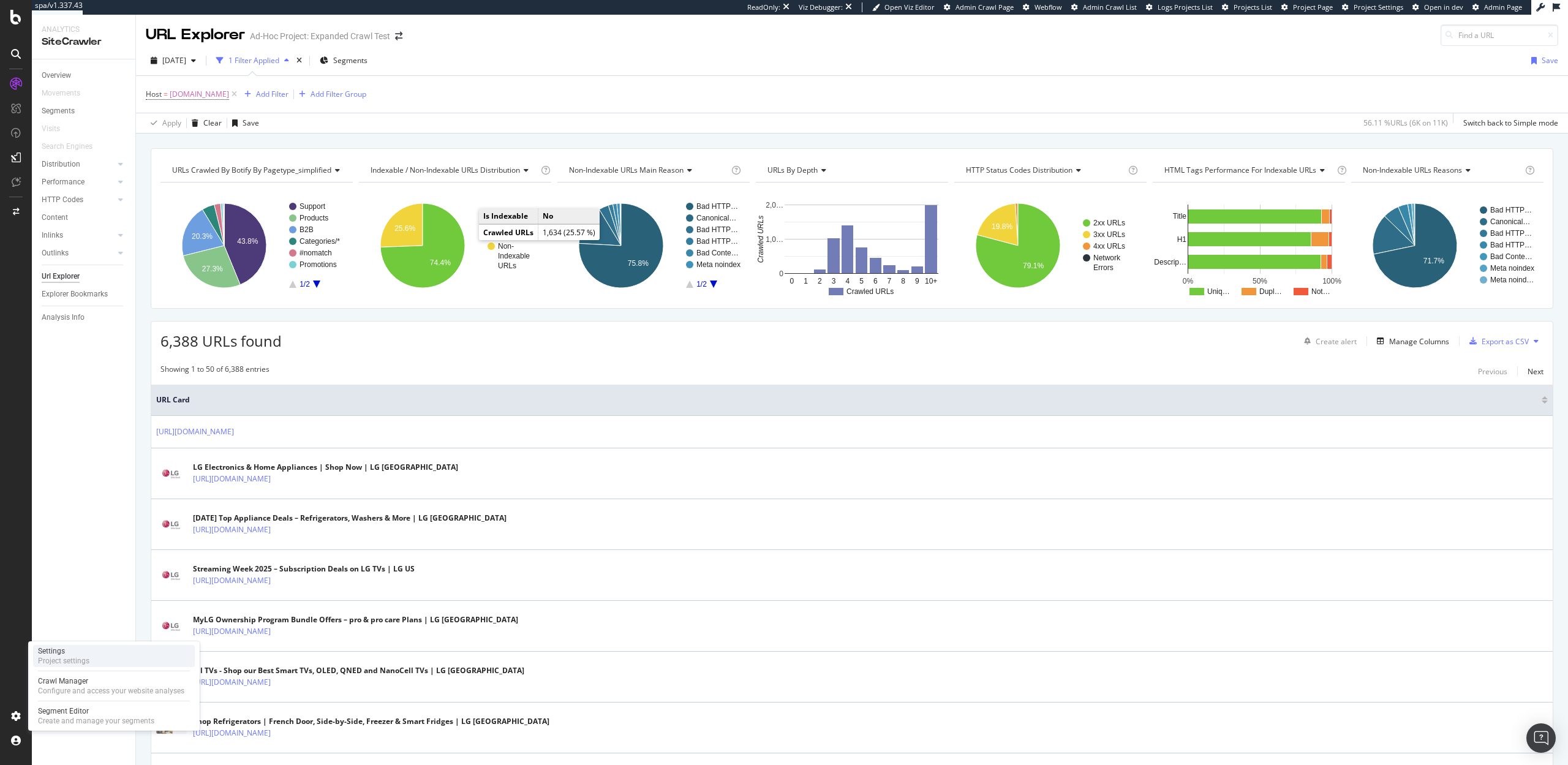
click at [55, 658] on div "Project settings" at bounding box center [63, 661] width 51 height 10
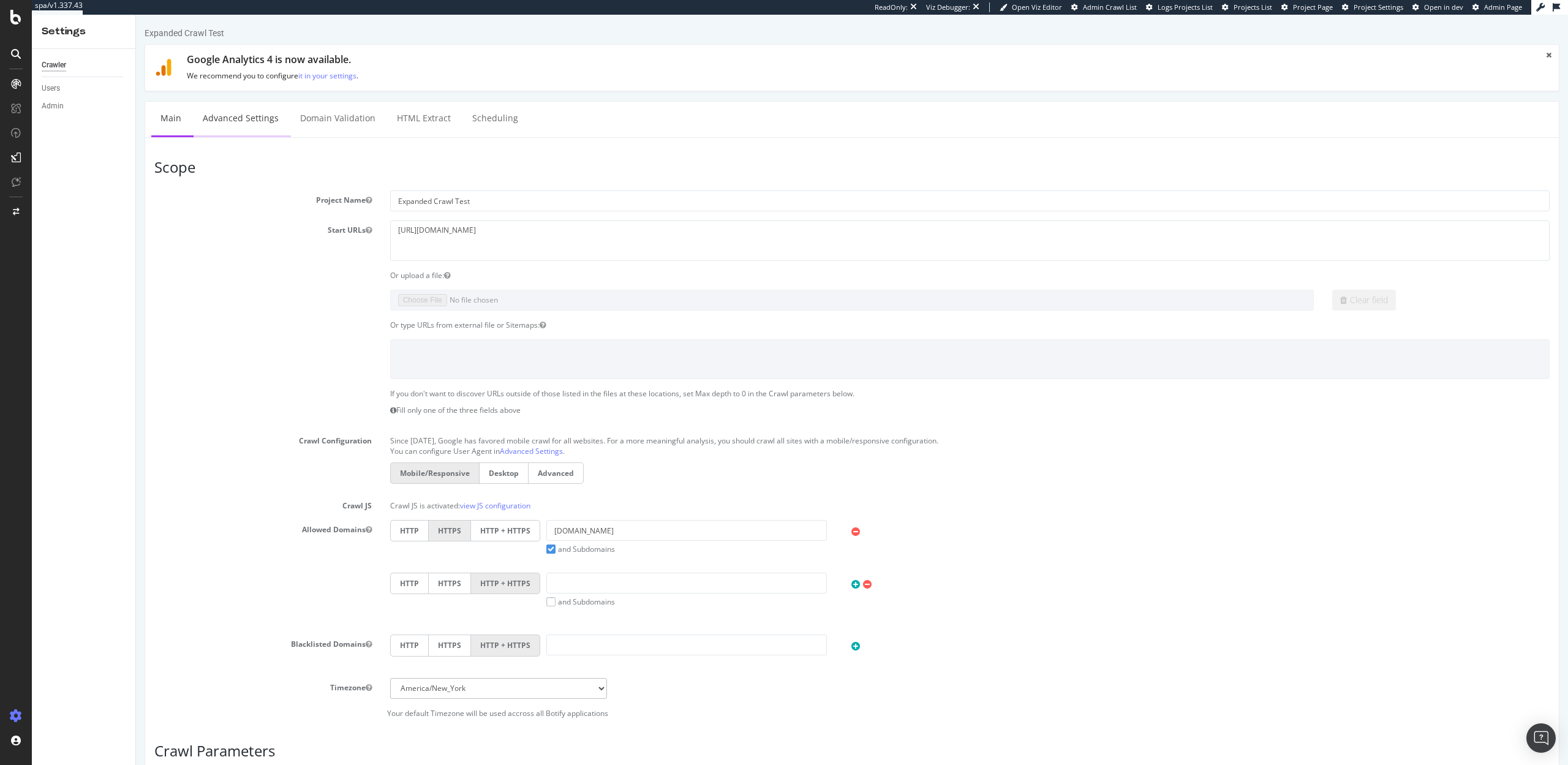
click at [245, 114] on link "Advanced Settings" at bounding box center [241, 118] width 95 height 34
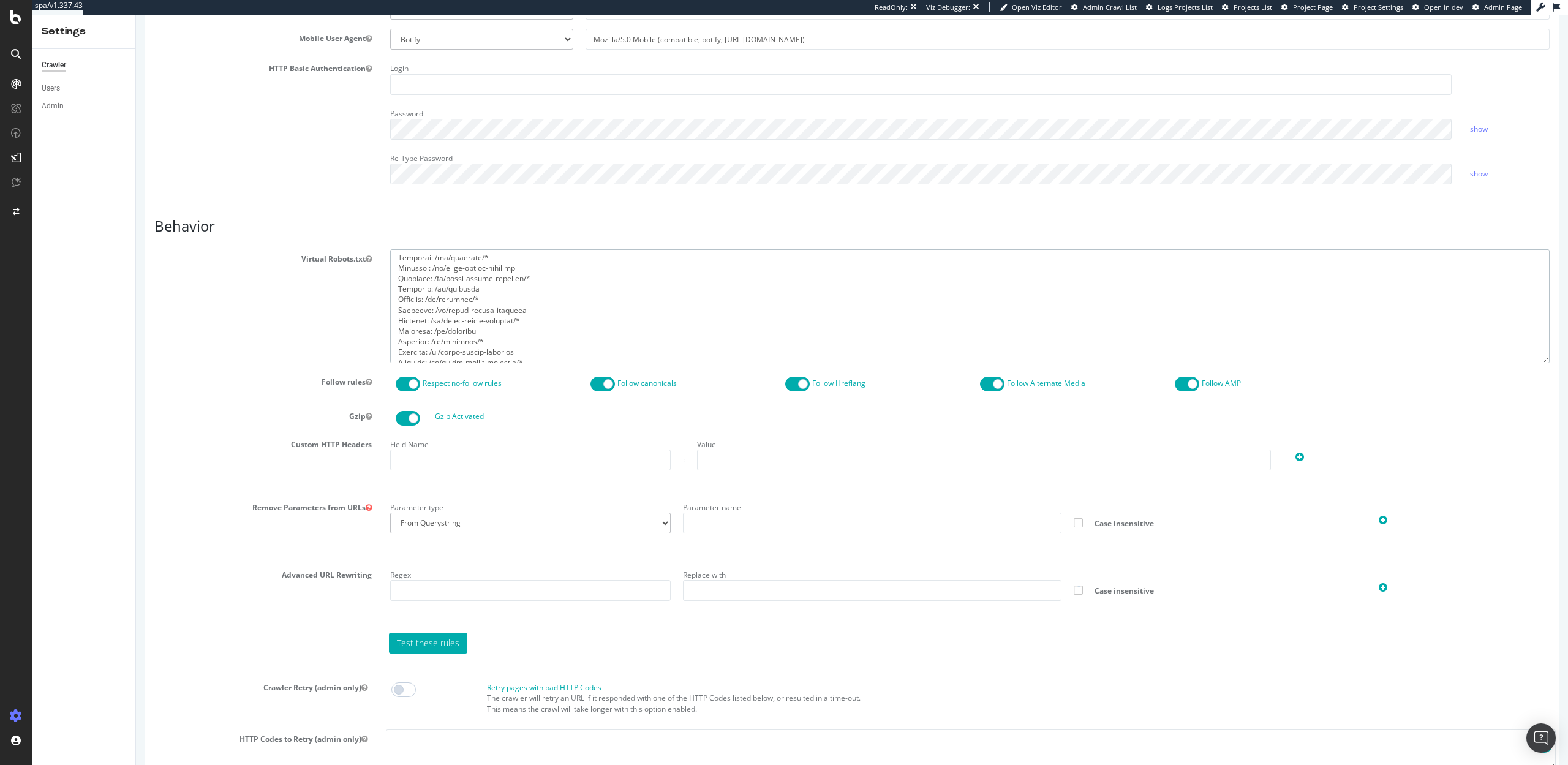
scroll to position [1481, 0]
drag, startPoint x: 399, startPoint y: 257, endPoint x: 510, endPoint y: 430, distance: 205.5
click at [510, 430] on section "Virtual Robots.txt Follow rules Respect no-follow rules Follow canonicals Follo…" at bounding box center [852, 514] width 1396 height 529
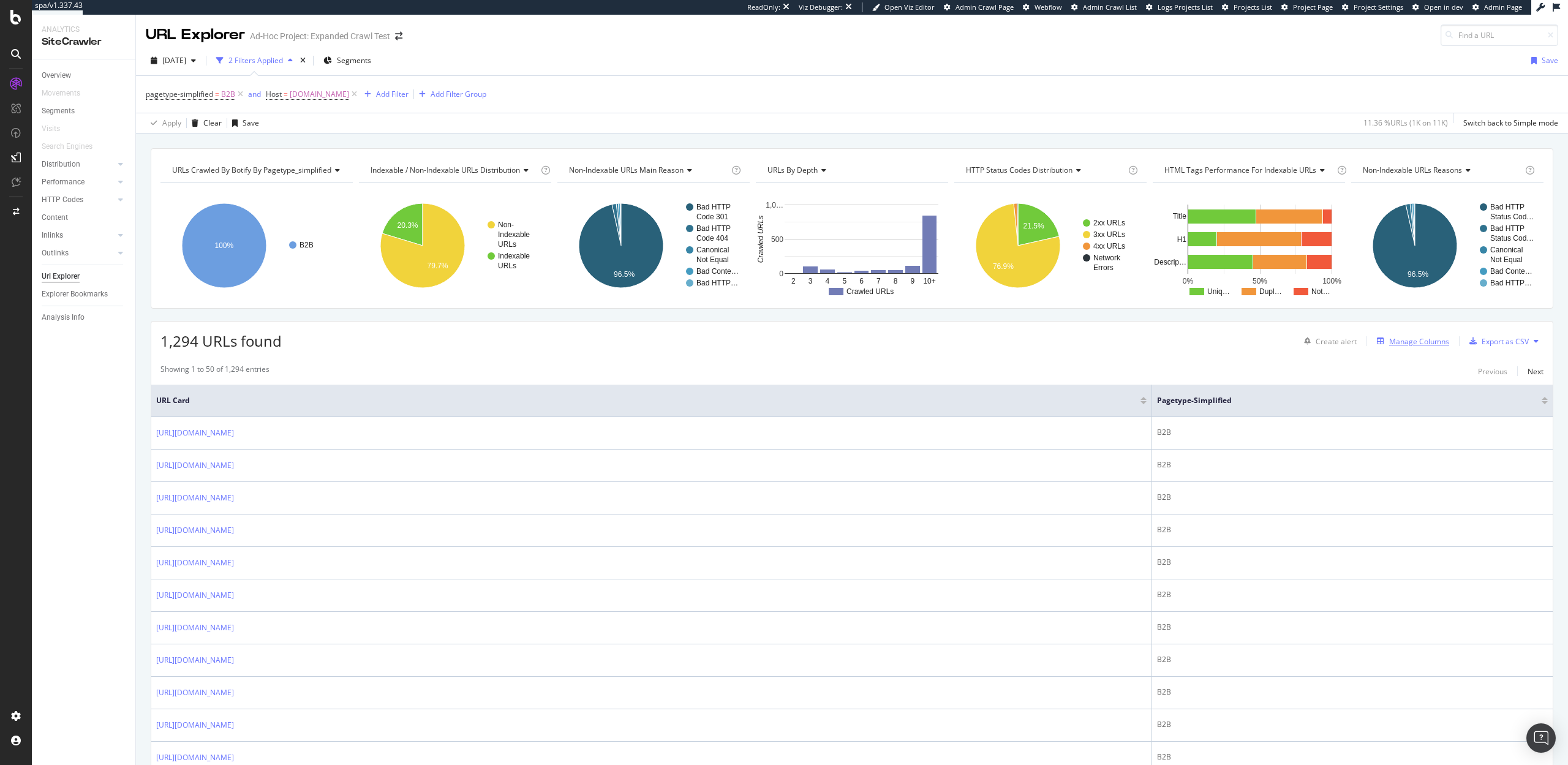
click at [1435, 343] on div "Manage Columns" at bounding box center [1420, 341] width 60 height 11
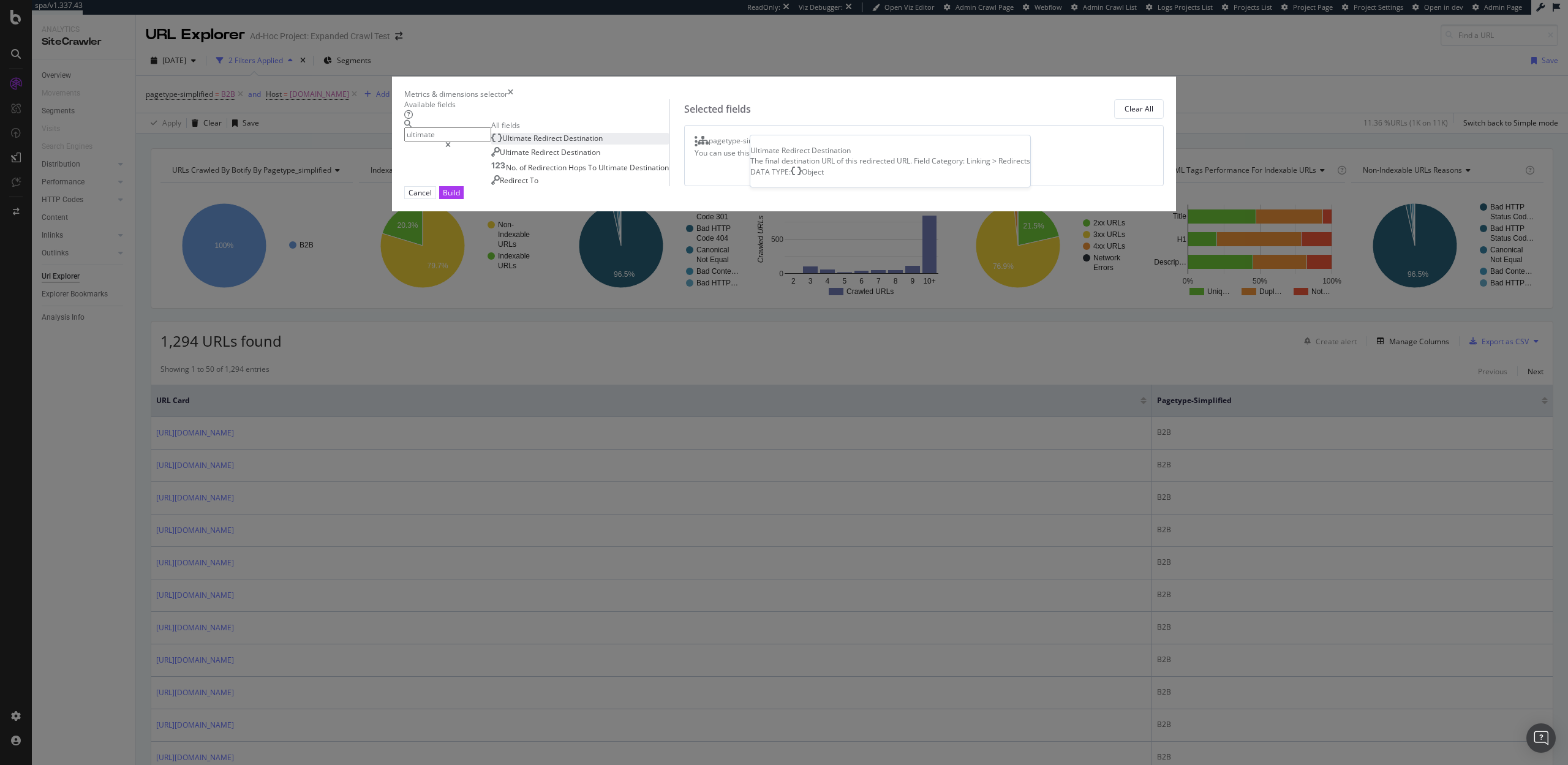
type input "ultimate"
click at [564, 143] on span "Redirect" at bounding box center [548, 137] width 30 height 11
click at [460, 198] on div "Build" at bounding box center [452, 192] width 17 height 11
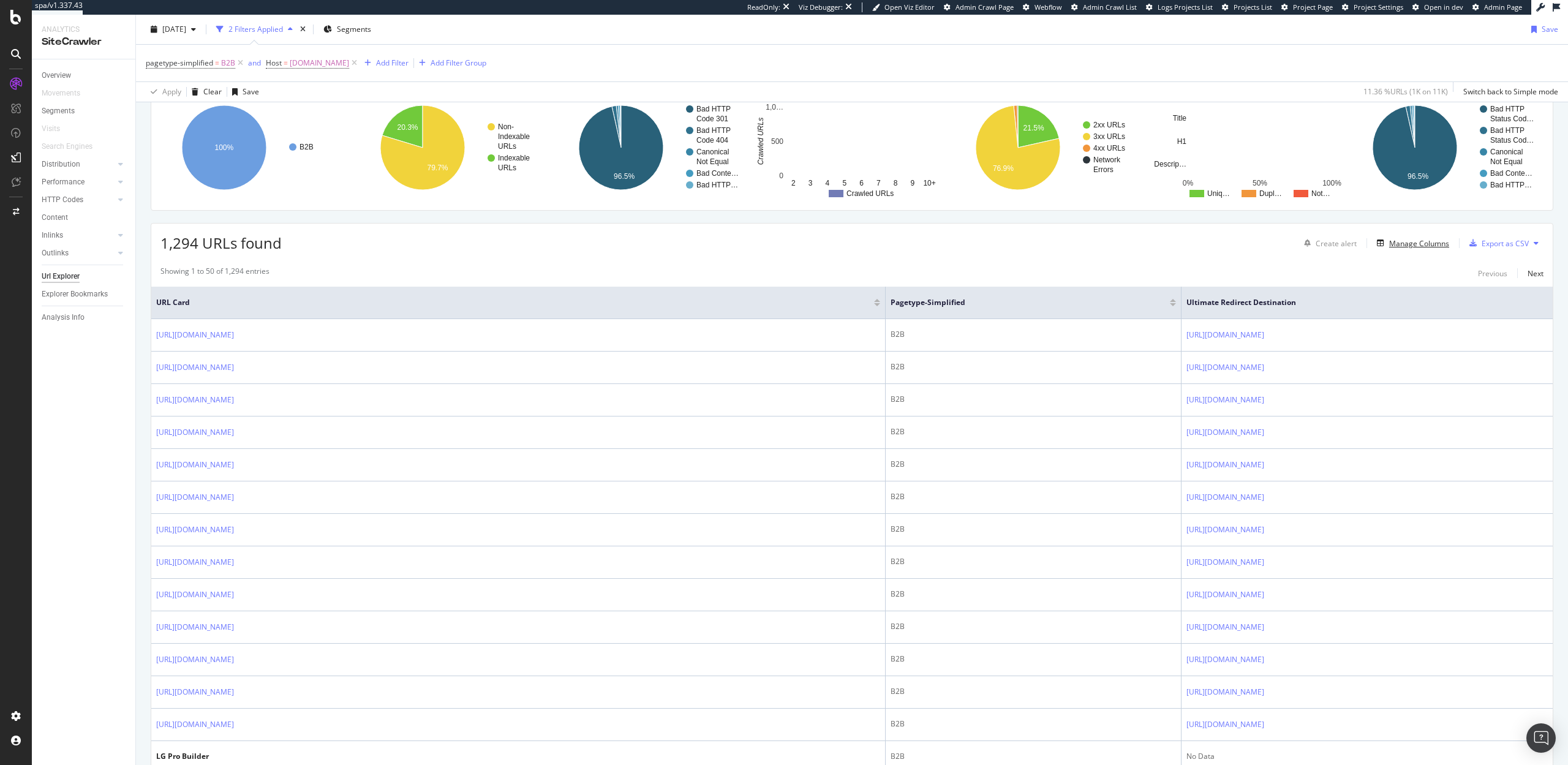
scroll to position [249, 0]
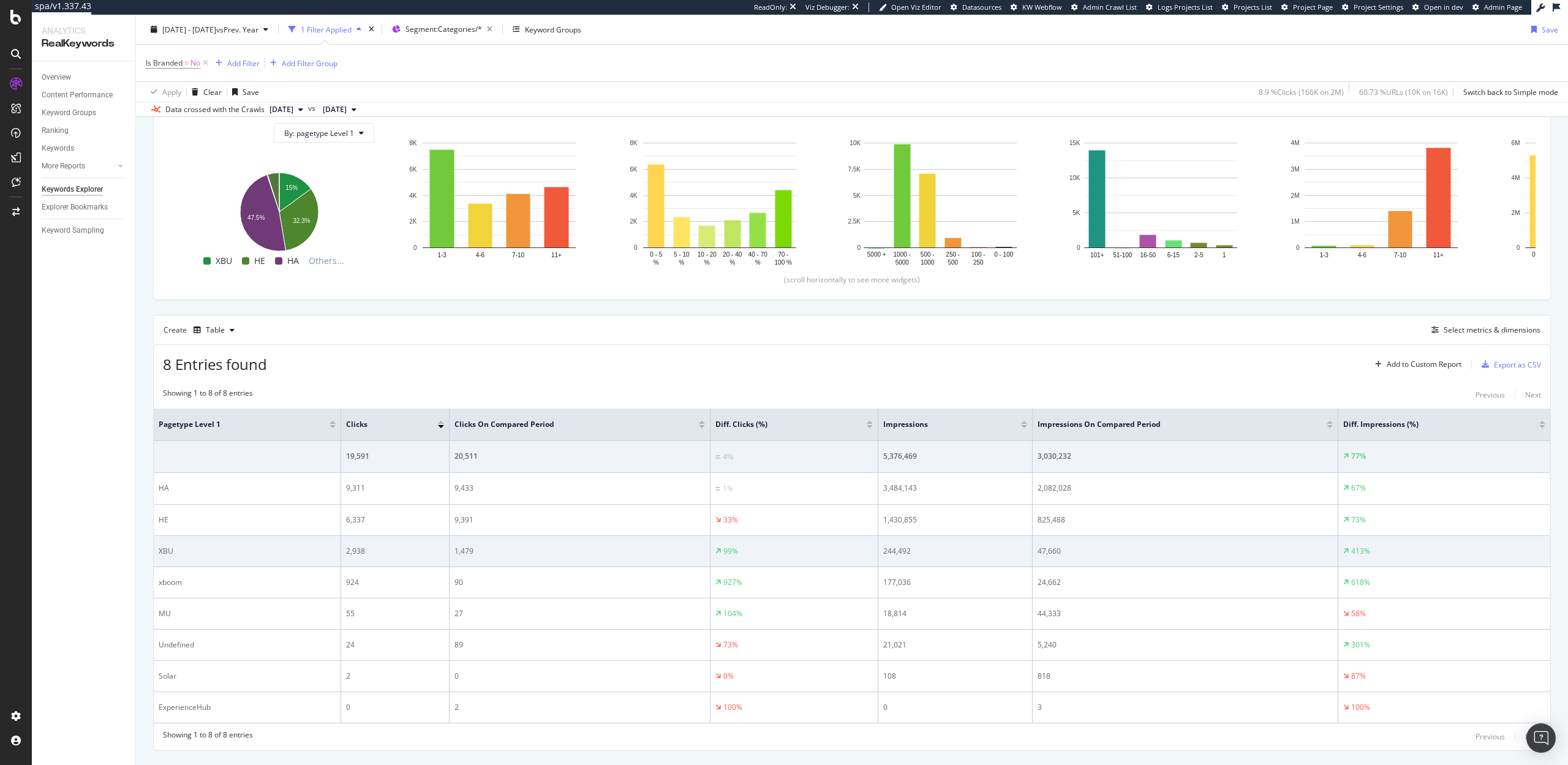
scroll to position [167, 0]
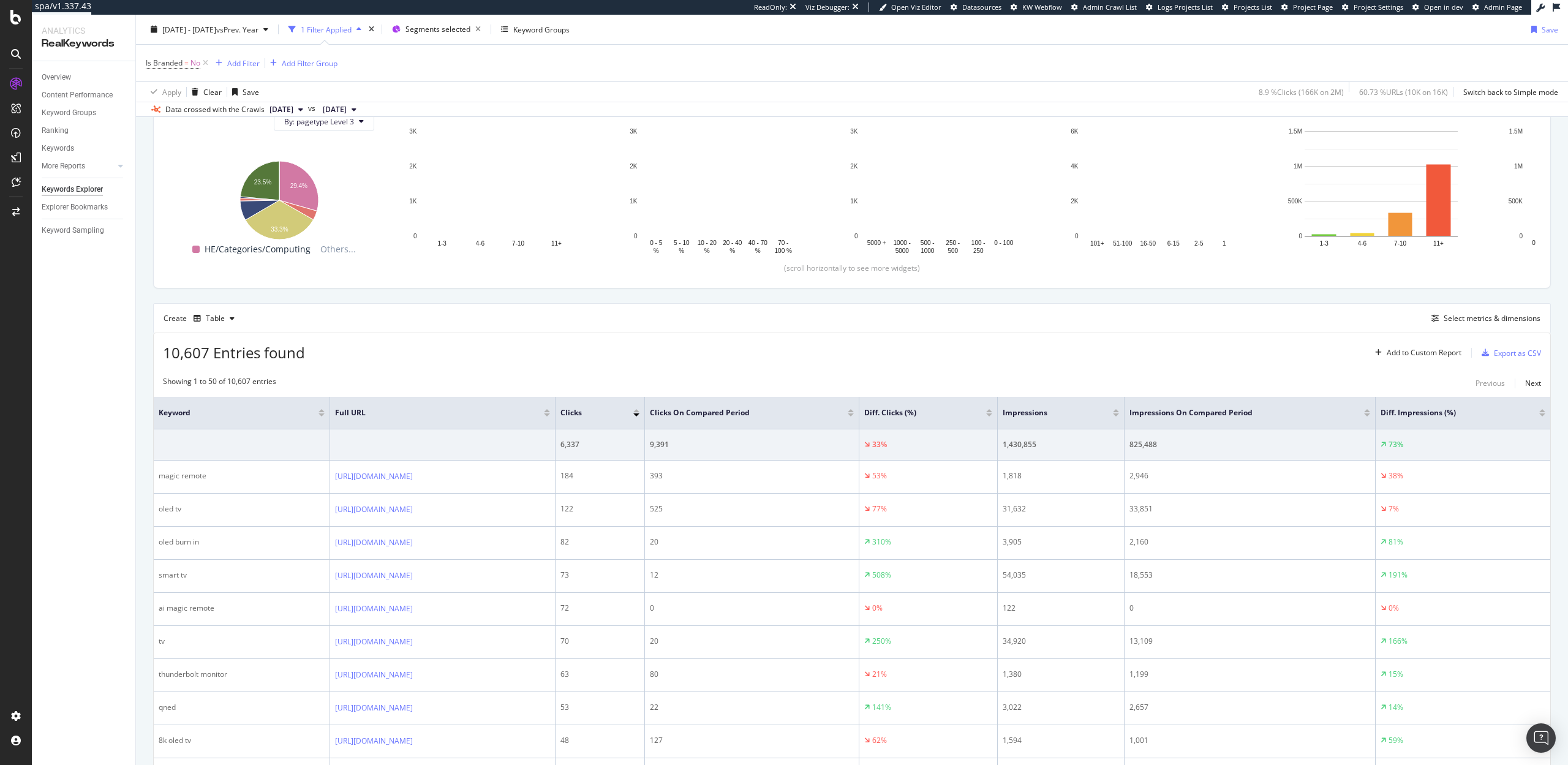
scroll to position [152, 0]
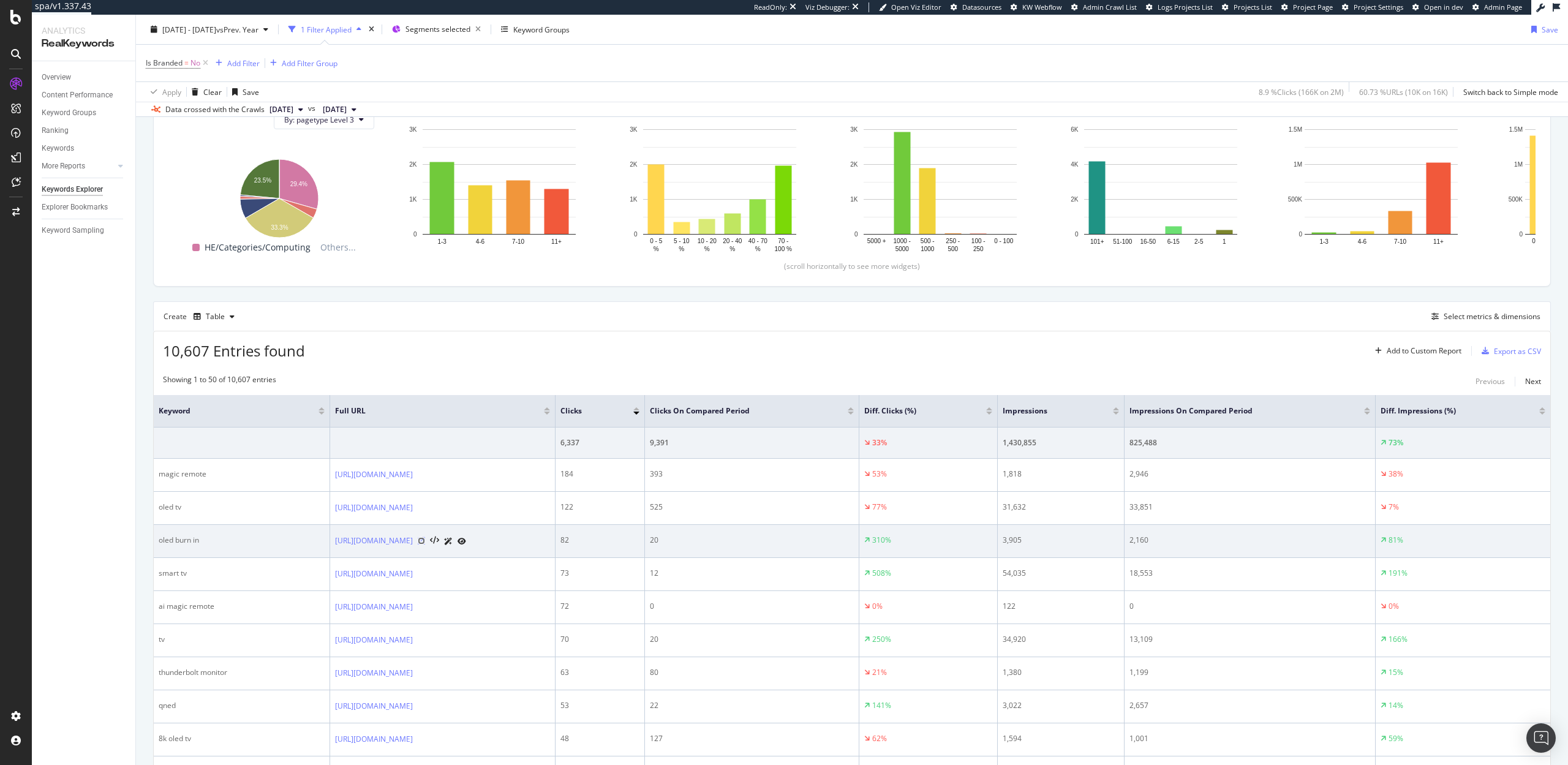
click at [426, 541] on icon at bounding box center [422, 541] width 8 height 8
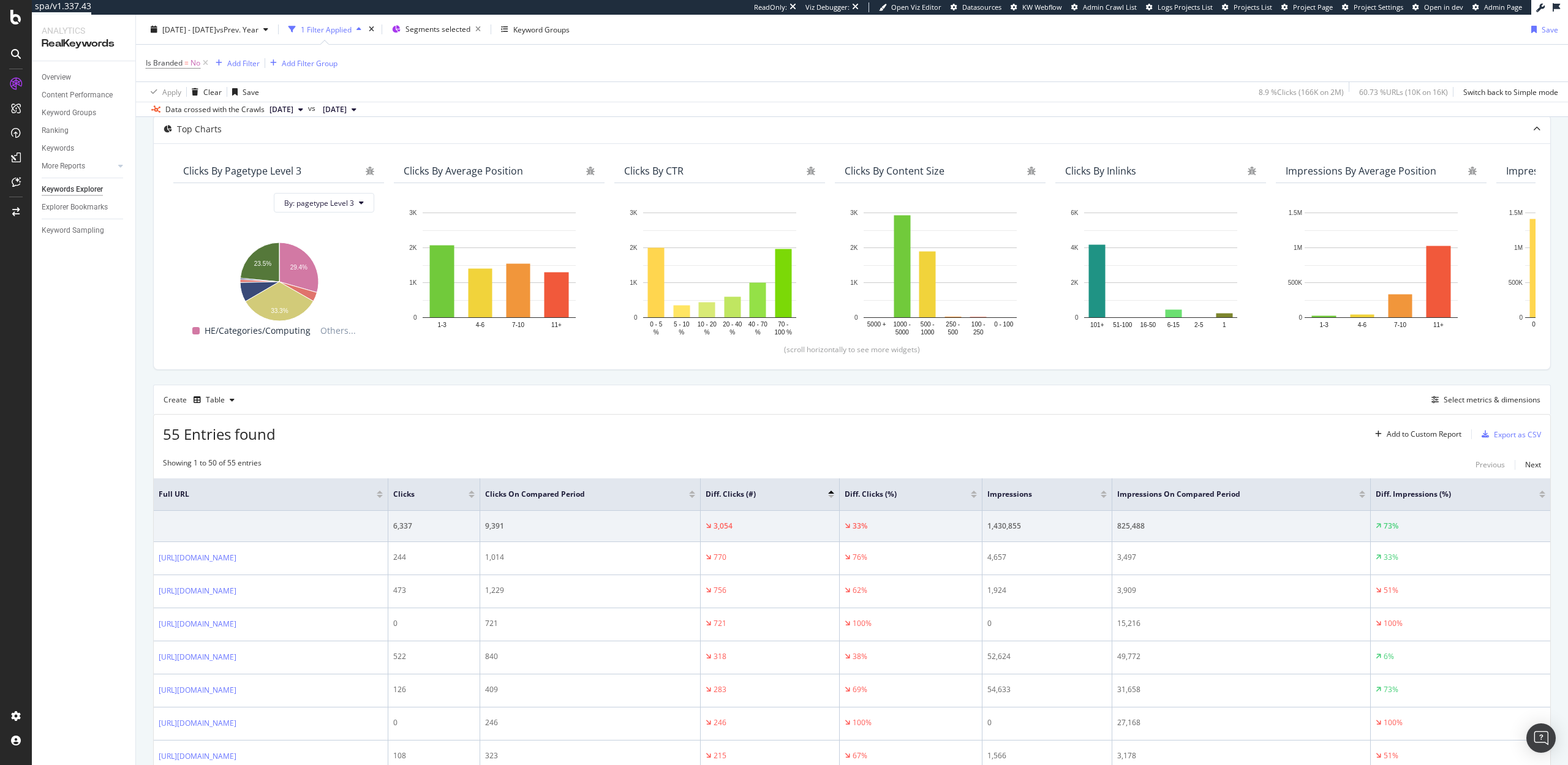
scroll to position [71, 0]
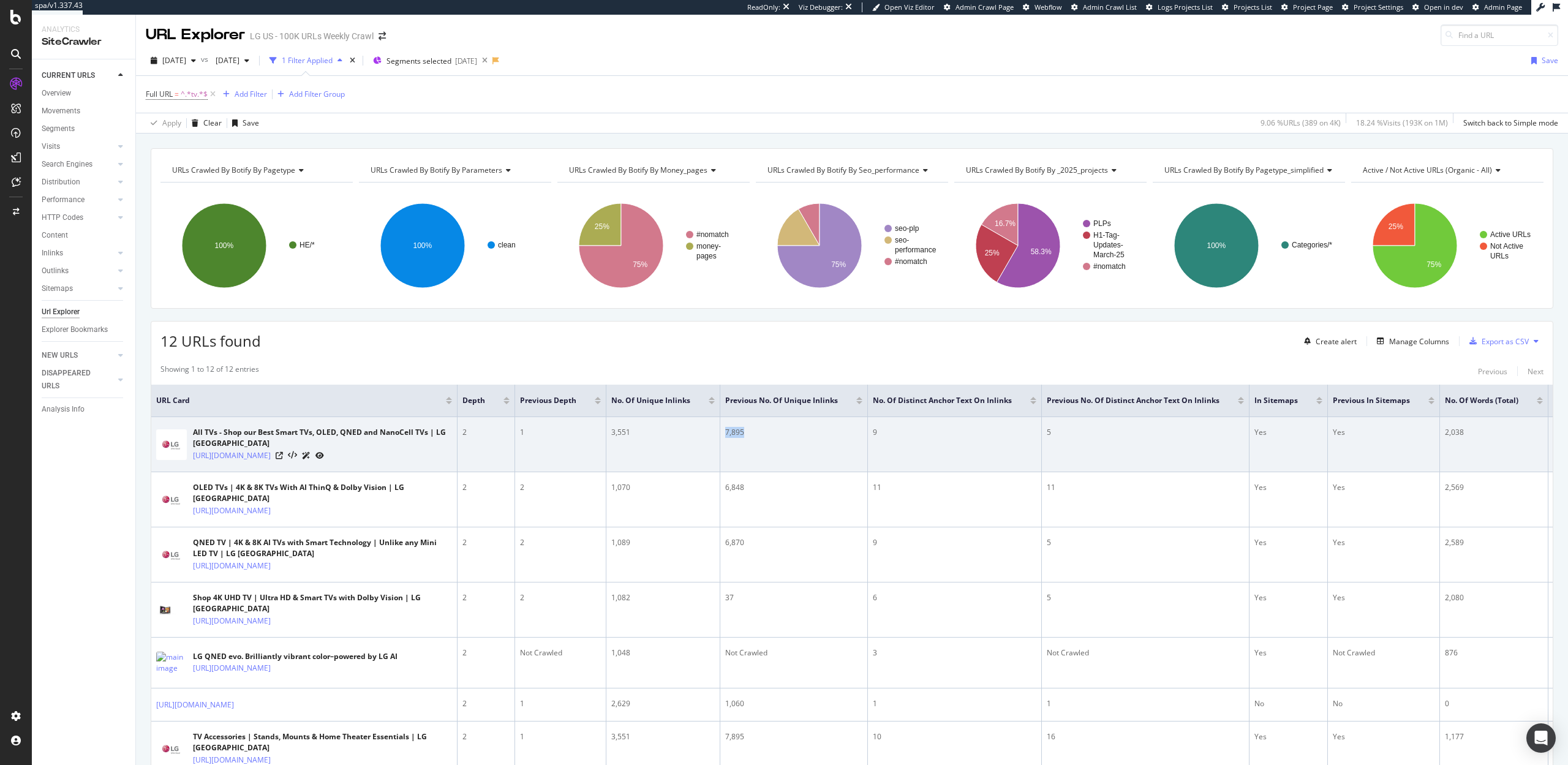
drag, startPoint x: 745, startPoint y: 430, endPoint x: 721, endPoint y: 432, distance: 24.1
click at [721, 432] on td "7,895" at bounding box center [794, 444] width 148 height 55
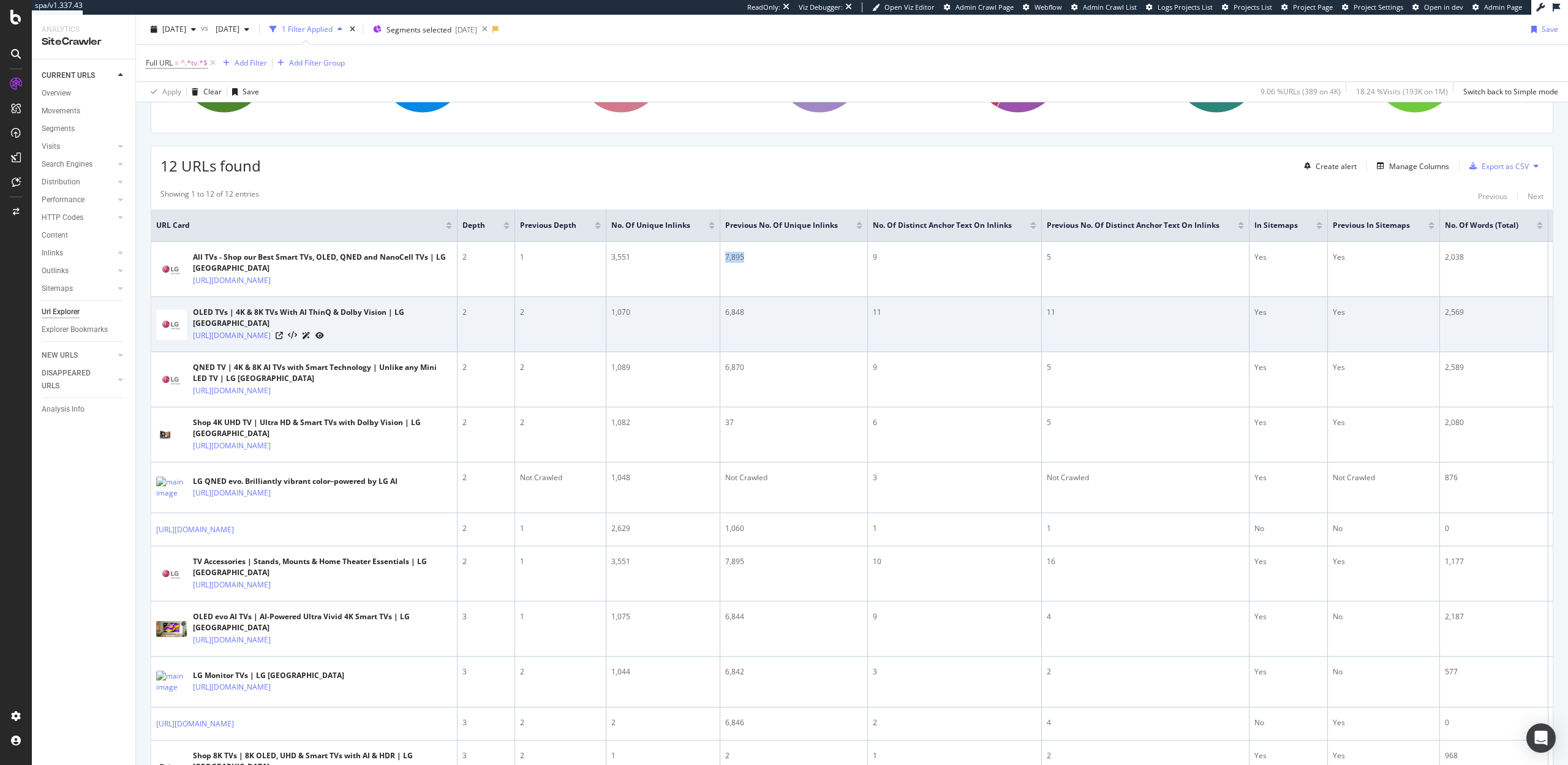
scroll to position [191, 0]
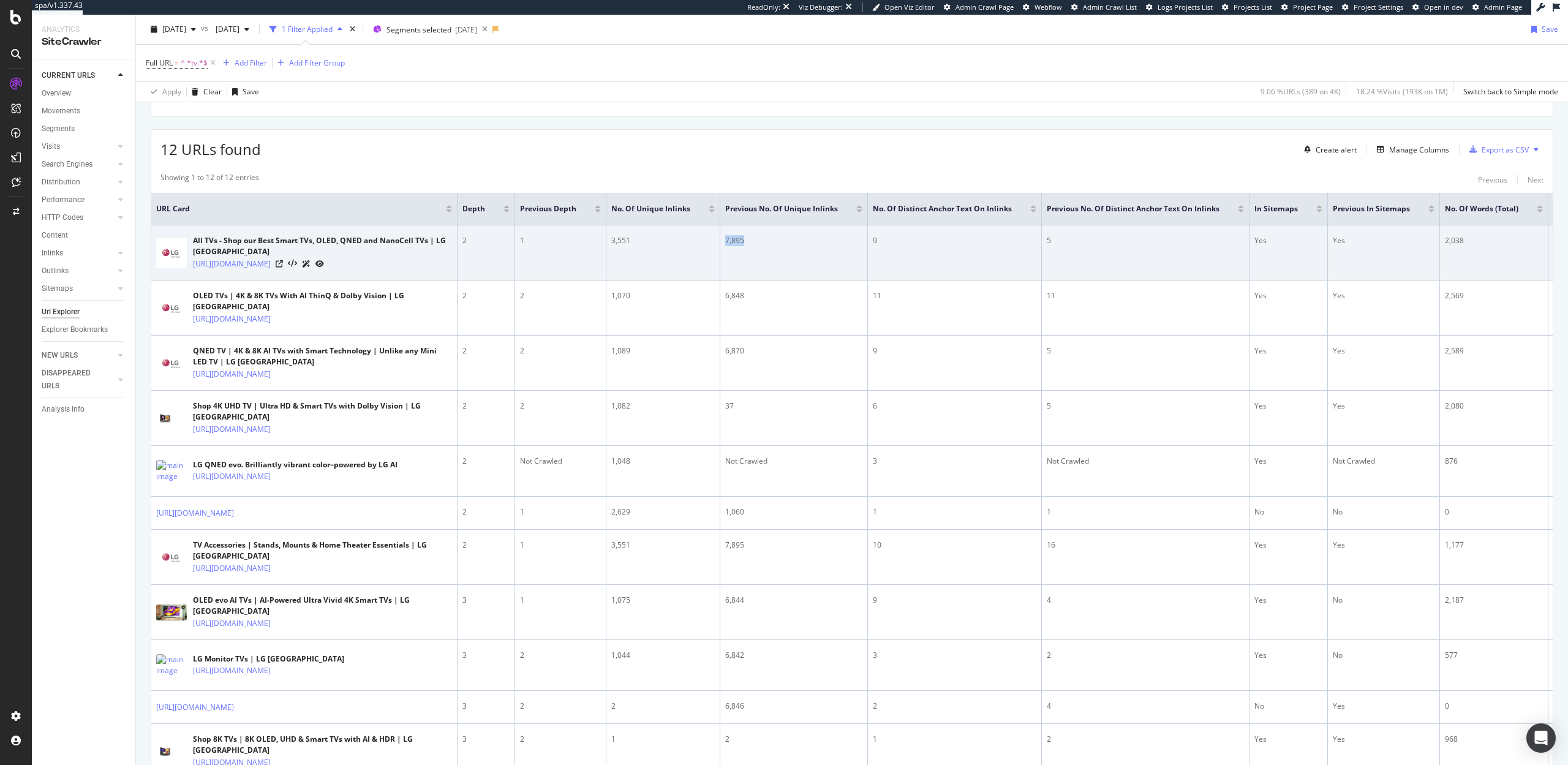
click at [744, 242] on div "7,895" at bounding box center [794, 240] width 137 height 11
drag, startPoint x: 744, startPoint y: 242, endPoint x: 723, endPoint y: 242, distance: 21.0
click at [723, 242] on td "7,895" at bounding box center [794, 252] width 148 height 55
drag, startPoint x: 873, startPoint y: 238, endPoint x: 866, endPoint y: 238, distance: 7.0
click at [869, 238] on td "9" at bounding box center [956, 252] width 174 height 55
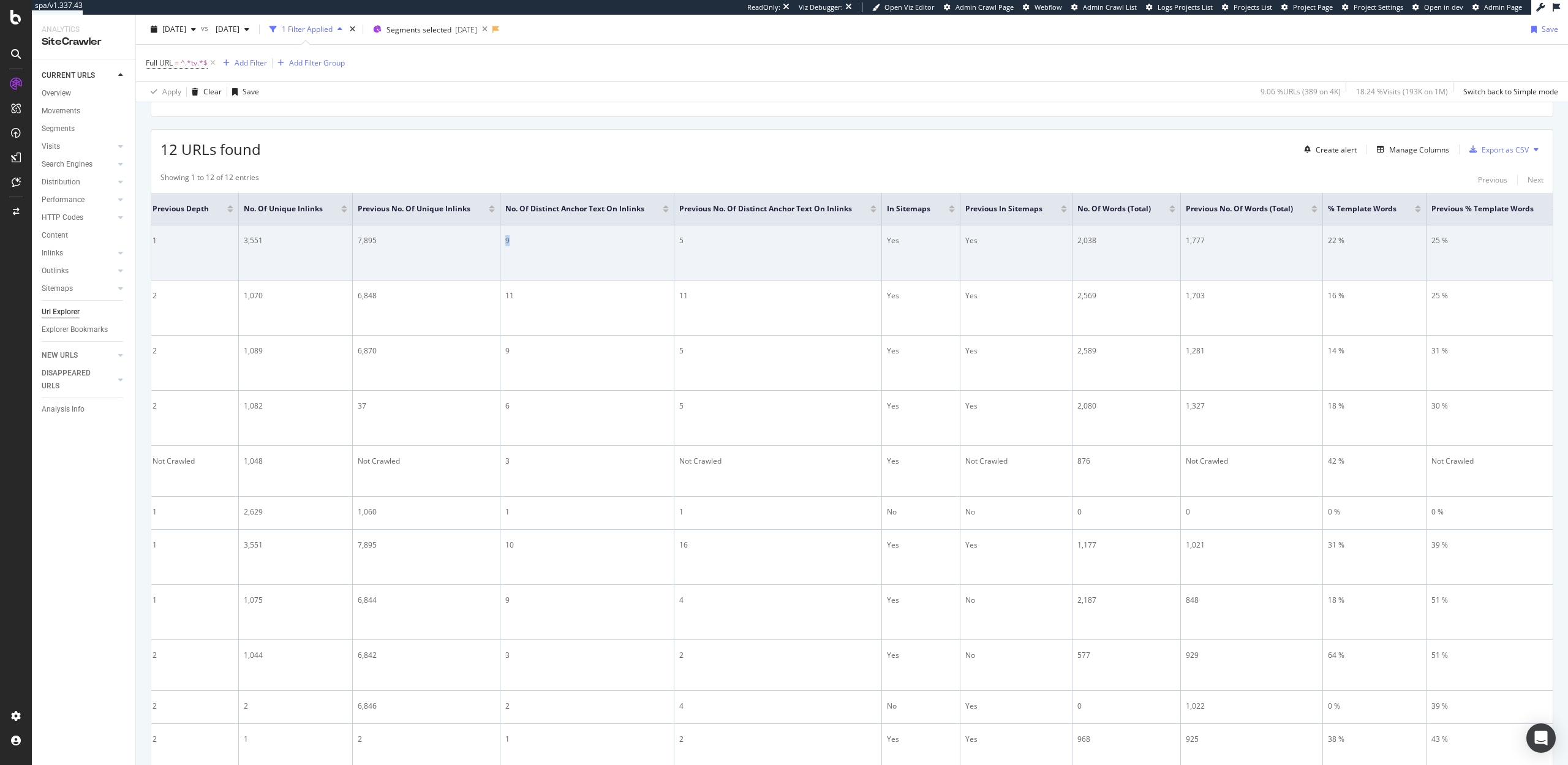
scroll to position [0, 376]
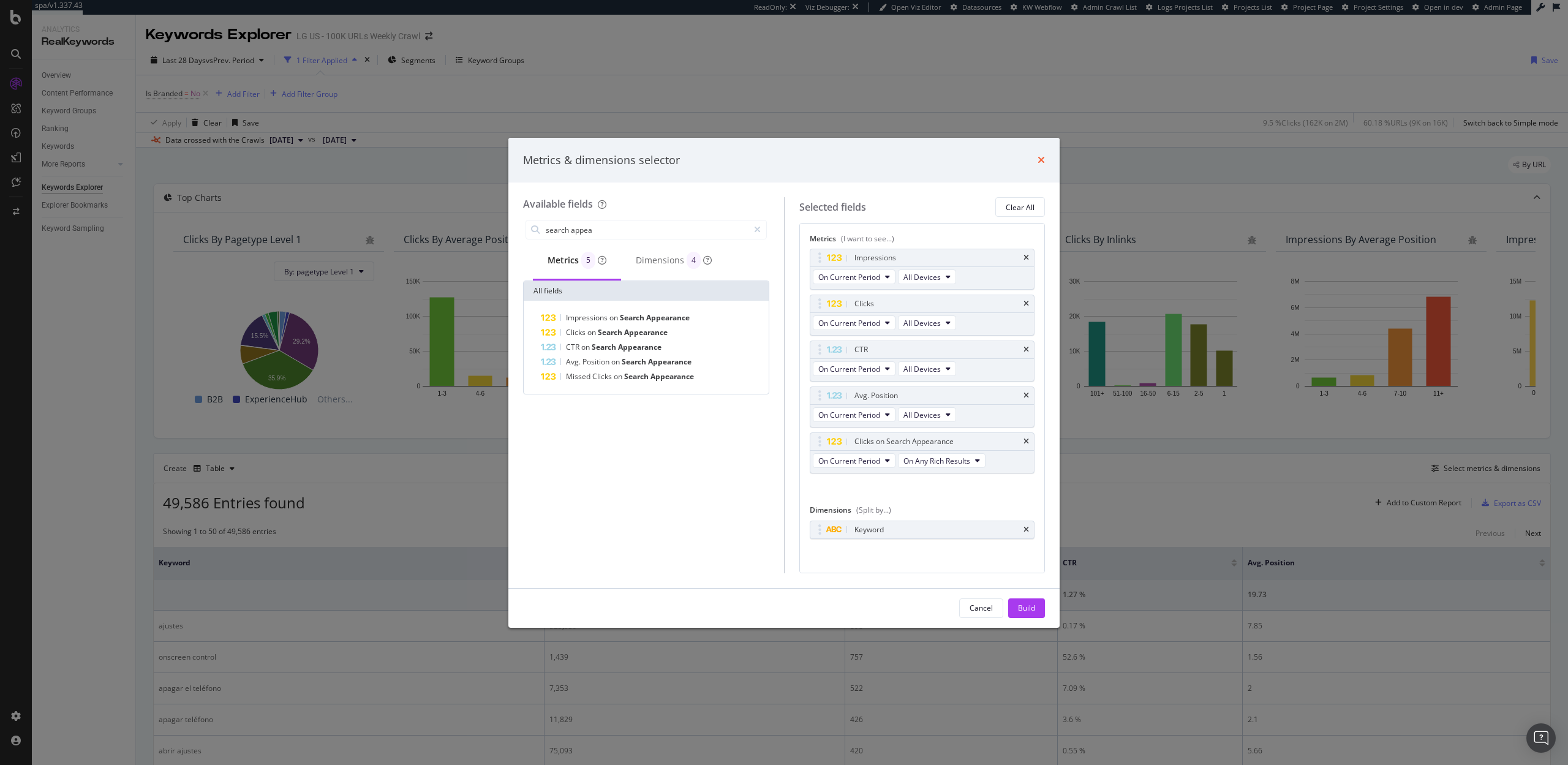
click at [1042, 160] on icon "times" at bounding box center [1042, 160] width 8 height 10
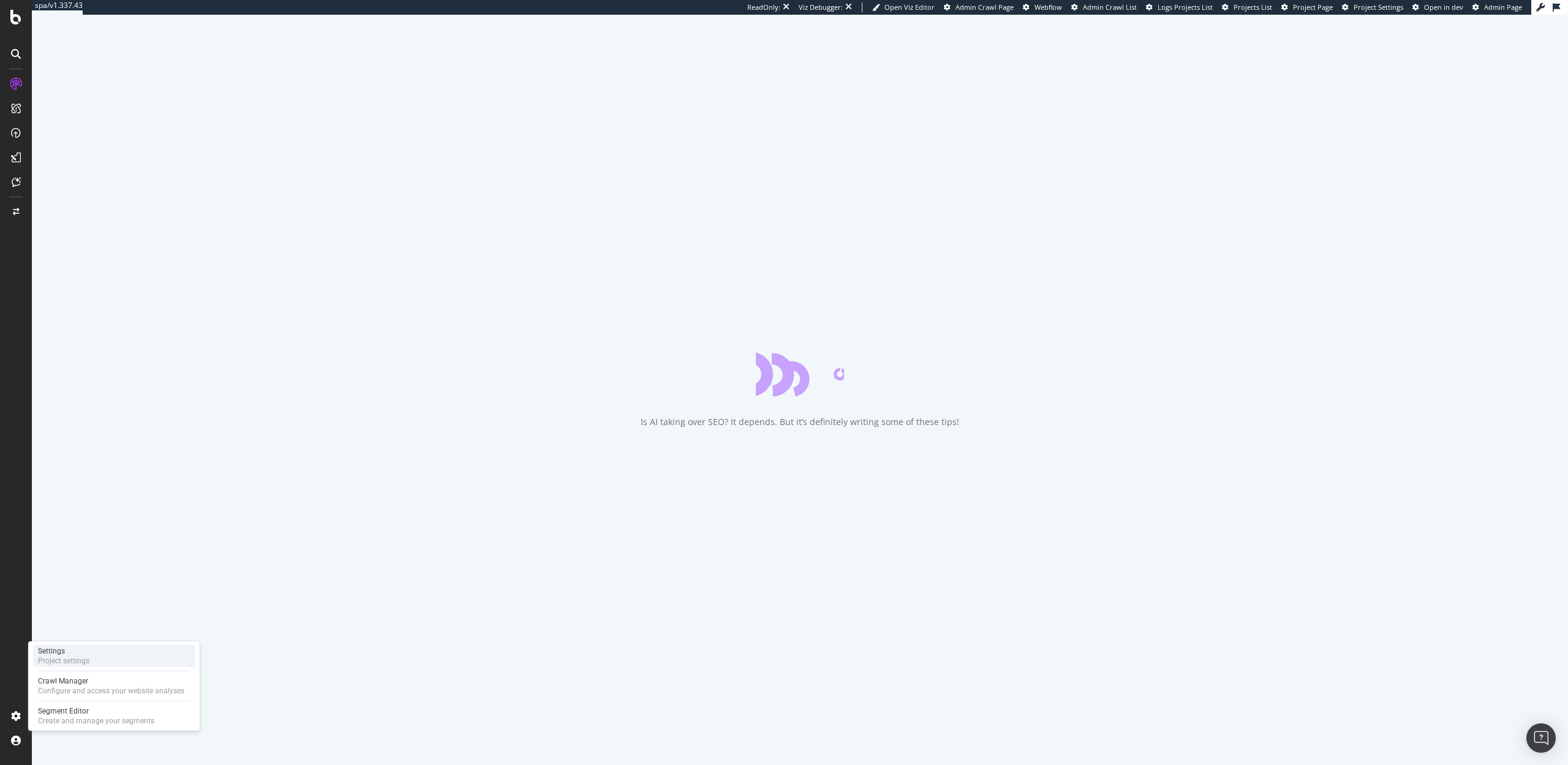
click at [66, 651] on div "Settings" at bounding box center [63, 651] width 51 height 10
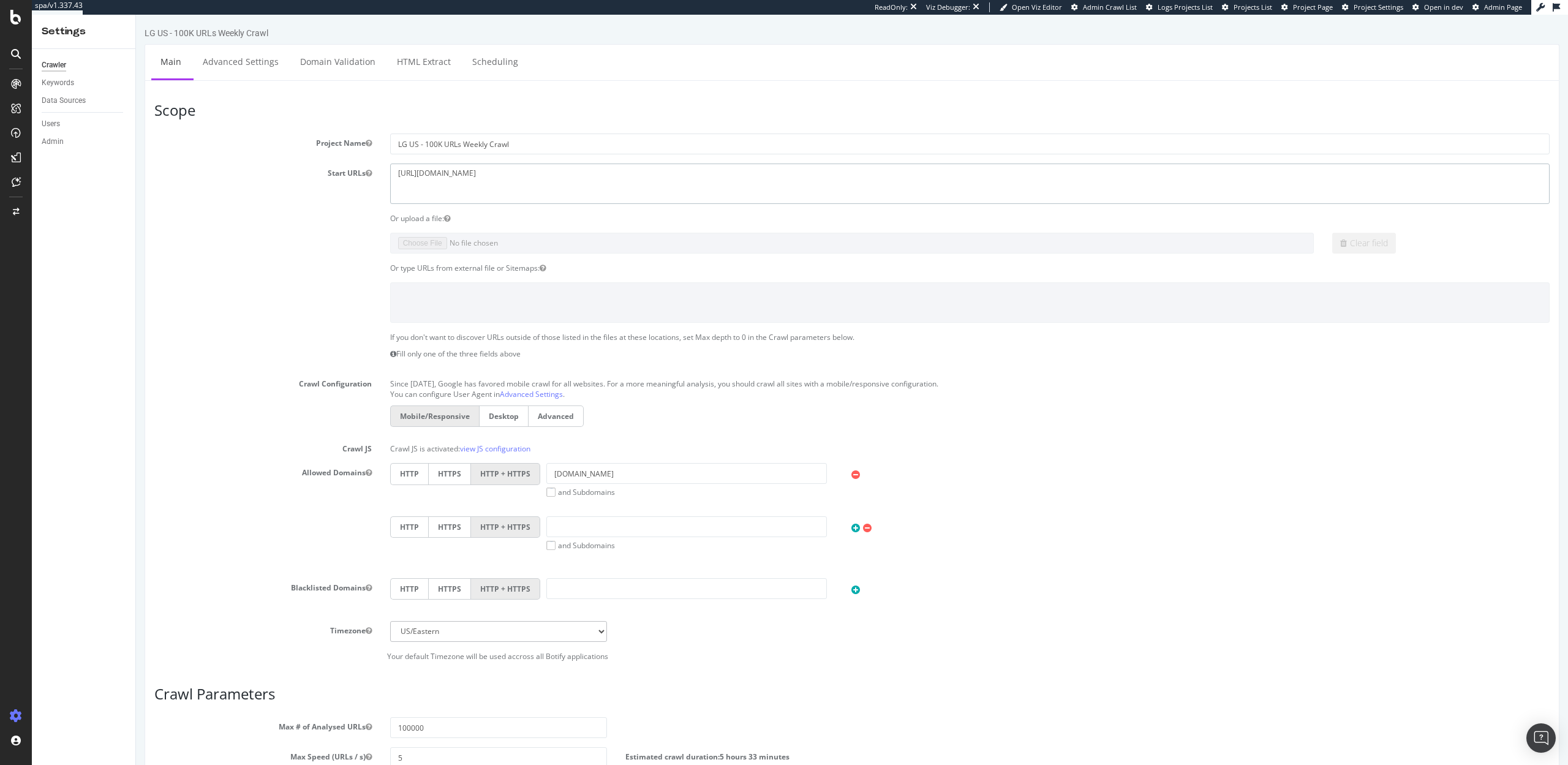
click at [486, 175] on textarea "[URL][DOMAIN_NAME]" at bounding box center [969, 183] width 1160 height 40
type textarea "https://www.lg.com/us/"
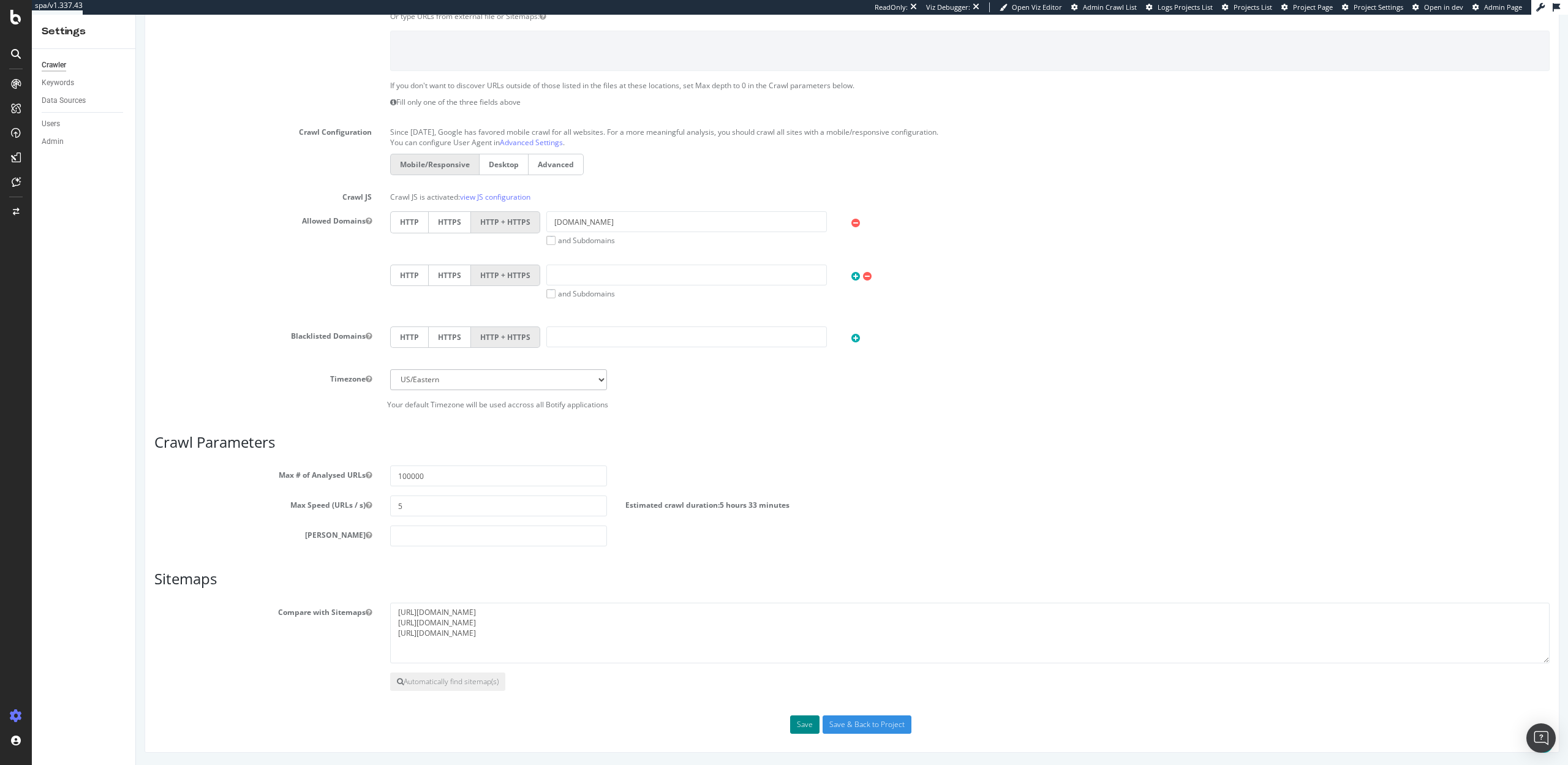
click at [806, 721] on button "Save" at bounding box center [805, 724] width 29 height 18
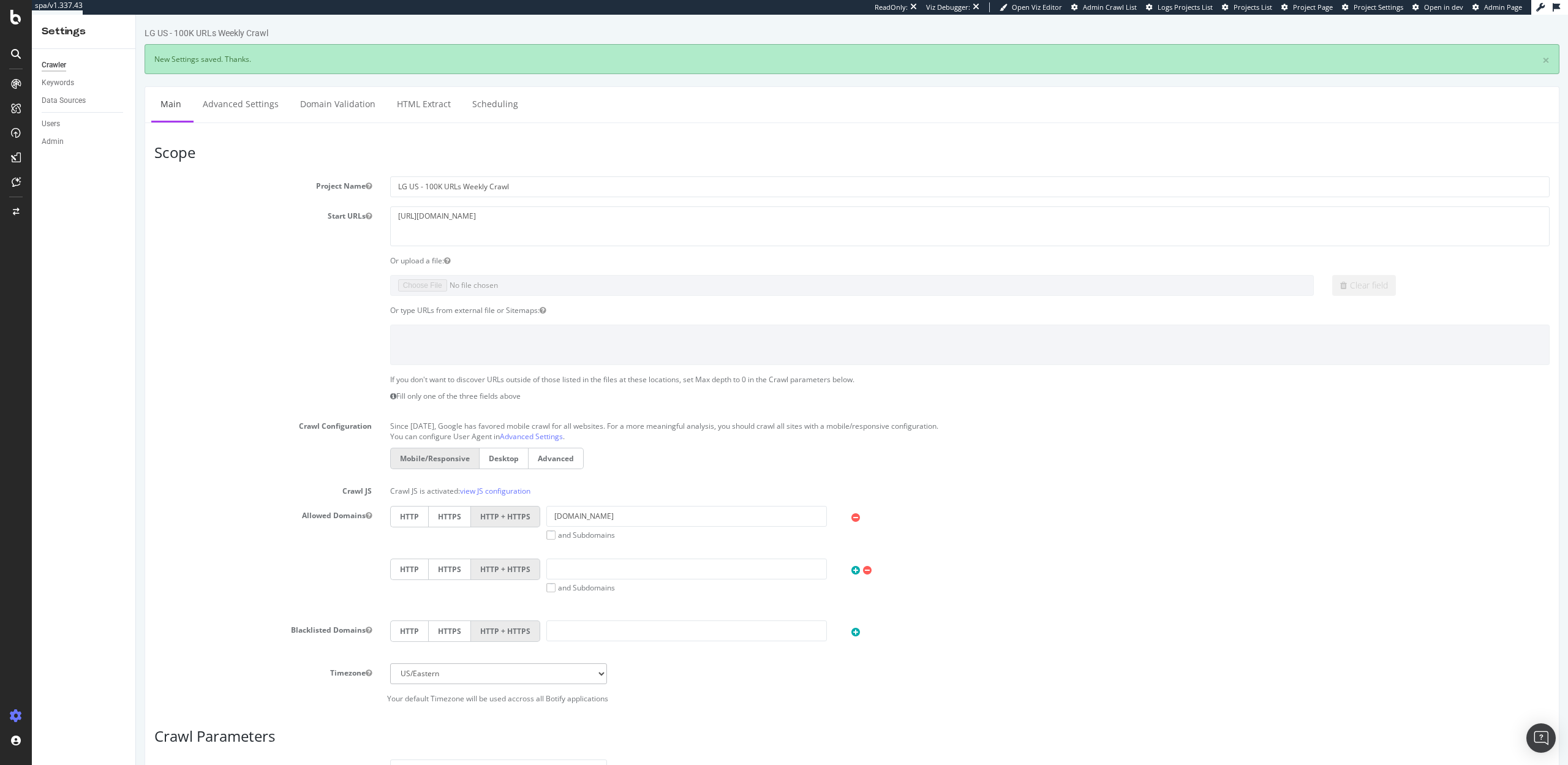
scroll to position [0, 0]
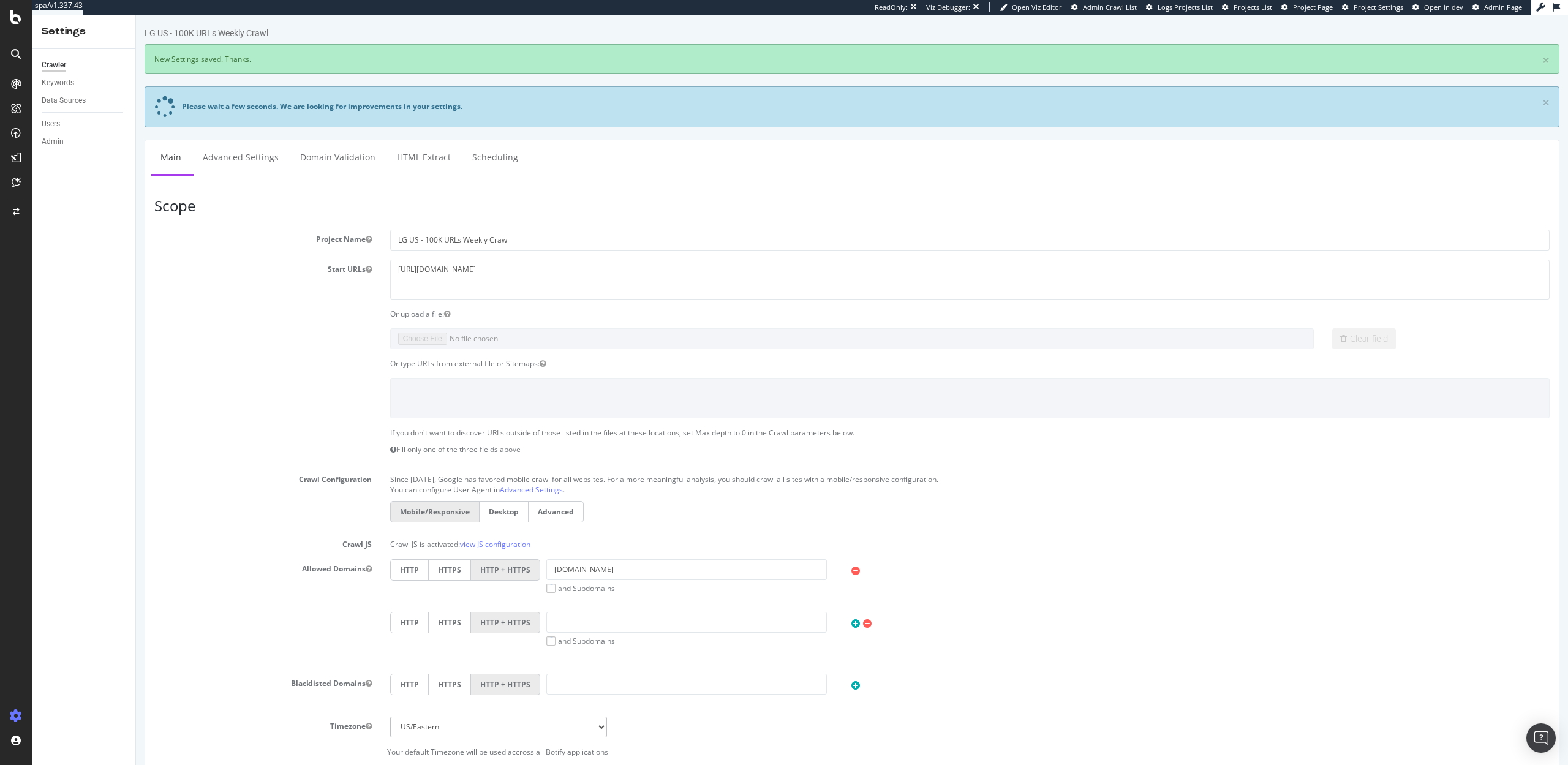
click at [234, 345] on div "Clear field" at bounding box center [852, 338] width 1414 height 21
